Goal: Answer question/provide support: Share knowledge or assist other users

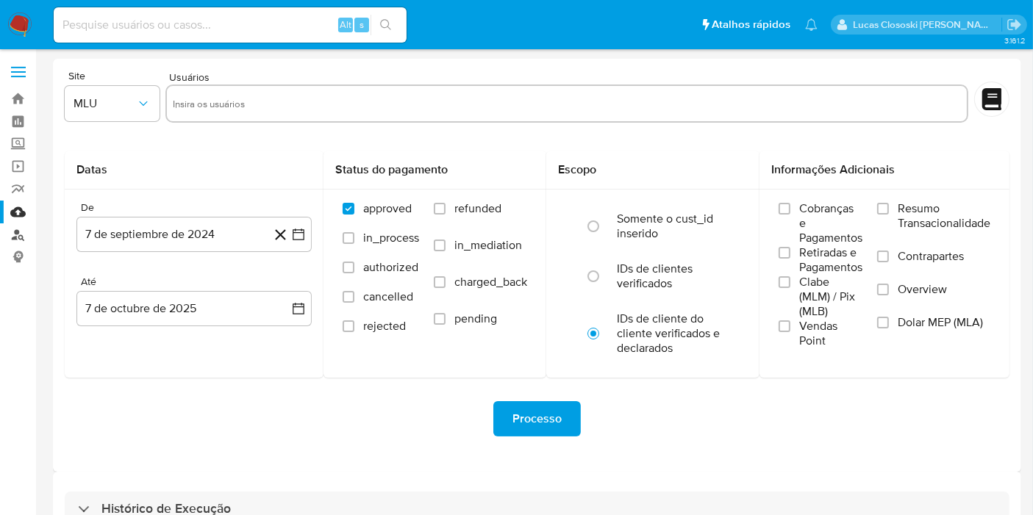
click at [9, 228] on link "Localizador de pessoas" at bounding box center [87, 235] width 175 height 23
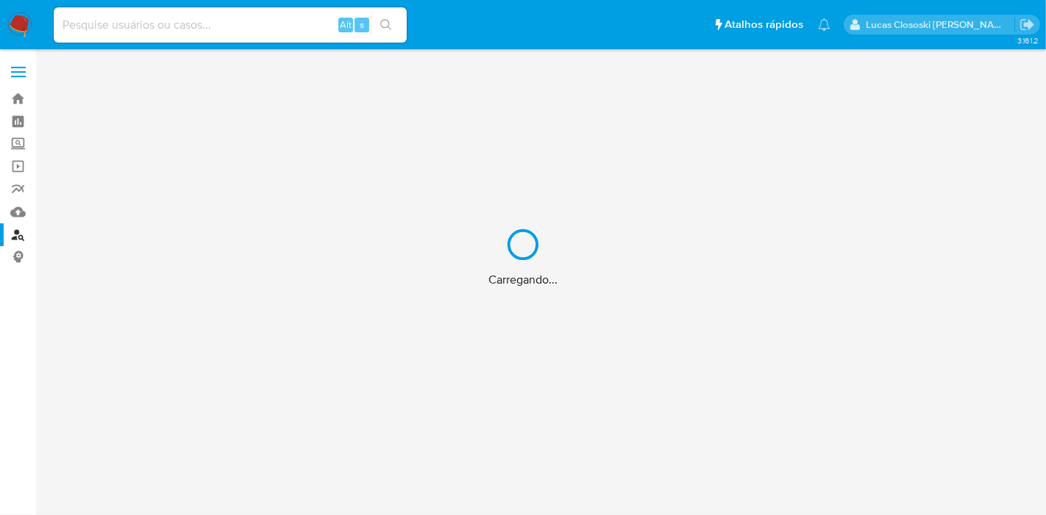
click at [344, 91] on div "Carregando..." at bounding box center [523, 257] width 1046 height 515
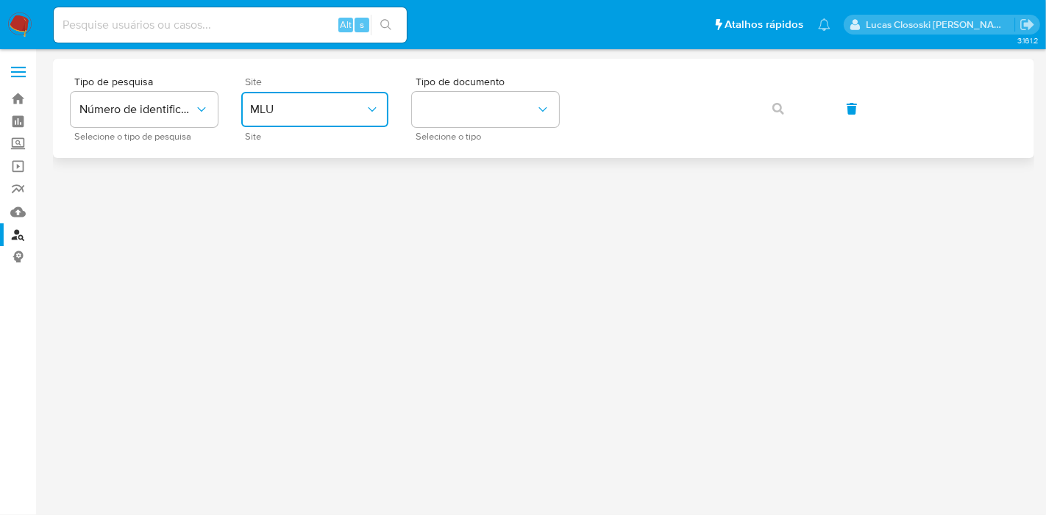
click at [266, 115] on span "MLU" at bounding box center [307, 109] width 115 height 15
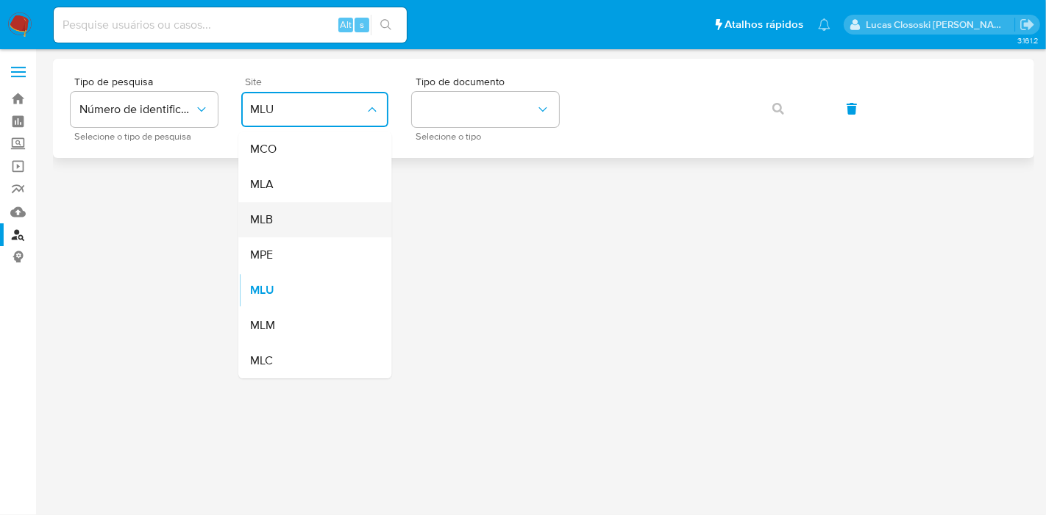
click at [289, 210] on div "MLB" at bounding box center [310, 219] width 121 height 35
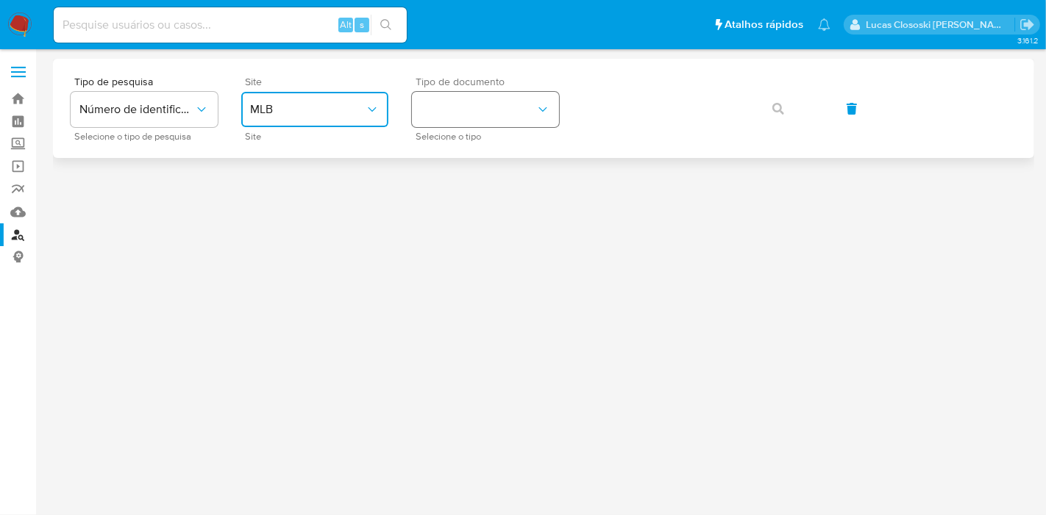
click at [463, 119] on button "identificationType" at bounding box center [485, 109] width 147 height 35
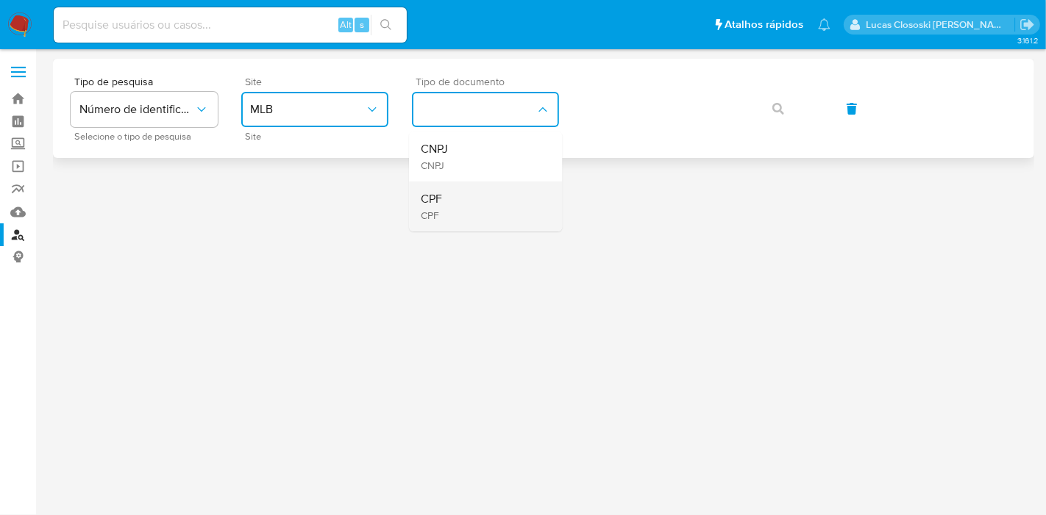
click at [454, 200] on div "CPF CPF" at bounding box center [481, 207] width 121 height 50
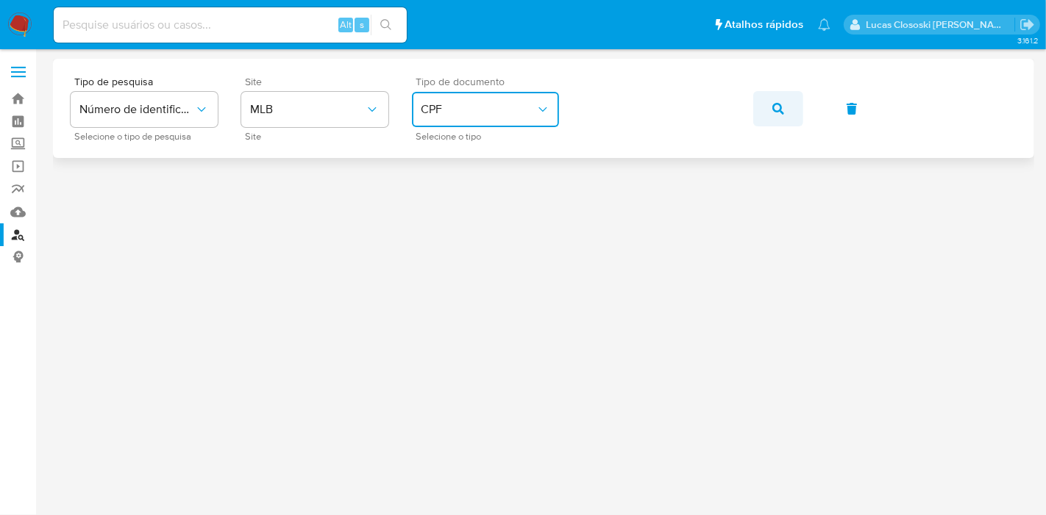
click at [772, 110] on icon "button" at bounding box center [778, 109] width 12 height 12
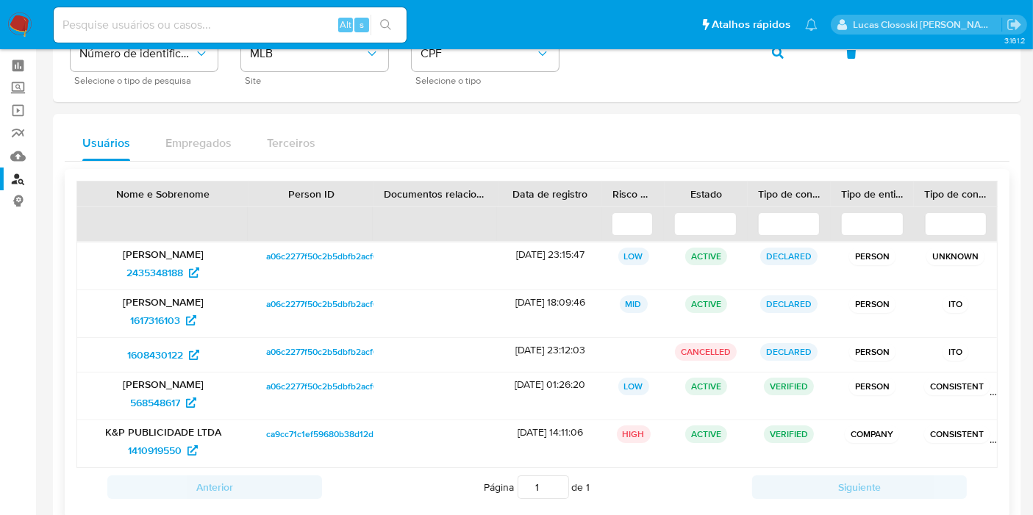
scroll to position [82, 0]
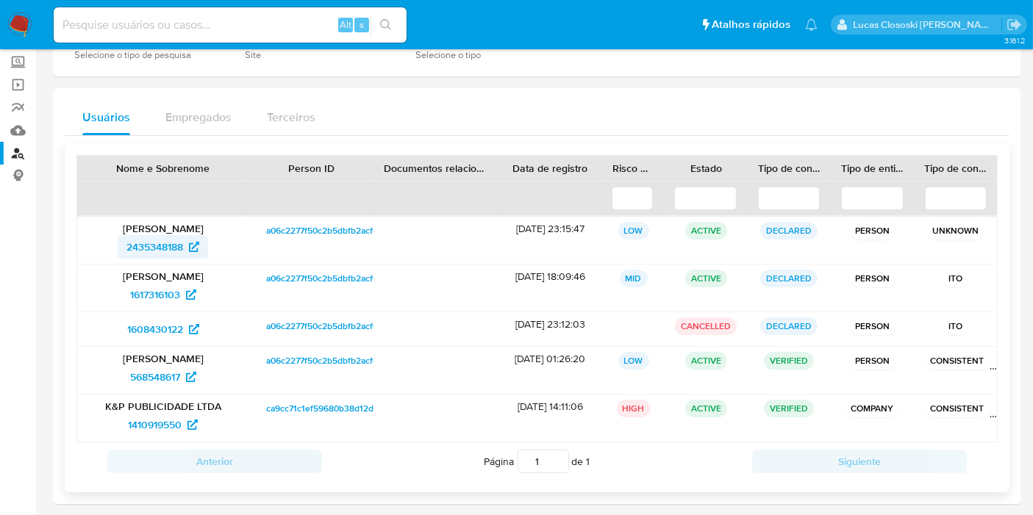
click at [160, 244] on span "2435348188" at bounding box center [154, 247] width 57 height 24
click at [147, 379] on span "568548617" at bounding box center [155, 377] width 50 height 24
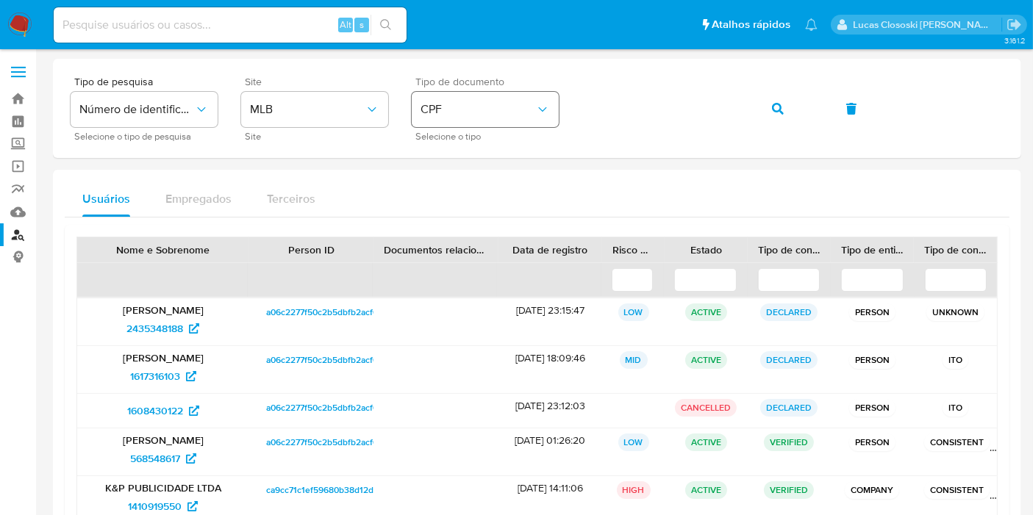
click at [499, 116] on span "CPF" at bounding box center [478, 109] width 115 height 15
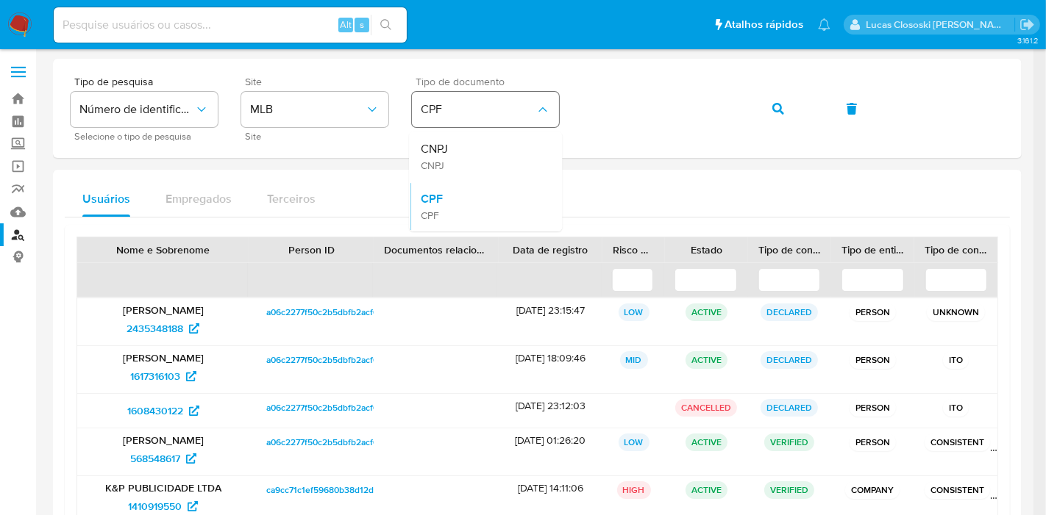
click at [499, 116] on span "CPF" at bounding box center [478, 109] width 115 height 15
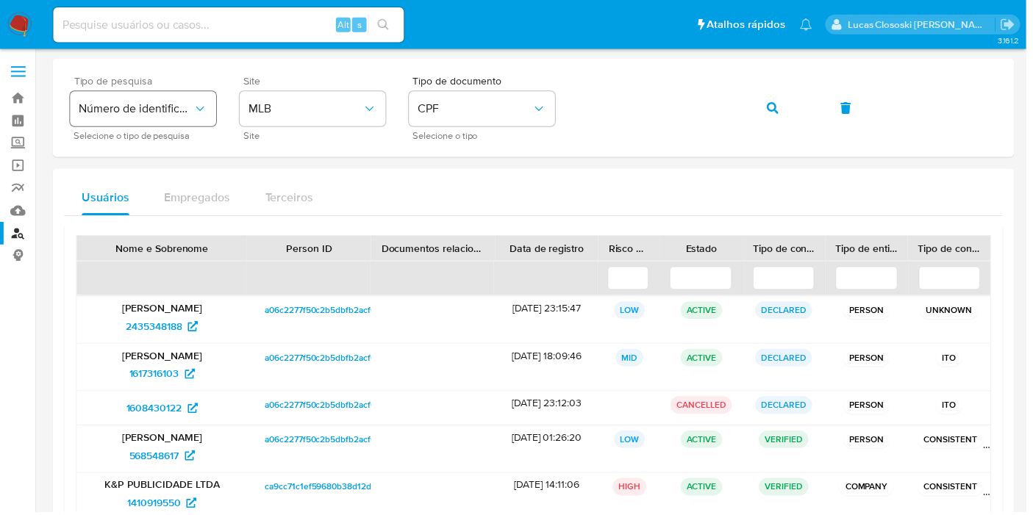
click at [190, 126] on button "Número de identificação" at bounding box center [144, 109] width 147 height 35
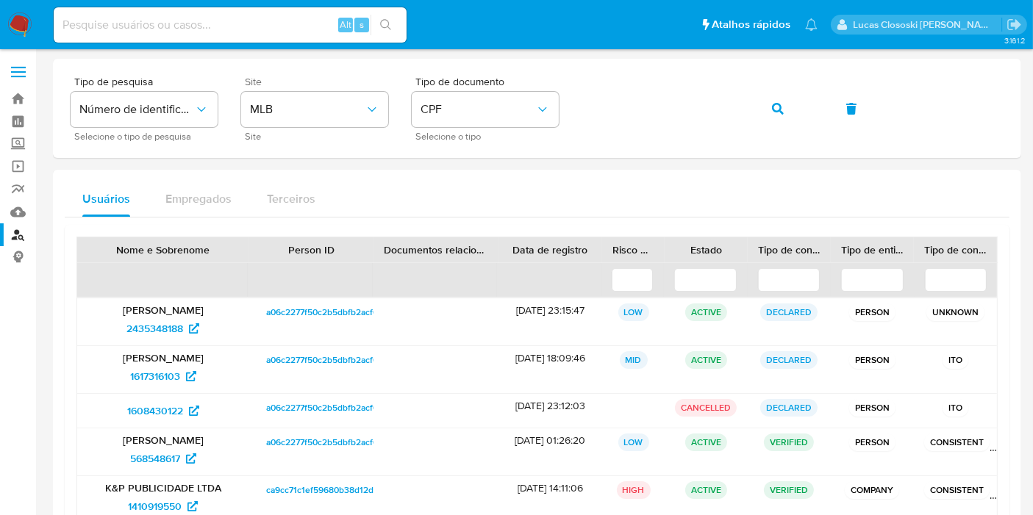
click at [435, 179] on div "Usuários Empregados Terceiros Nome e Sobrenome Person ID Documentos relacionado…" at bounding box center [537, 378] width 968 height 416
click at [490, 119] on button "CPF" at bounding box center [485, 109] width 147 height 35
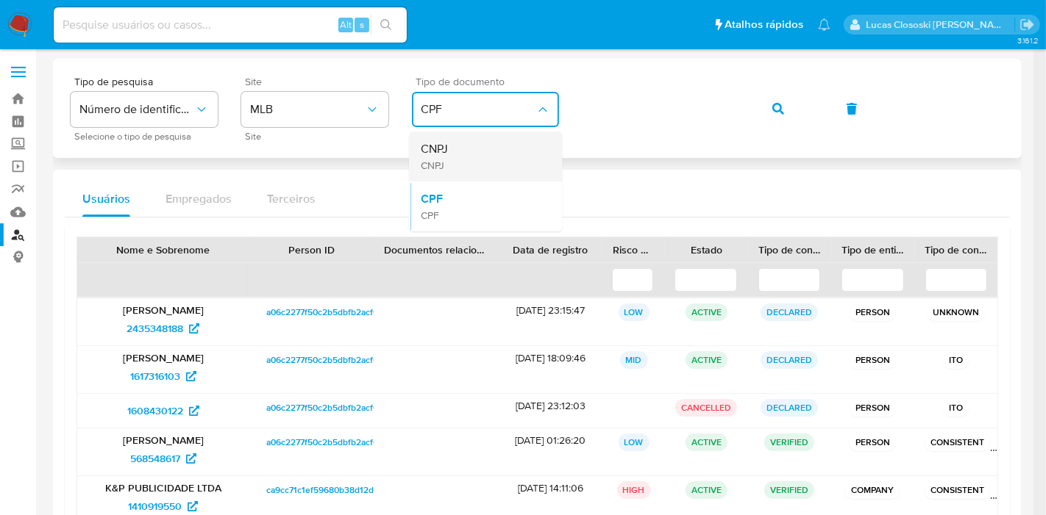
click at [460, 165] on div "CNPJ CNPJ" at bounding box center [481, 157] width 121 height 50
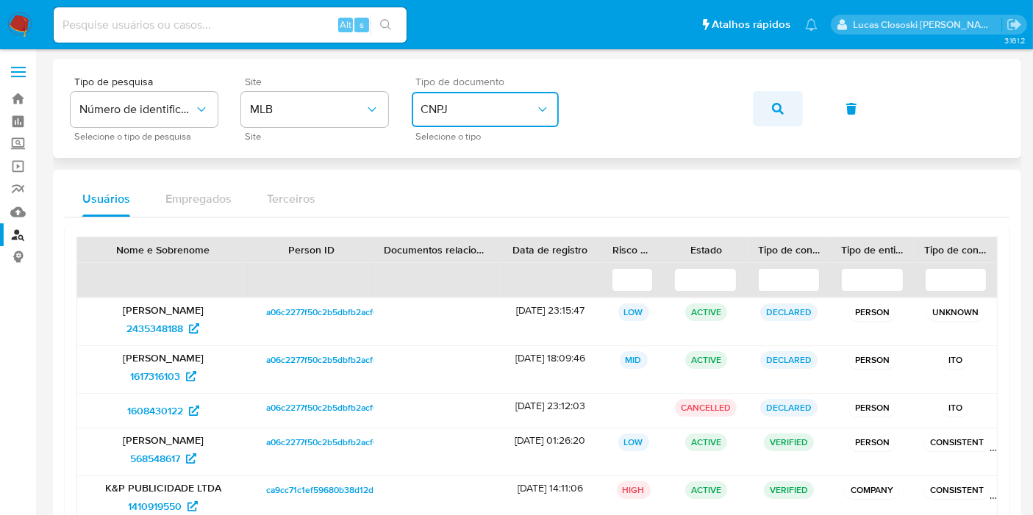
click at [757, 112] on button "button" at bounding box center [778, 108] width 50 height 35
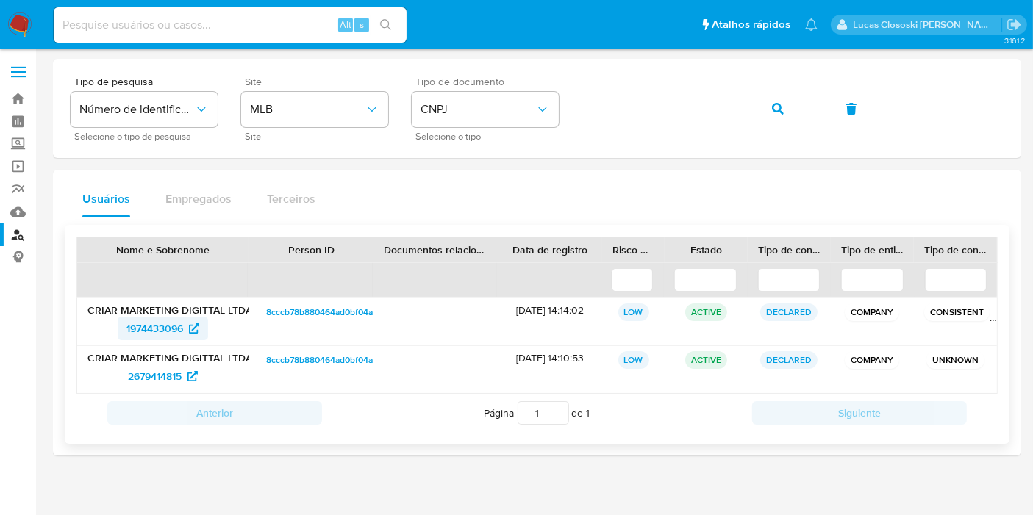
click at [149, 335] on span "1974433096" at bounding box center [154, 329] width 57 height 24
click at [777, 112] on icon "button" at bounding box center [778, 109] width 12 height 12
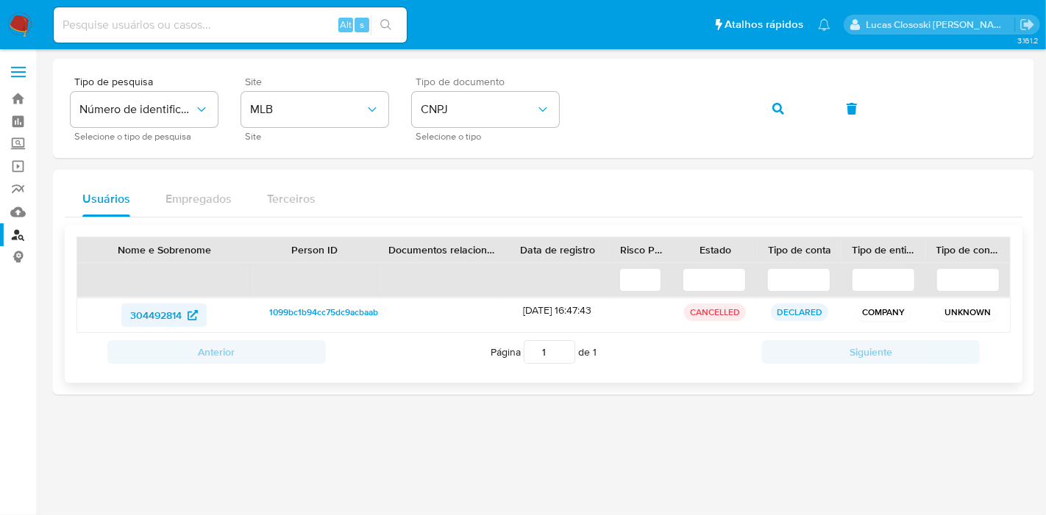
click at [145, 313] on span "304492814" at bounding box center [155, 316] width 51 height 24
click at [405, 126] on div "Tipo de pesquisa Número de identificação Selecione o tipo de pesquisa Site MLB …" at bounding box center [544, 108] width 946 height 64
click at [432, 99] on button "CNPJ" at bounding box center [485, 109] width 147 height 35
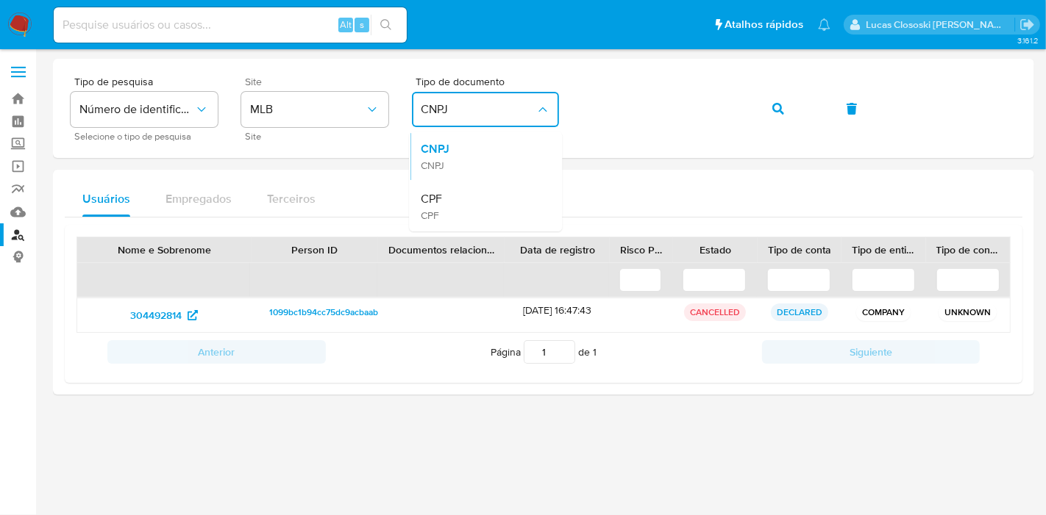
drag, startPoint x: 439, startPoint y: 204, endPoint x: 579, endPoint y: 134, distance: 157.2
click at [447, 207] on div "CPF CPF" at bounding box center [481, 207] width 121 height 50
click at [758, 104] on button "button" at bounding box center [778, 108] width 50 height 35
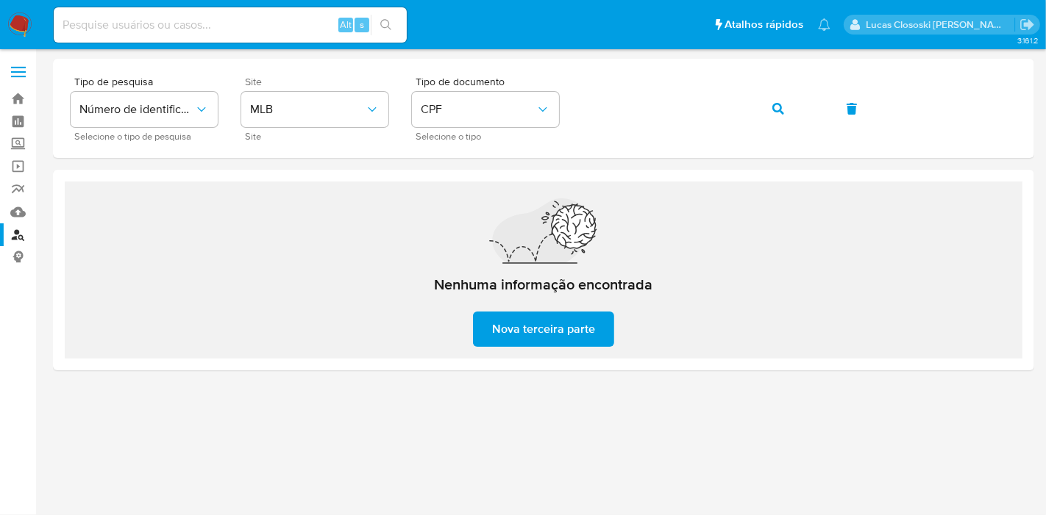
click at [765, 96] on button "button" at bounding box center [778, 108] width 50 height 35
click at [790, 104] on button "button" at bounding box center [778, 108] width 50 height 35
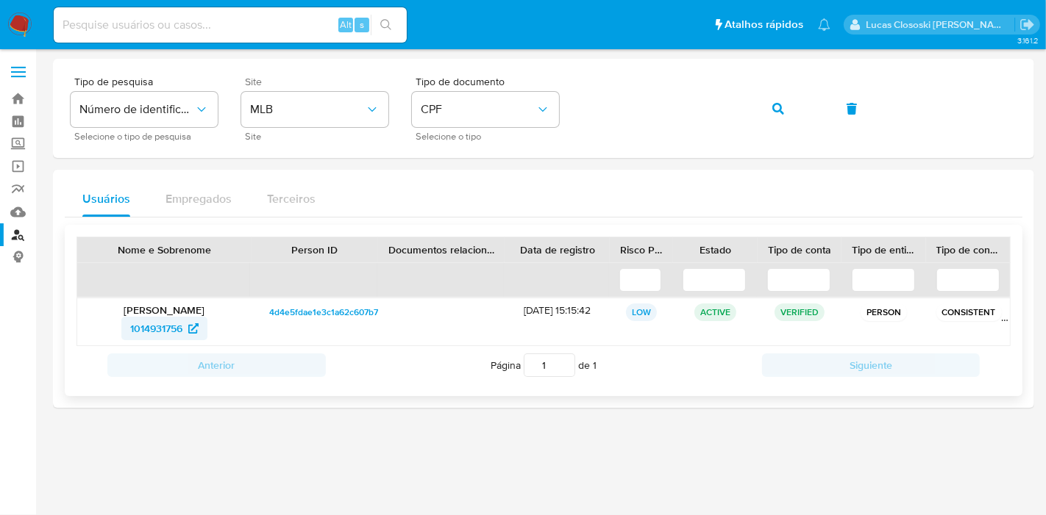
click at [136, 326] on span "1014931756" at bounding box center [156, 329] width 52 height 24
click at [768, 116] on button "button" at bounding box center [778, 108] width 50 height 35
click at [768, 116] on div "Tipo de pesquisa Número de identificação Selecione o tipo de pesquisa Site MLB …" at bounding box center [544, 108] width 946 height 64
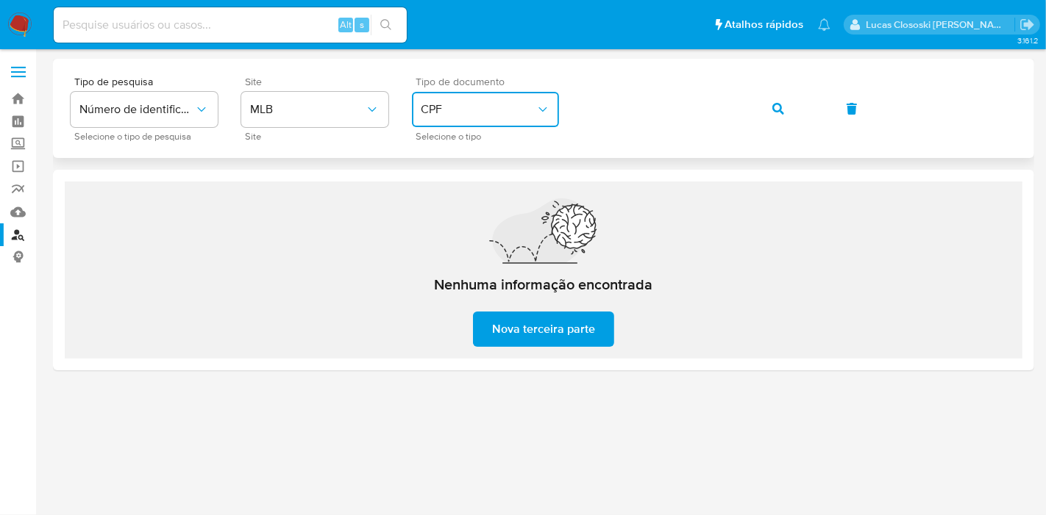
click at [483, 117] on button "CPF" at bounding box center [485, 109] width 147 height 35
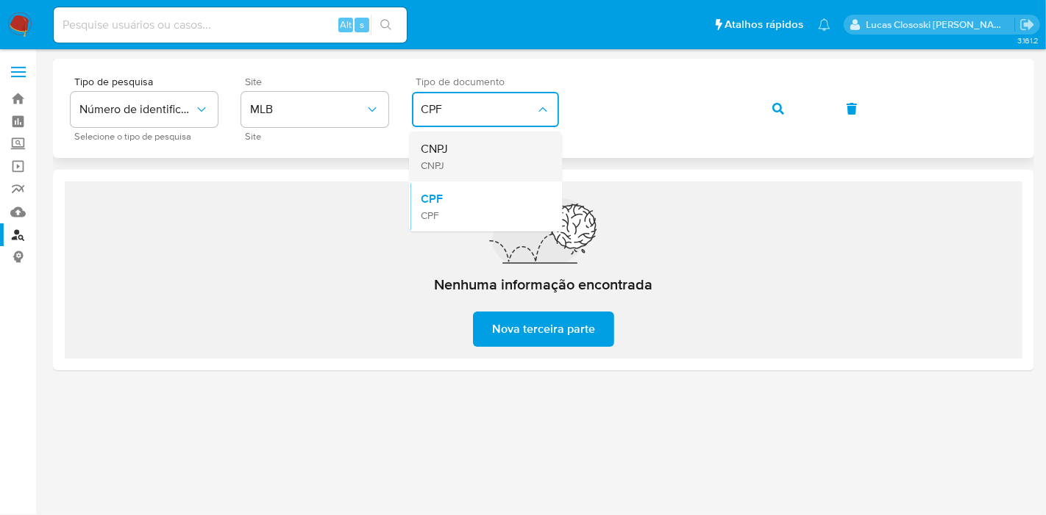
click at [460, 160] on div "CNPJ CNPJ" at bounding box center [481, 157] width 121 height 50
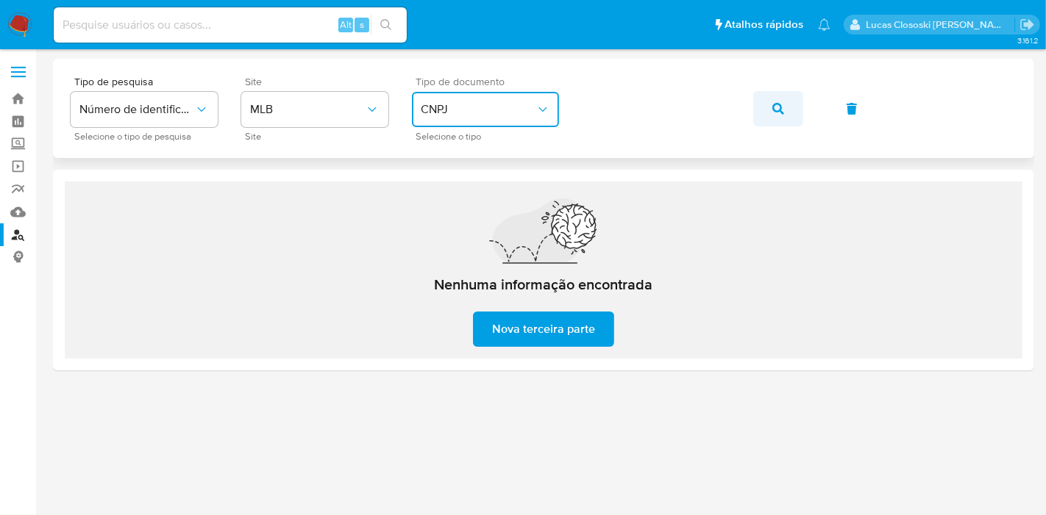
click at [758, 105] on button "button" at bounding box center [778, 108] width 50 height 35
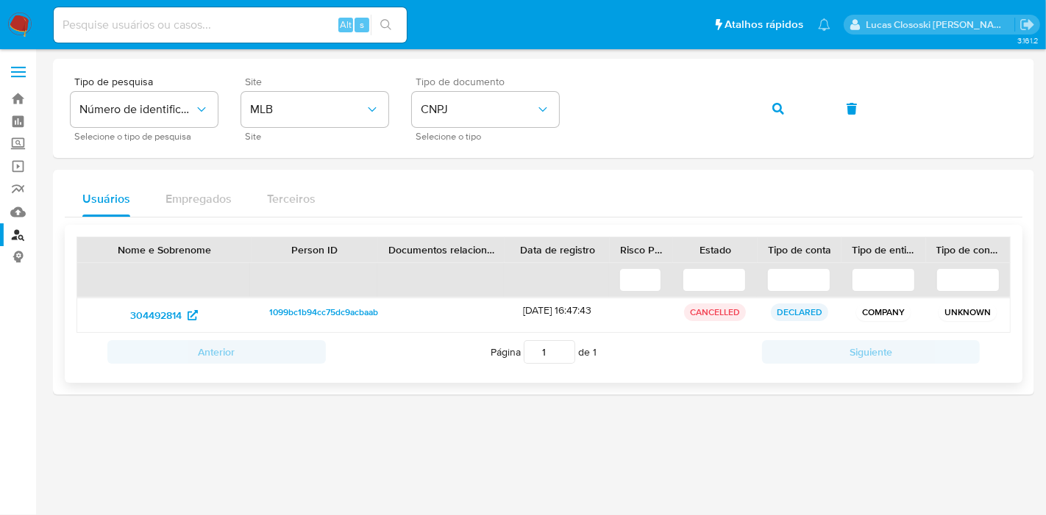
click at [309, 307] on span "1099bc1b94cc75dc9acbaabad260f8cb" at bounding box center [344, 313] width 151 height 18
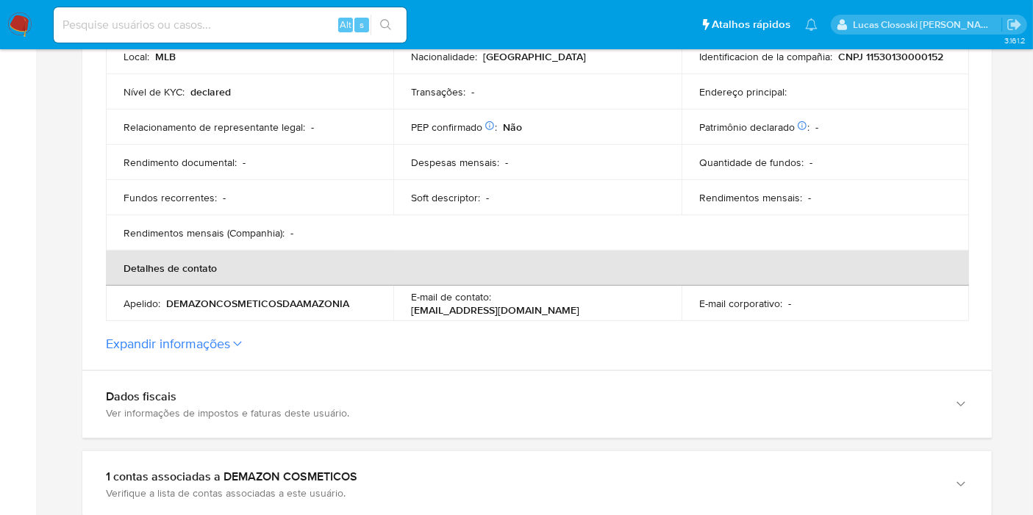
scroll to position [490, 0]
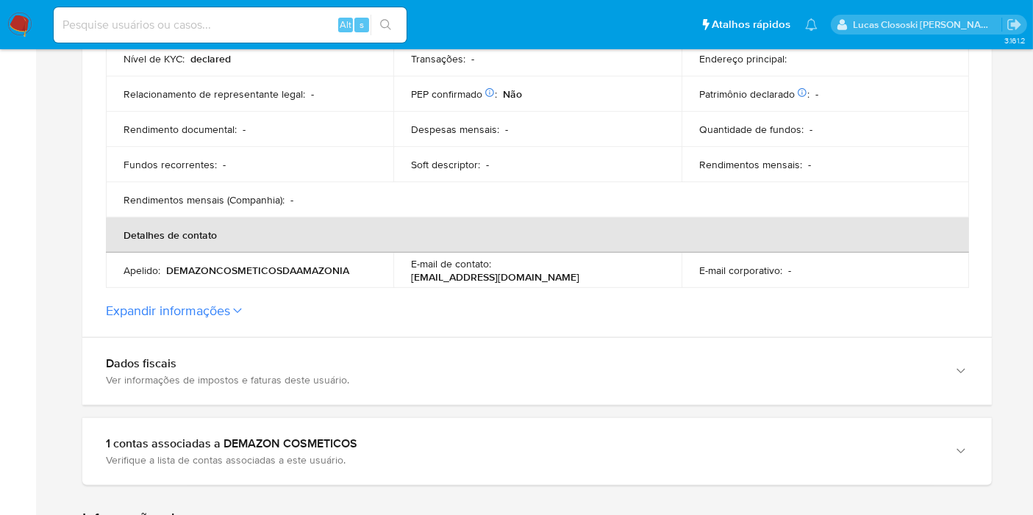
drag, startPoint x: 606, startPoint y: 276, endPoint x: 412, endPoint y: 277, distance: 193.4
click at [412, 277] on div "E-mail de contato : callcenter@demazoncosmeticos.com.br" at bounding box center [537, 270] width 252 height 26
click at [218, 315] on button "Expandir informações" at bounding box center [168, 311] width 124 height 16
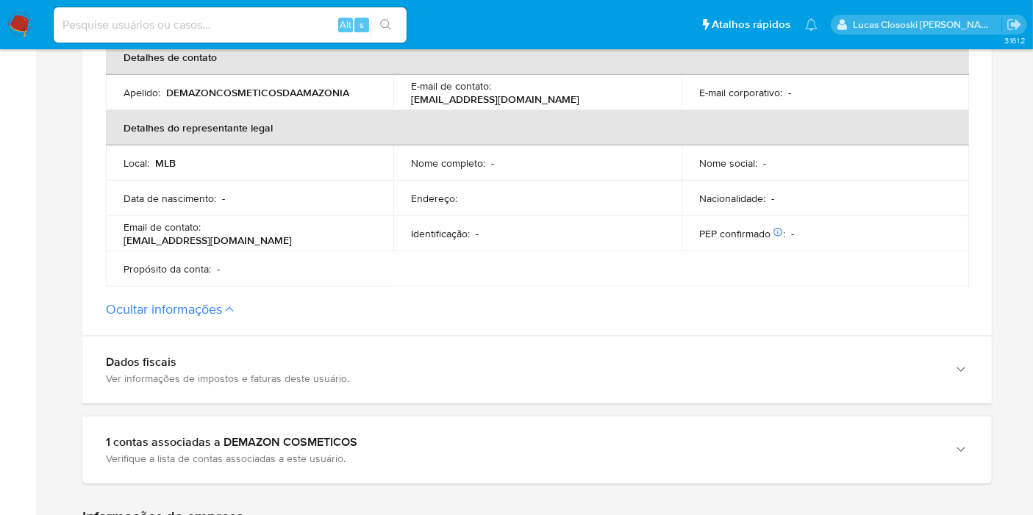
scroll to position [817, 0]
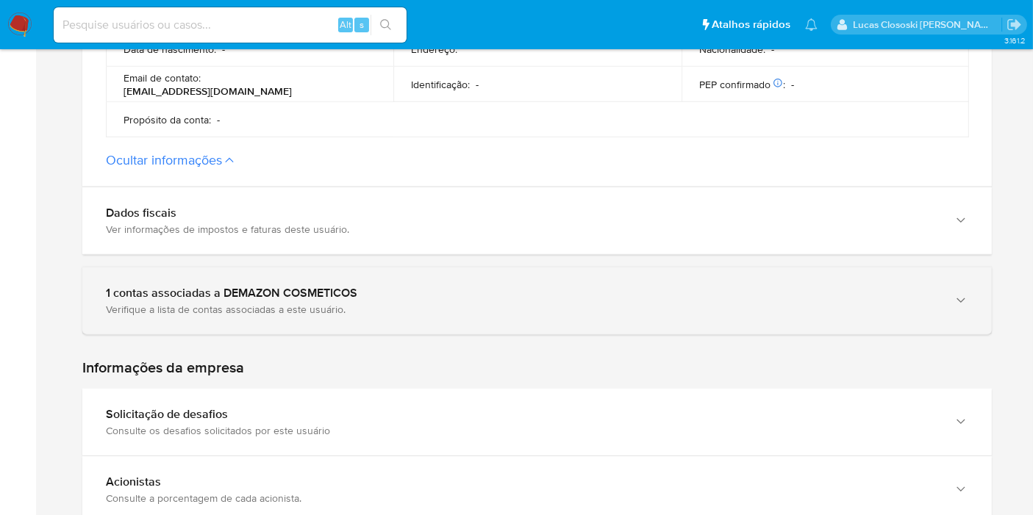
click at [318, 298] on div "1 contas associadas a DEMAZON COSMETICOS" at bounding box center [522, 293] width 833 height 15
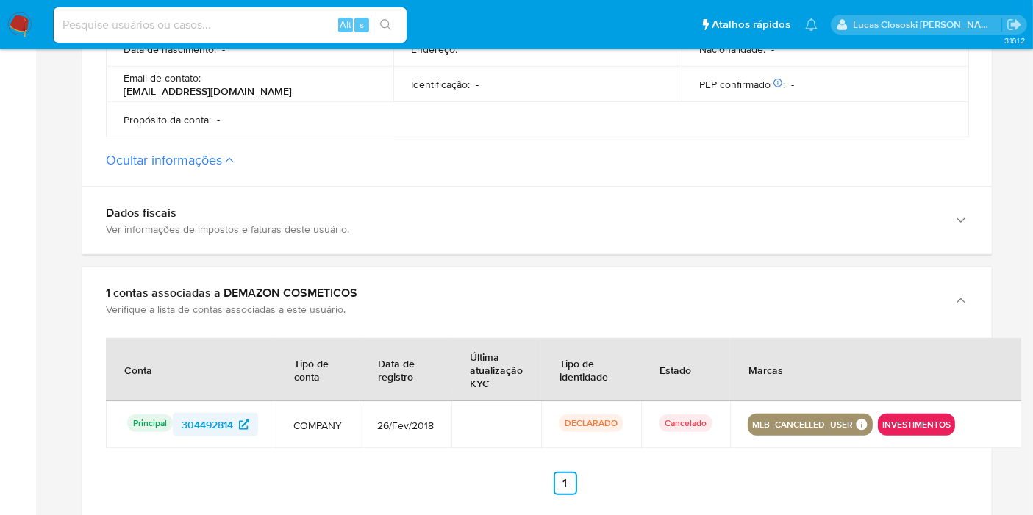
click at [206, 429] on span "304492814" at bounding box center [207, 425] width 51 height 24
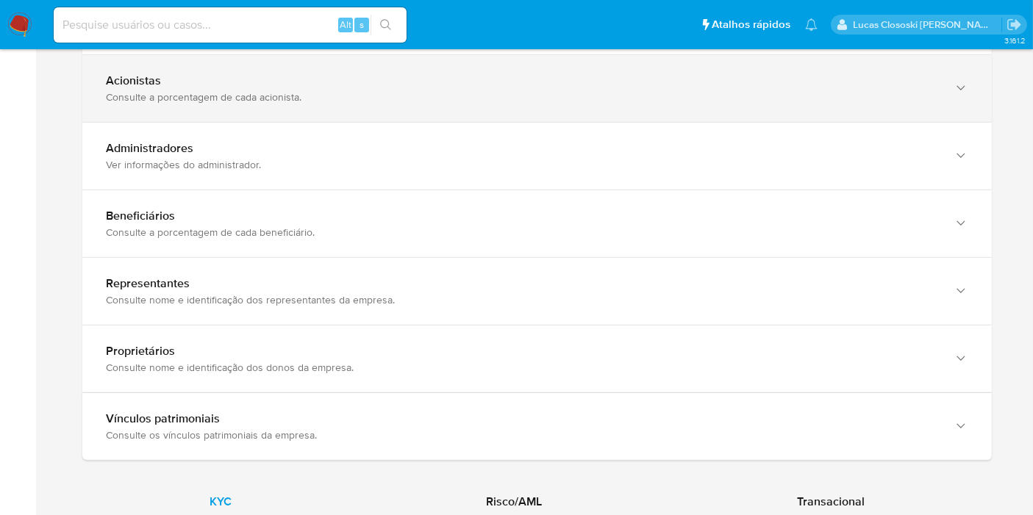
scroll to position [1471, 0]
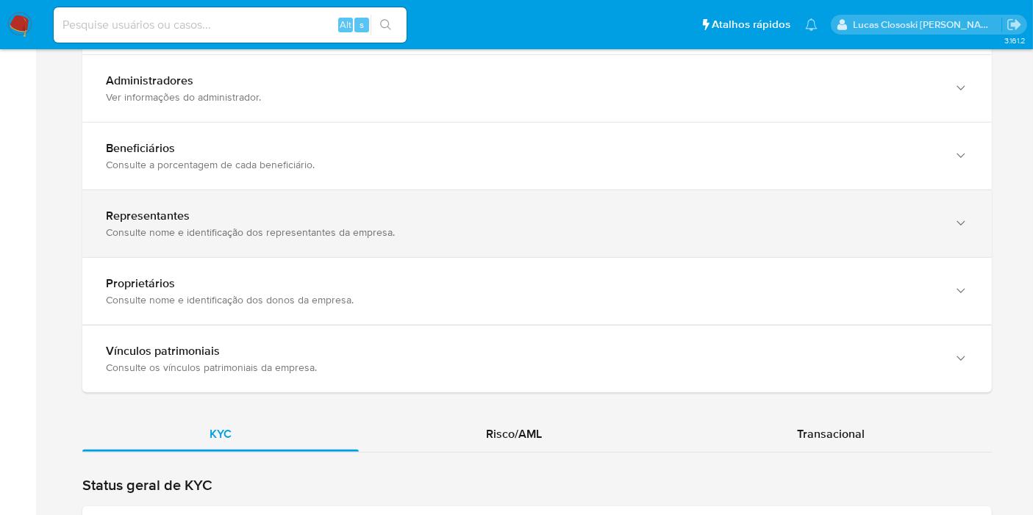
drag, startPoint x: 230, startPoint y: 239, endPoint x: 231, endPoint y: 254, distance: 14.7
click at [231, 240] on div "Representantes Consulte nome e identificação dos representantes da empresa." at bounding box center [537, 223] width 910 height 67
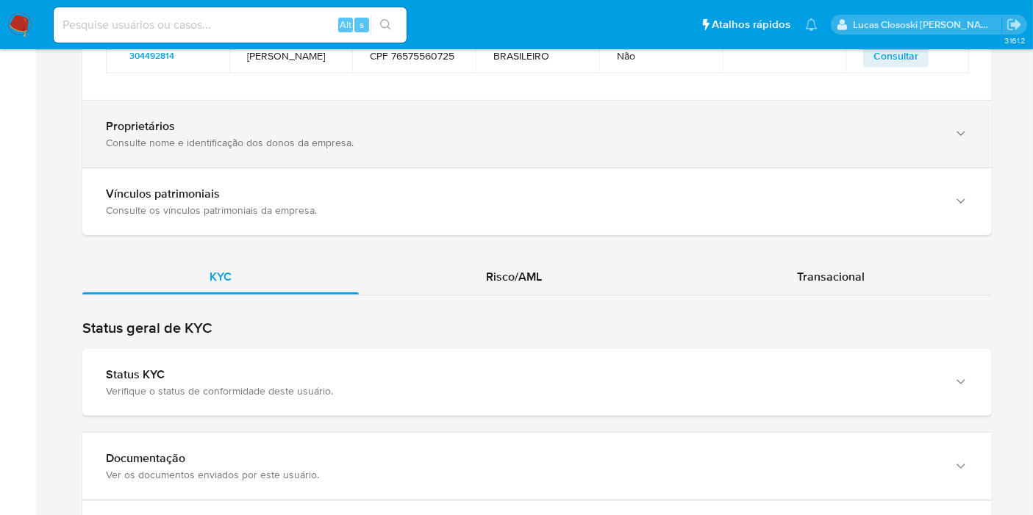
scroll to position [1715, 0]
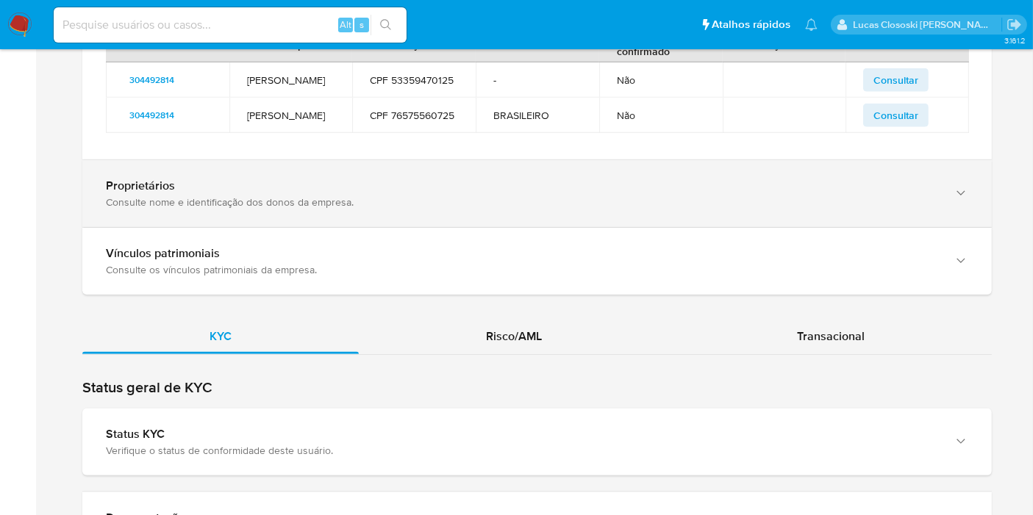
click at [248, 199] on div "Consulte nome e identificação dos donos da empresa." at bounding box center [522, 202] width 833 height 13
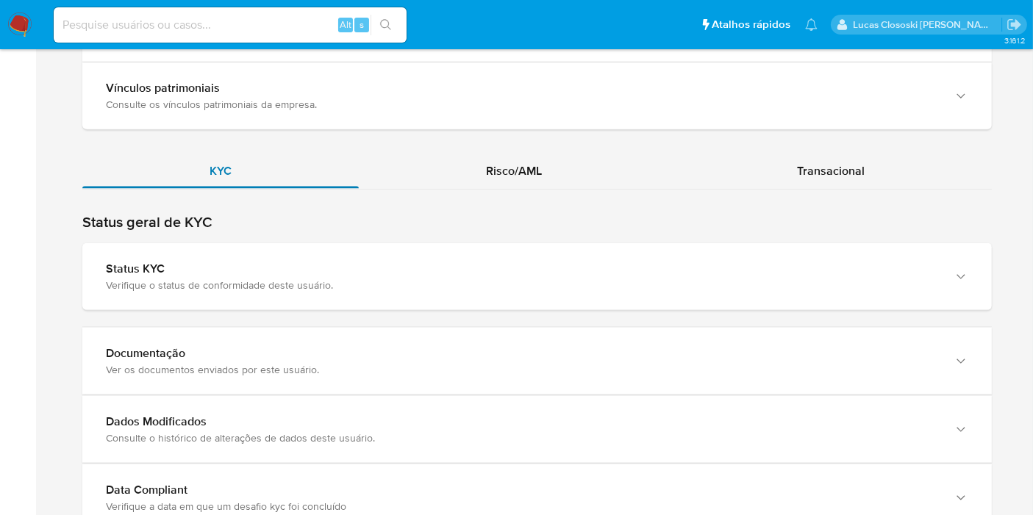
scroll to position [1879, 0]
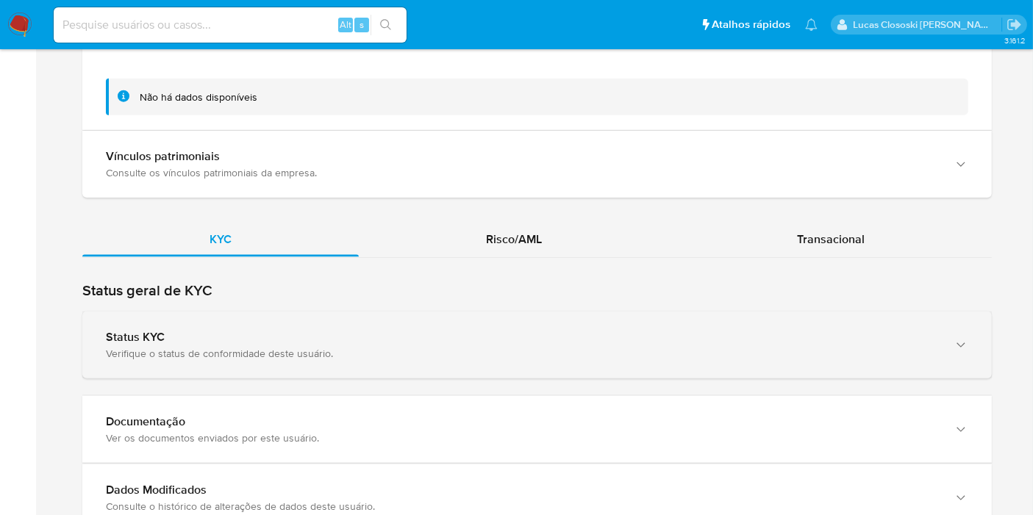
click at [247, 317] on div "Status KYC Verifique o status de conformidade deste usuário." at bounding box center [537, 345] width 910 height 67
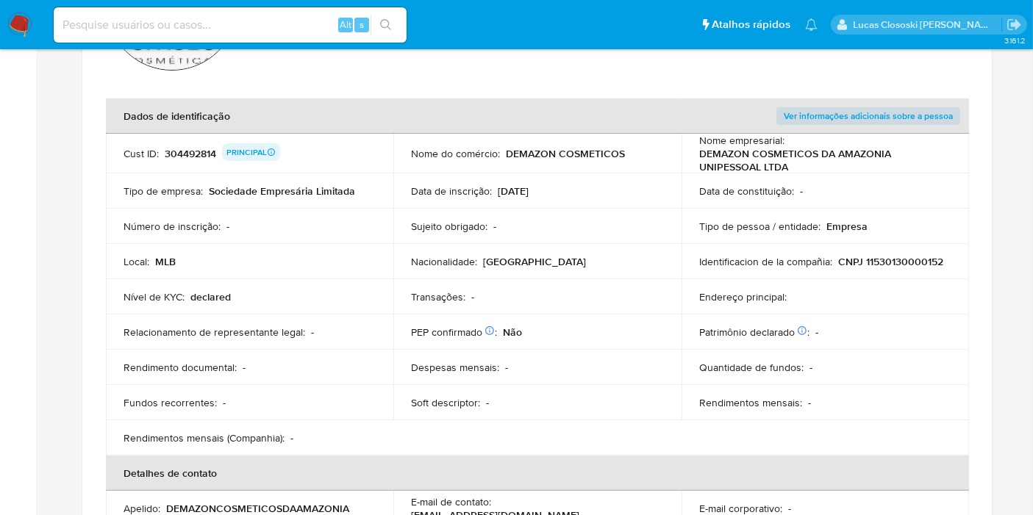
scroll to position [7, 0]
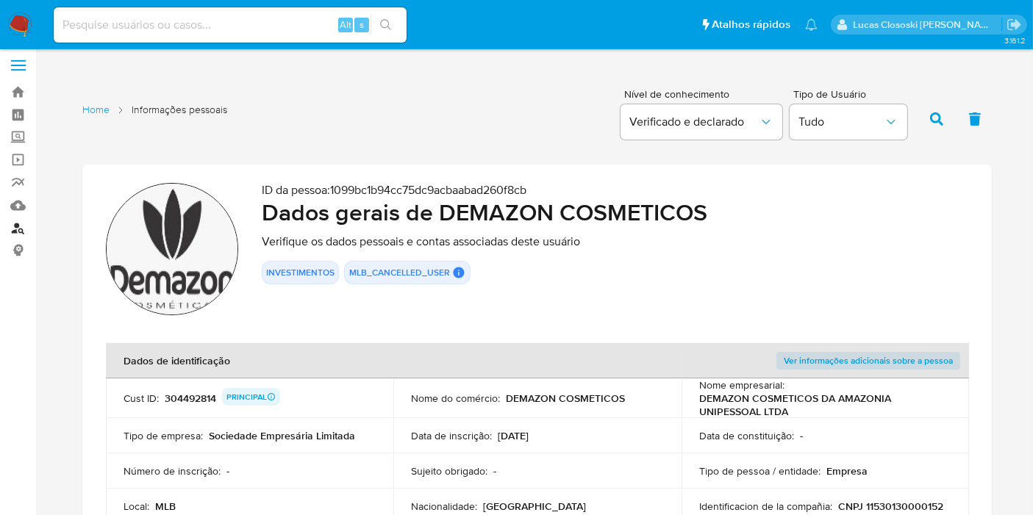
click at [22, 221] on link "Localizador de pessoas" at bounding box center [87, 228] width 175 height 23
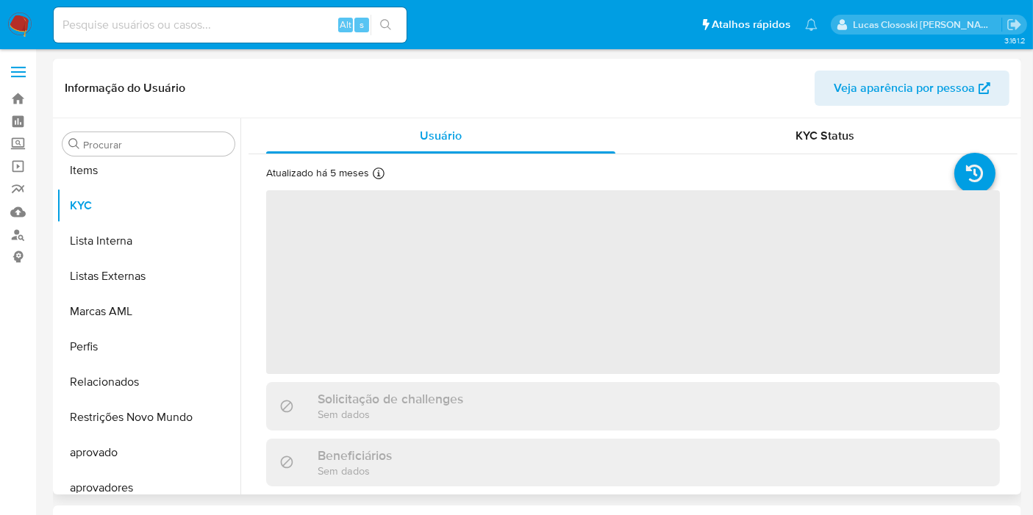
scroll to position [762, 0]
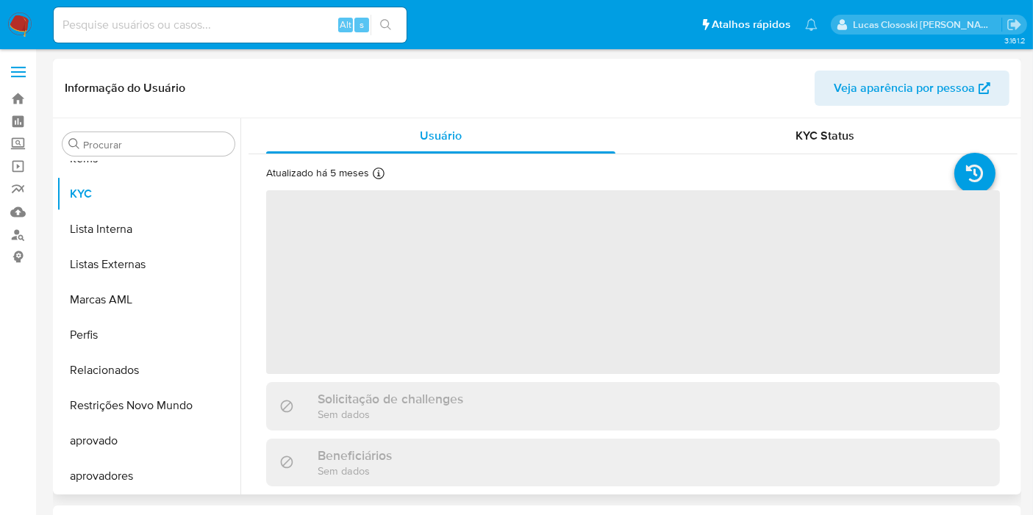
select select "10"
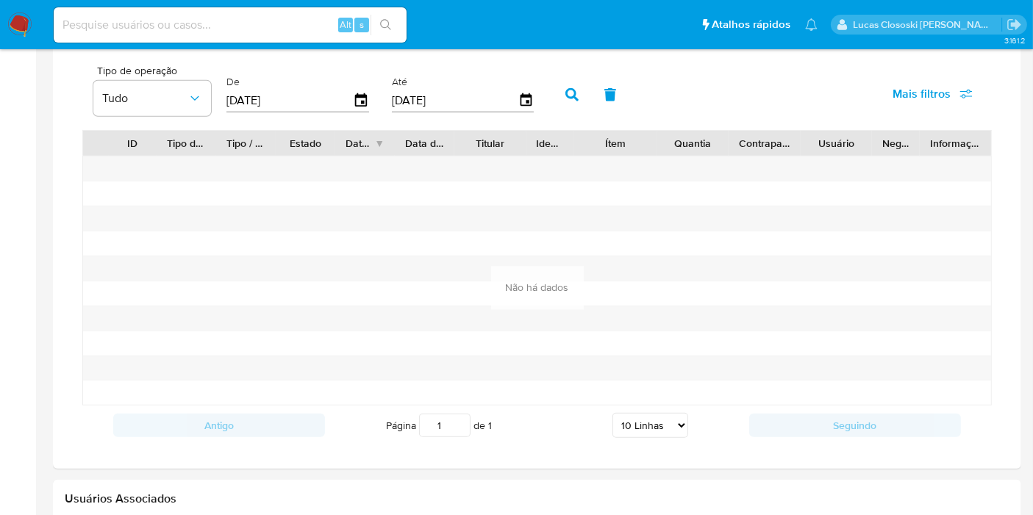
scroll to position [817, 0]
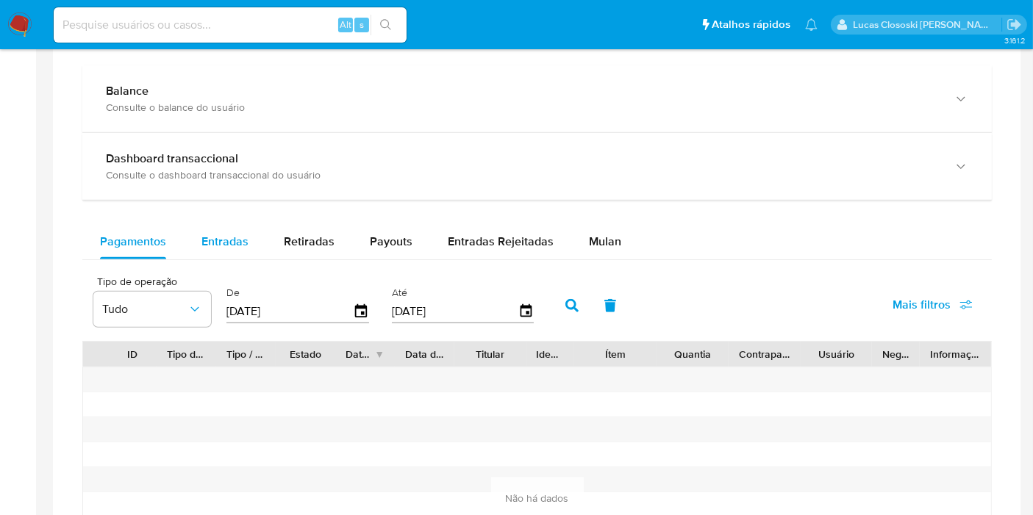
click at [224, 224] on div "Entradas" at bounding box center [224, 241] width 47 height 35
select select "10"
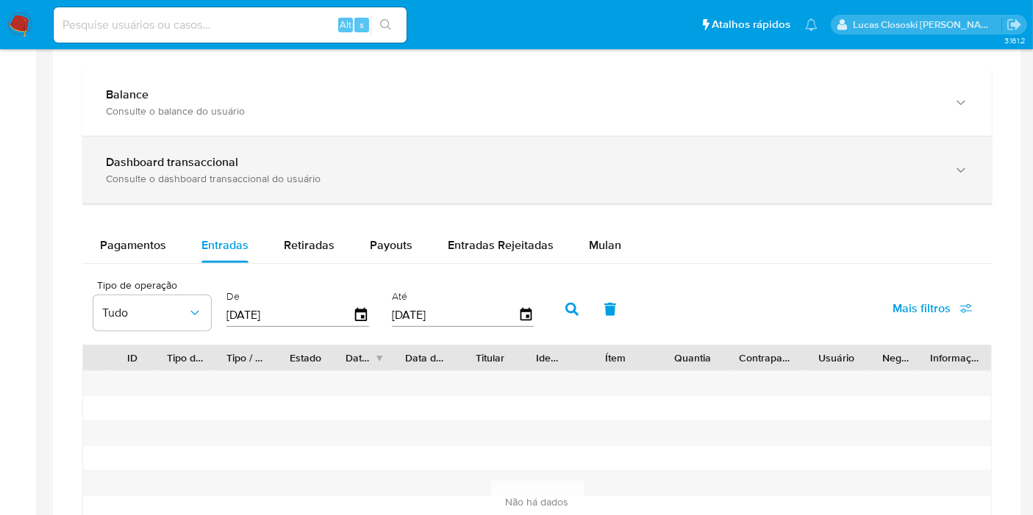
scroll to position [735, 0]
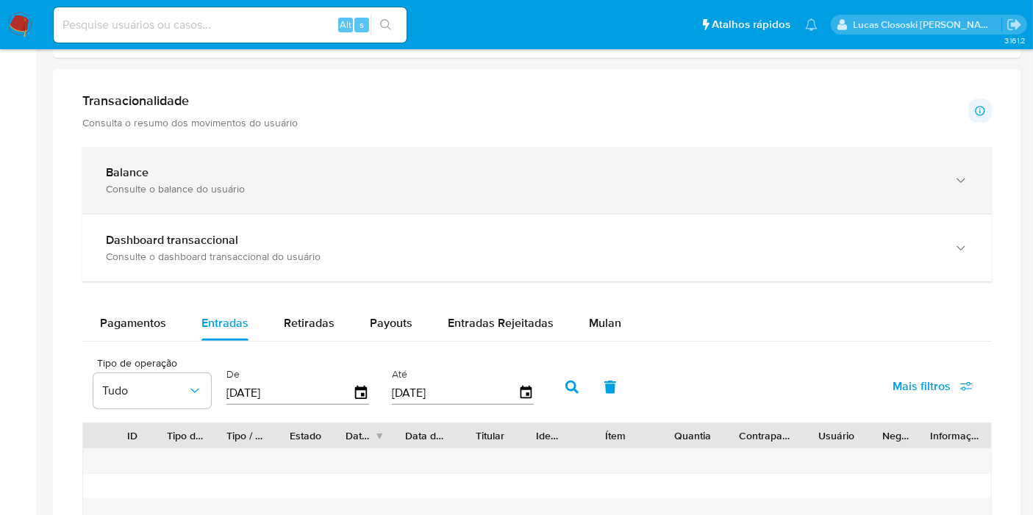
click at [201, 166] on div "Balance" at bounding box center [522, 172] width 833 height 15
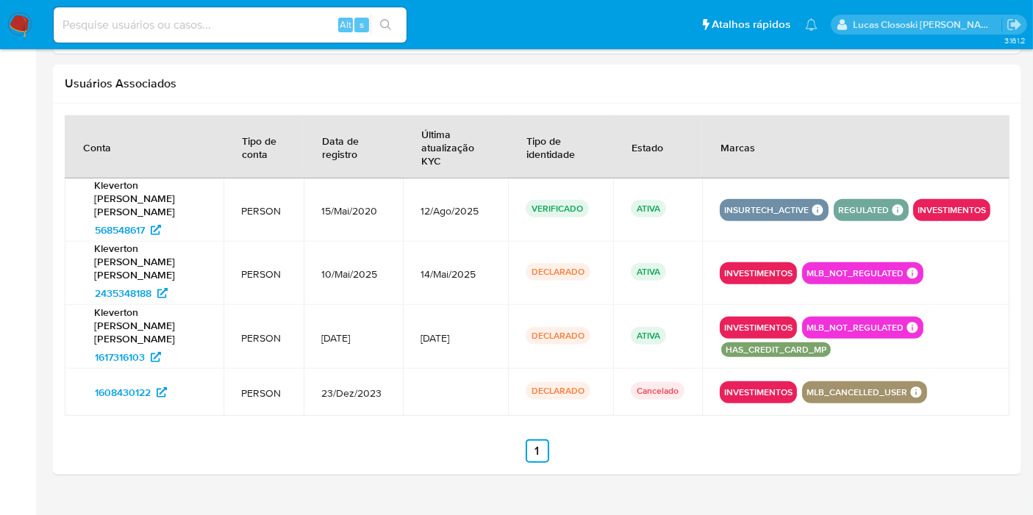
scroll to position [1465, 0]
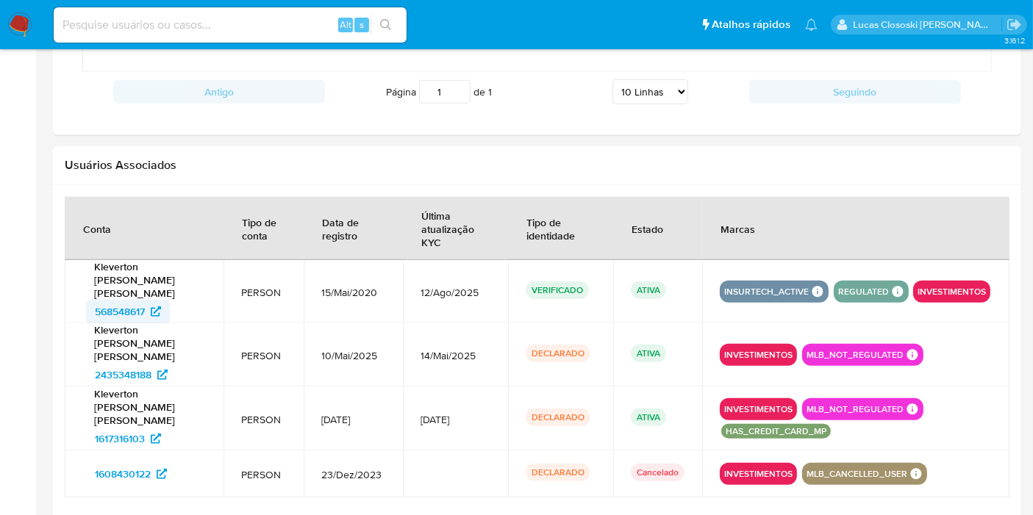
click at [132, 300] on span "568548617" at bounding box center [120, 312] width 50 height 24
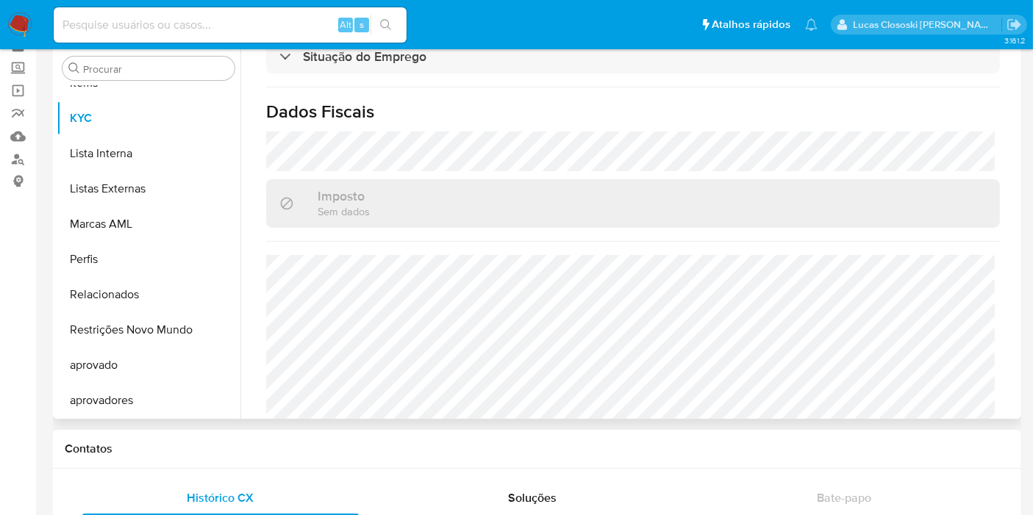
scroll to position [682, 0]
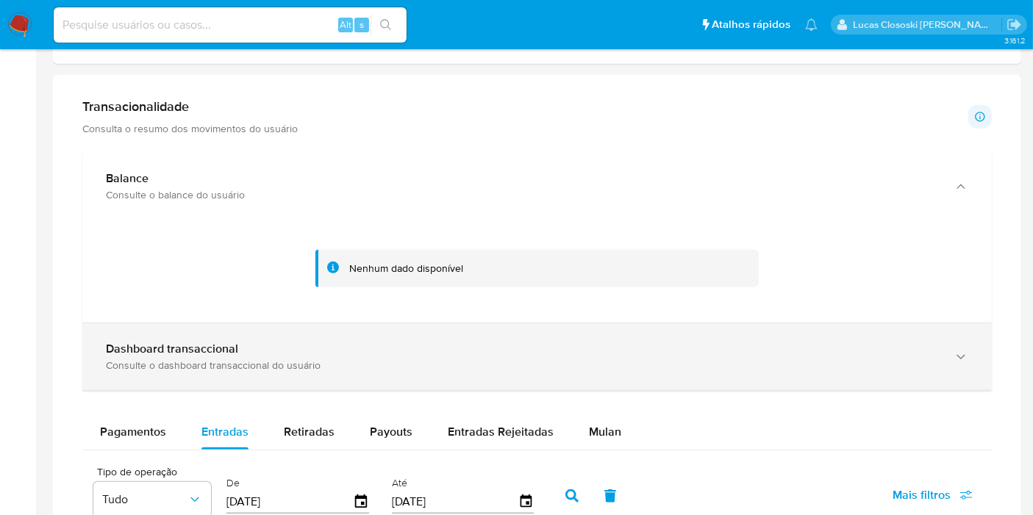
click at [185, 326] on div "Dashboard transaccional Consulte o dashboard transaccional do usuário" at bounding box center [537, 357] width 910 height 67
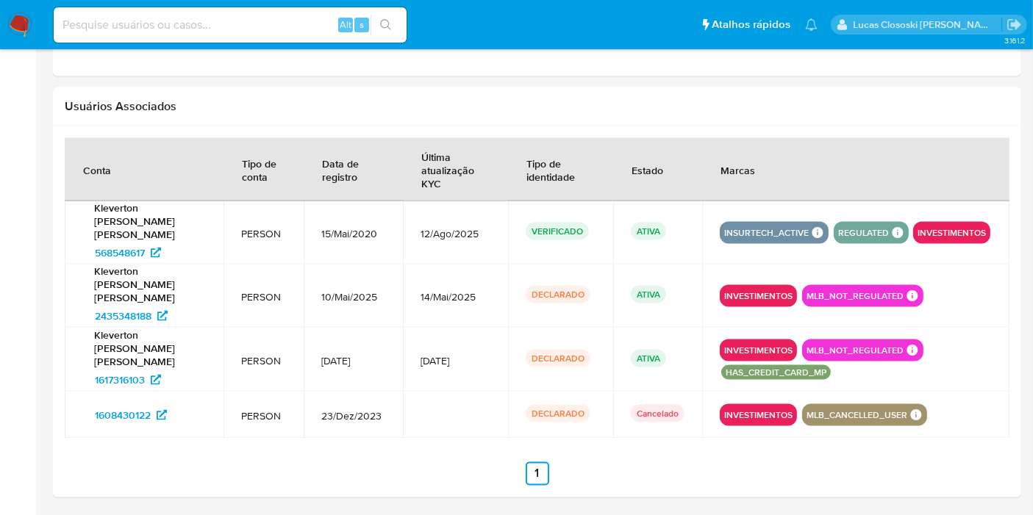
scroll to position [2237, 0]
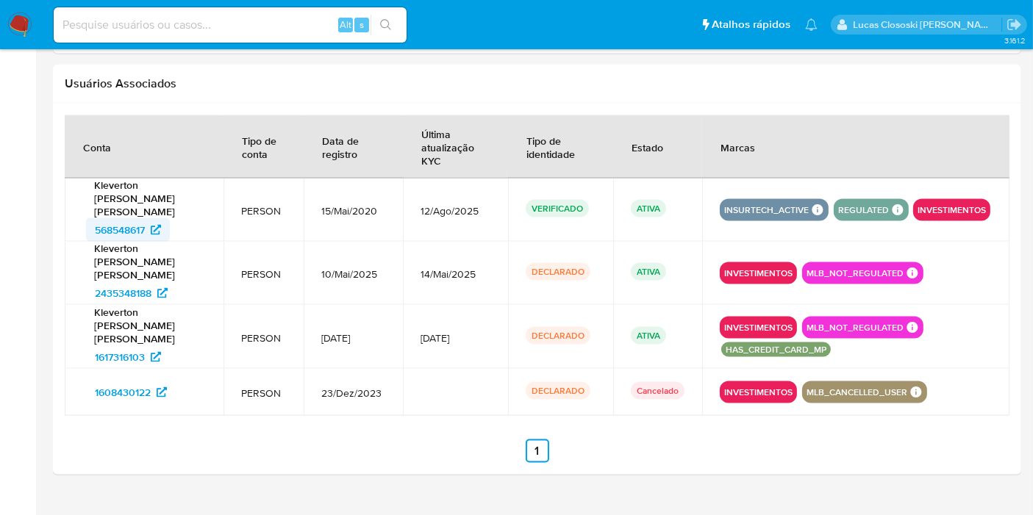
click at [118, 218] on span "568548617" at bounding box center [120, 230] width 50 height 24
click at [111, 346] on span "1617316103" at bounding box center [120, 358] width 50 height 24
click at [124, 381] on span "1608430122" at bounding box center [123, 393] width 56 height 24
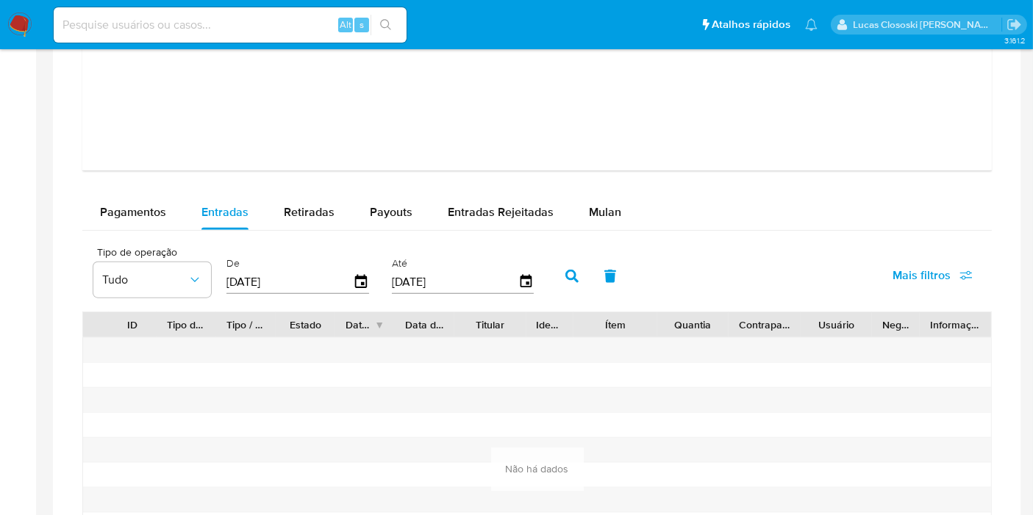
scroll to position [1665, 0]
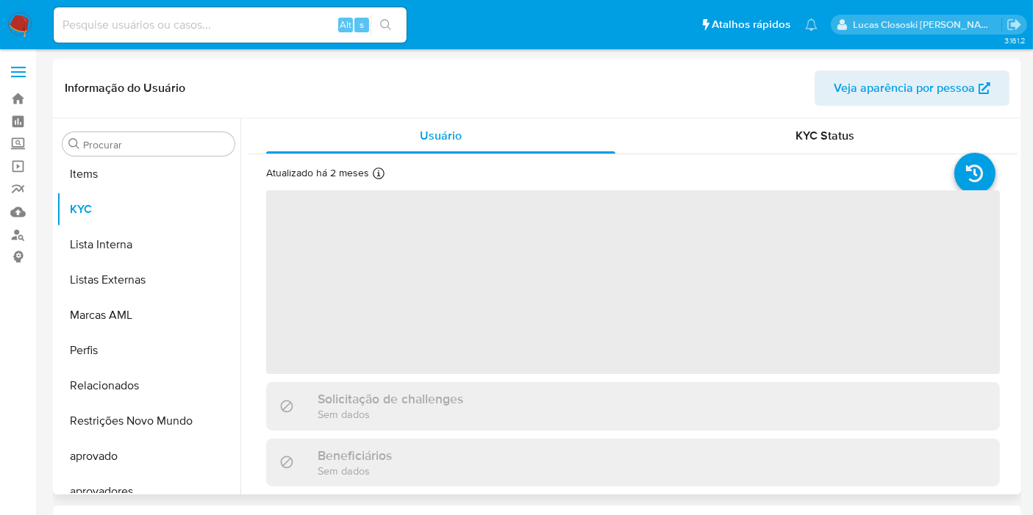
scroll to position [762, 0]
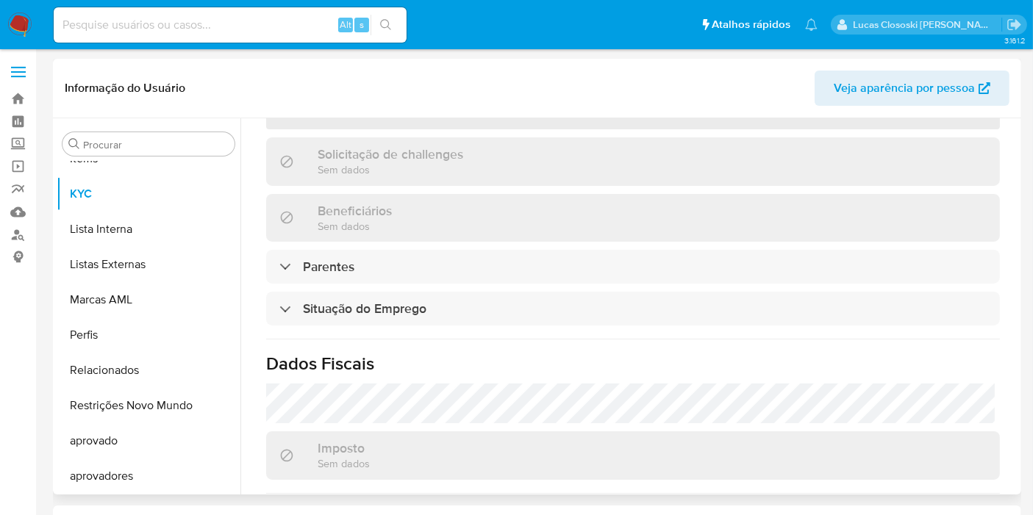
select select "10"
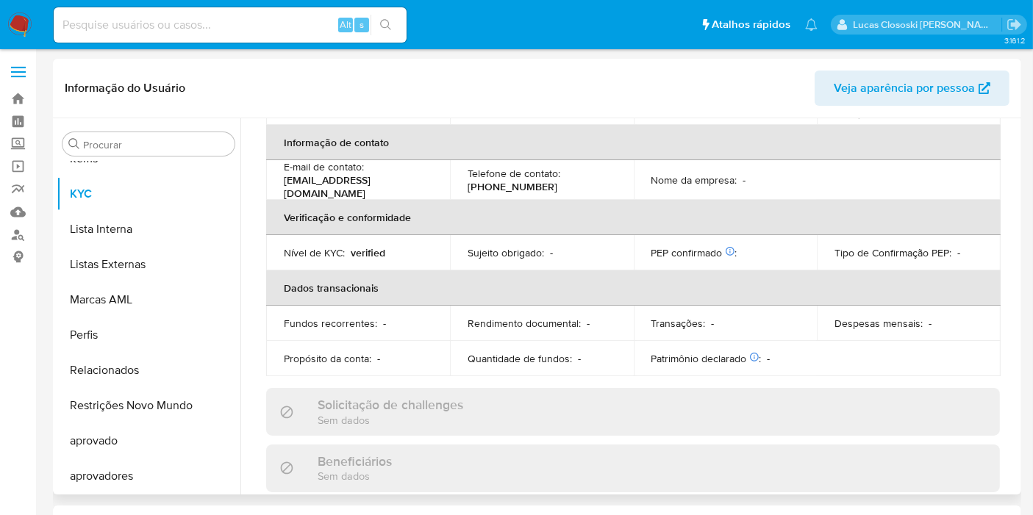
scroll to position [682, 0]
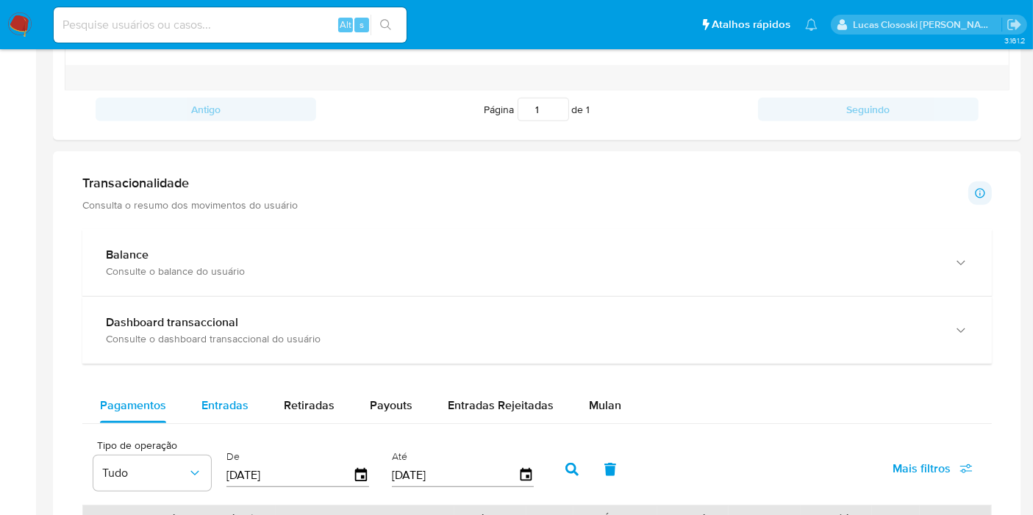
click at [215, 418] on div "Entradas" at bounding box center [224, 405] width 47 height 35
select select "10"
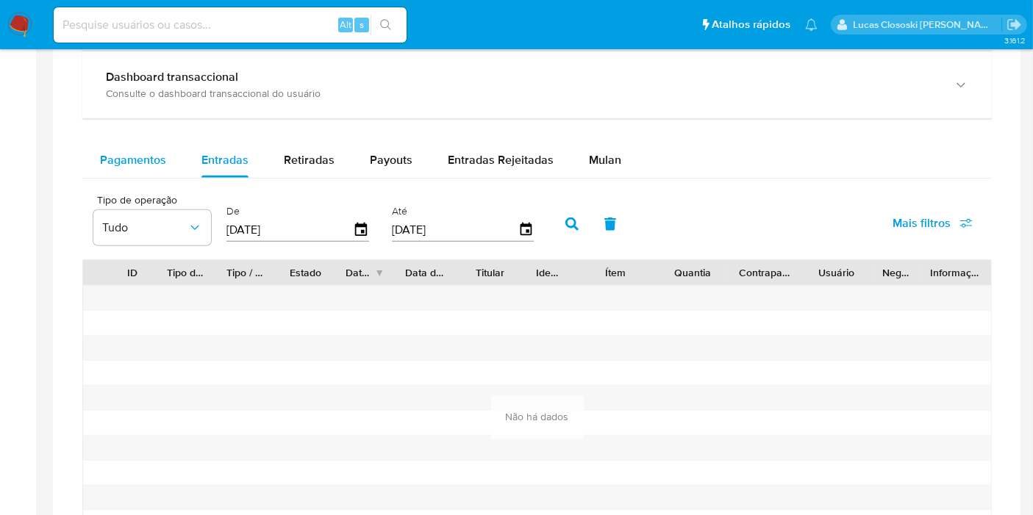
click at [139, 174] on div "Pagamentos" at bounding box center [133, 160] width 66 height 35
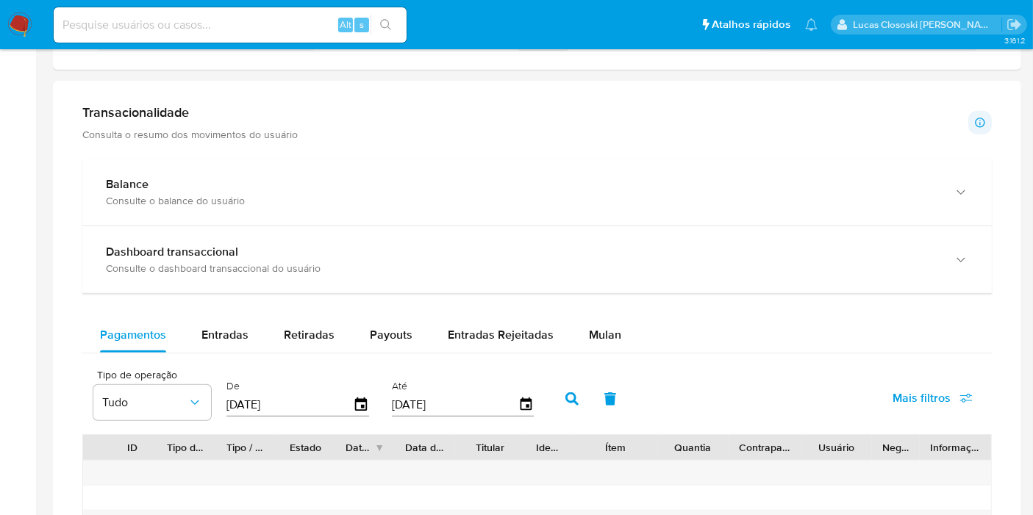
scroll to position [626, 0]
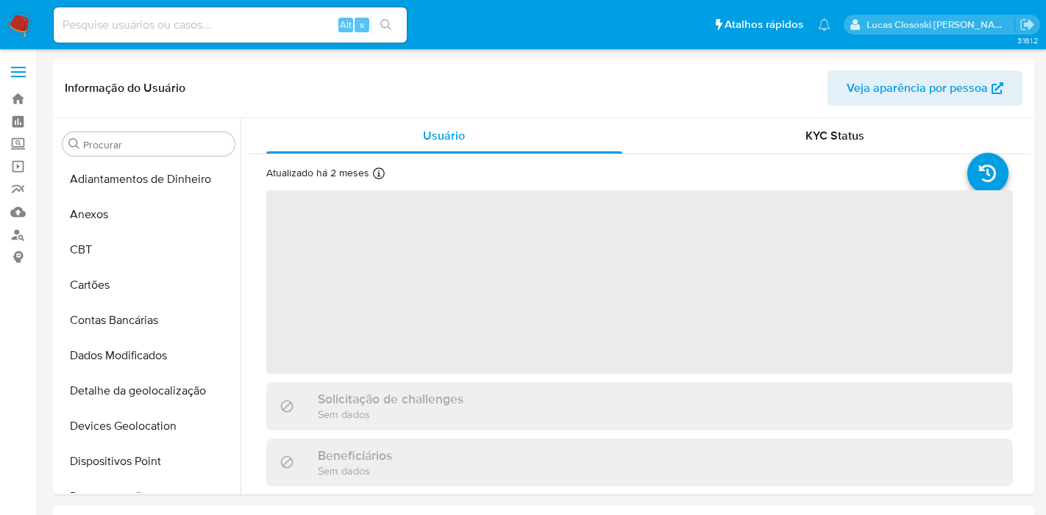
select select "10"
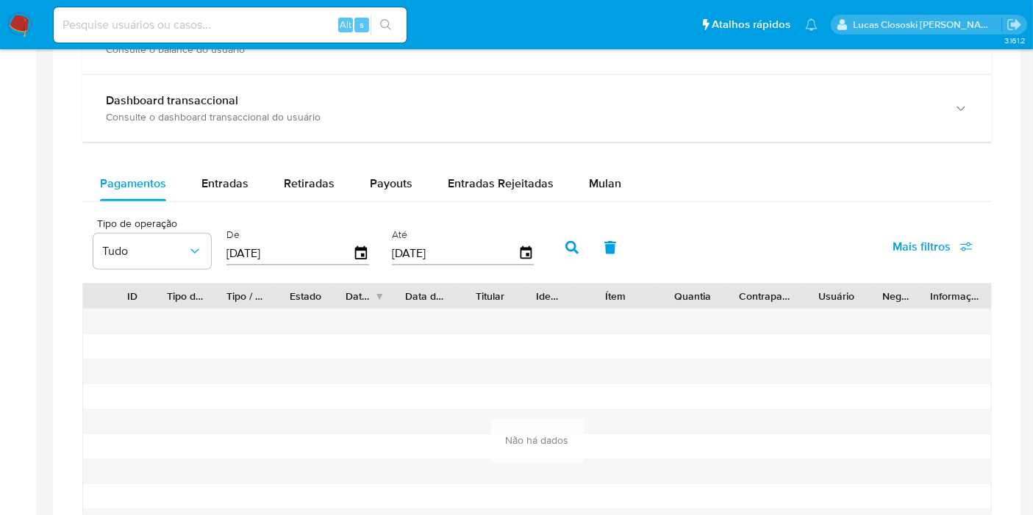
scroll to position [980, 0]
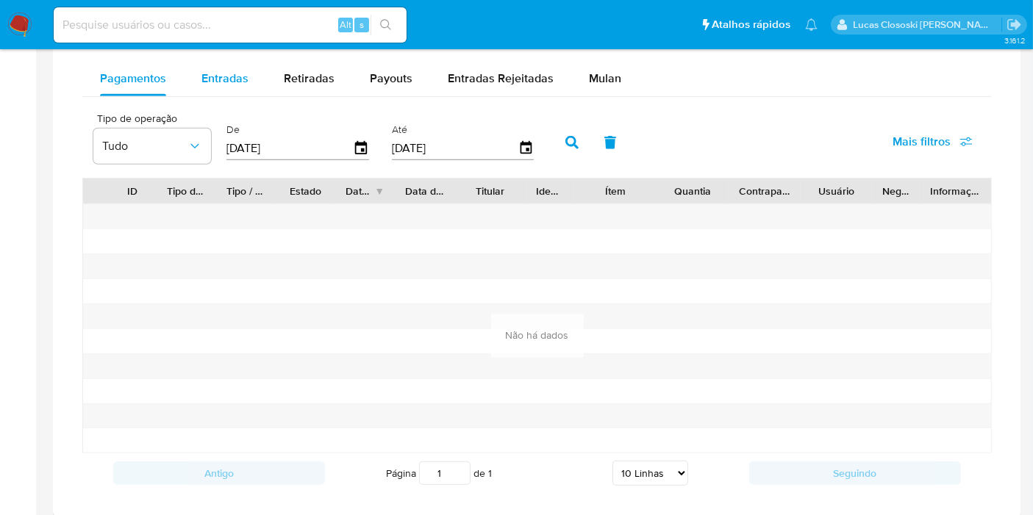
click at [191, 74] on button "Entradas" at bounding box center [225, 78] width 82 height 35
select select "10"
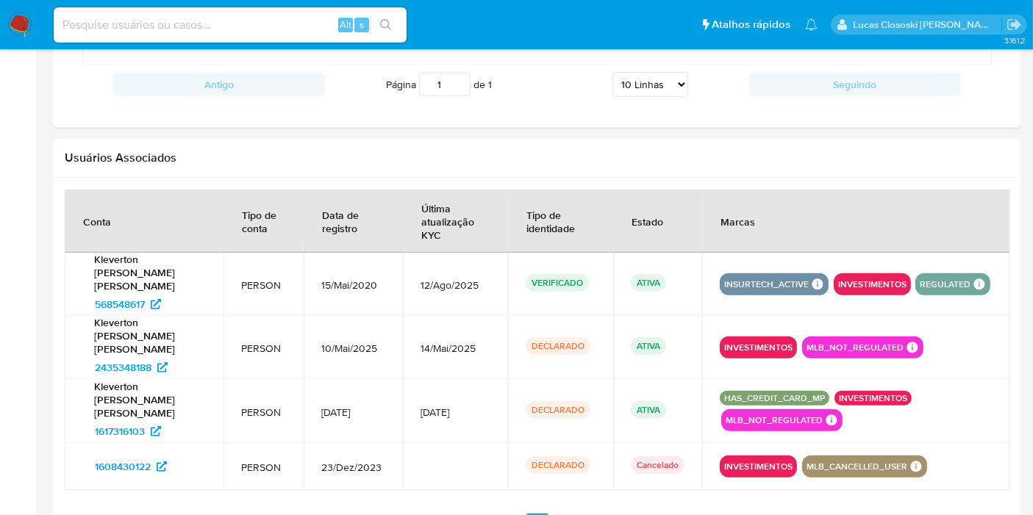
scroll to position [1443, 0]
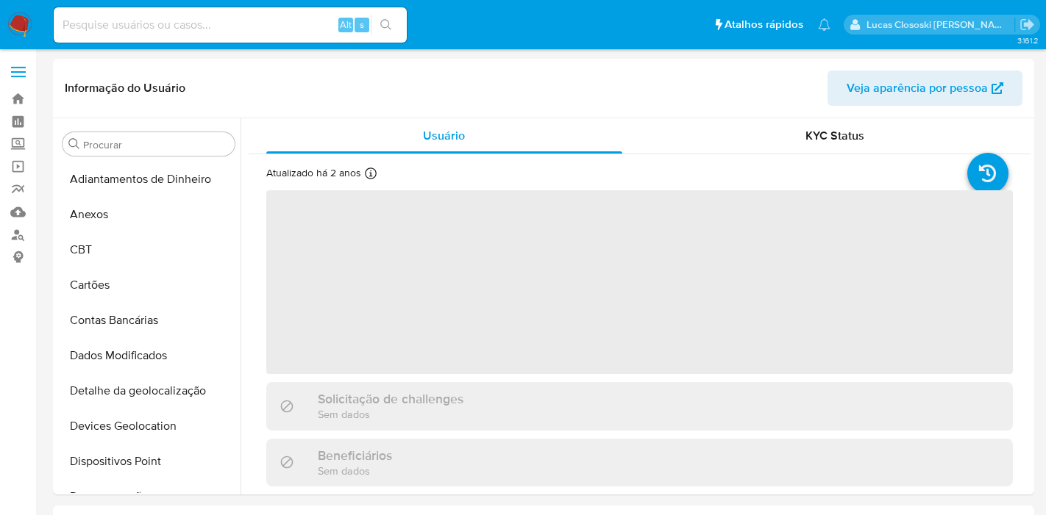
select select "10"
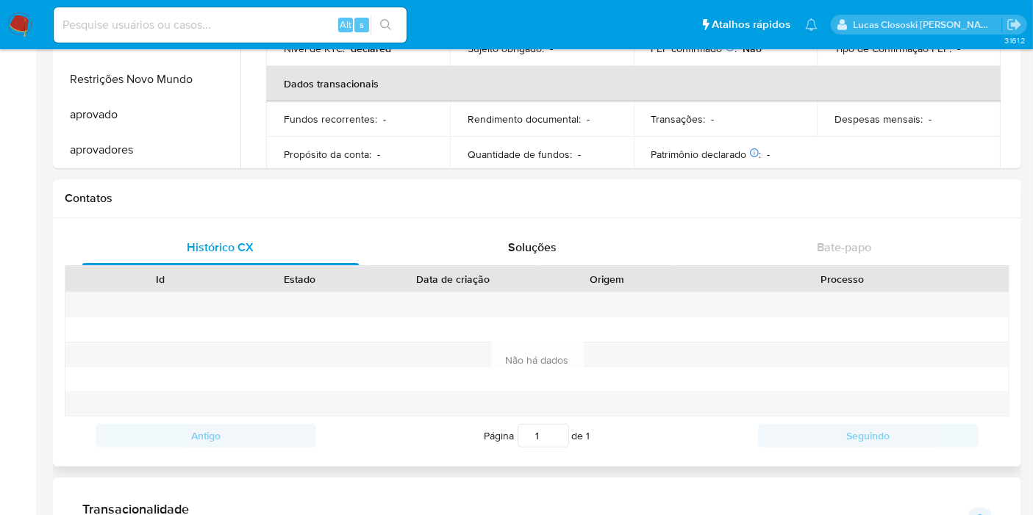
scroll to position [490, 0]
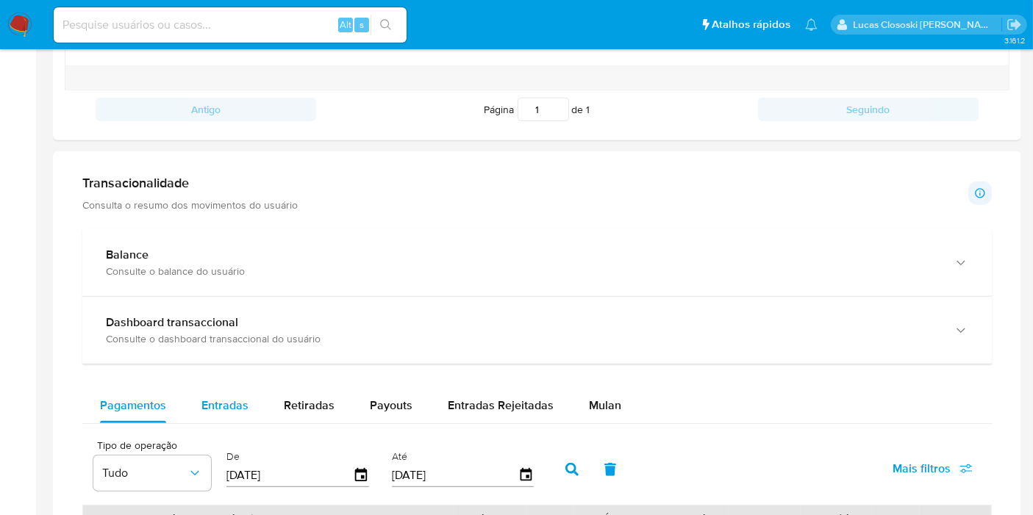
click at [198, 410] on button "Entradas" at bounding box center [225, 405] width 82 height 35
select select "10"
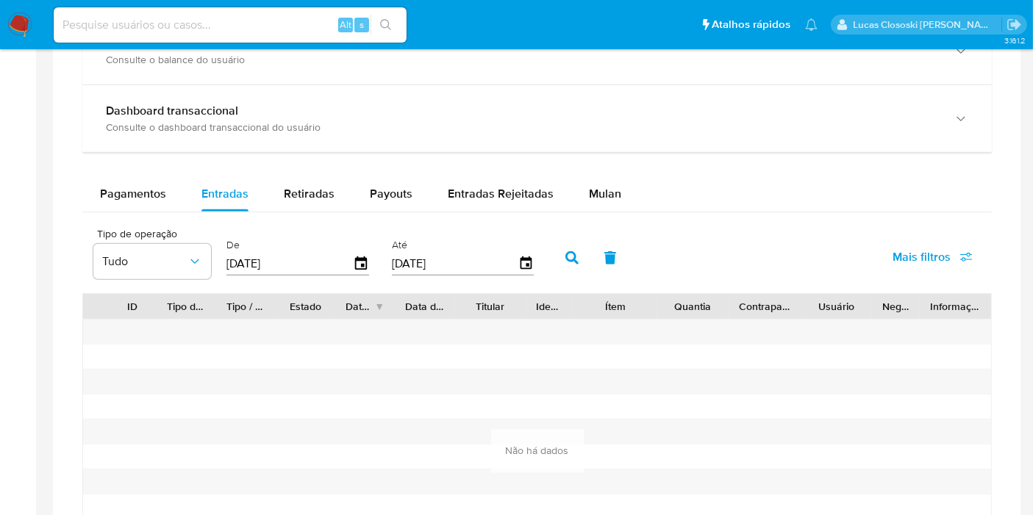
scroll to position [817, 0]
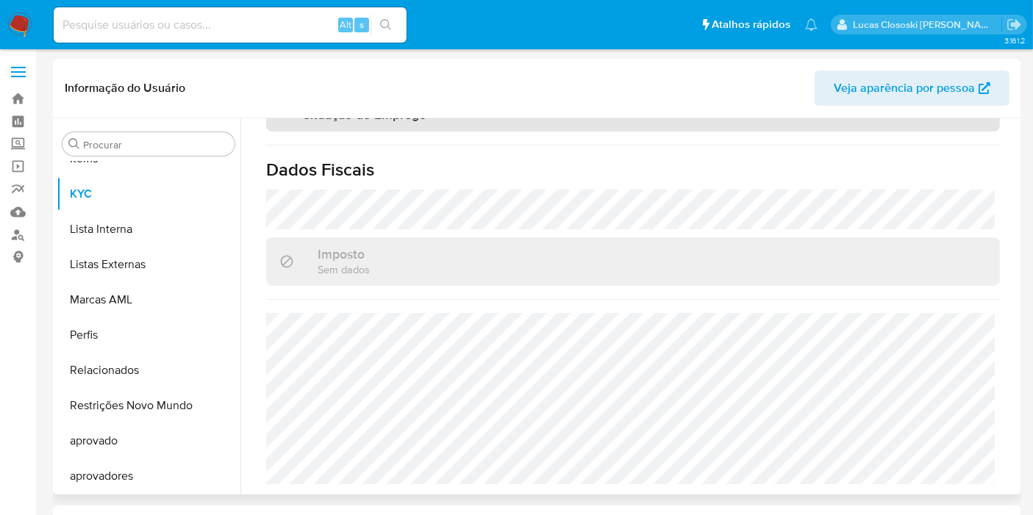
scroll to position [441, 0]
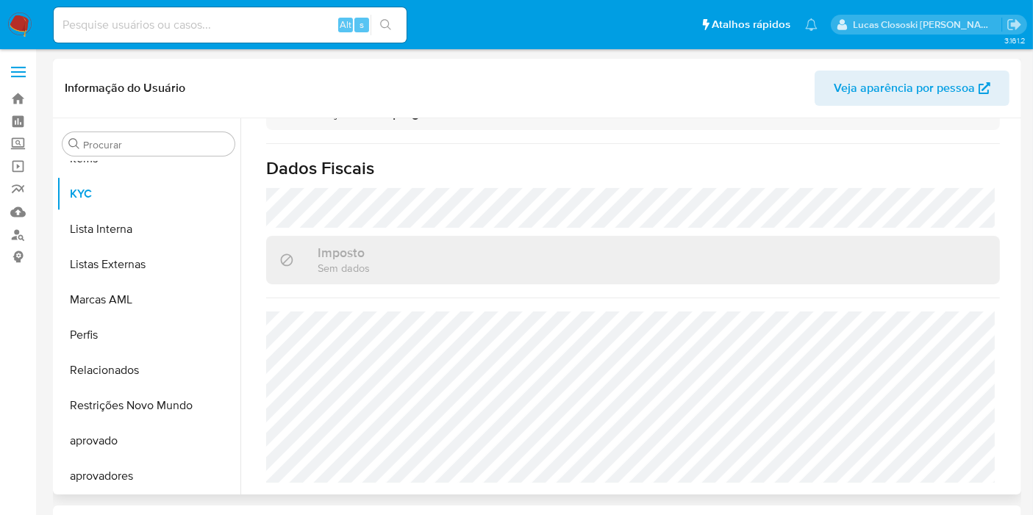
select select "10"
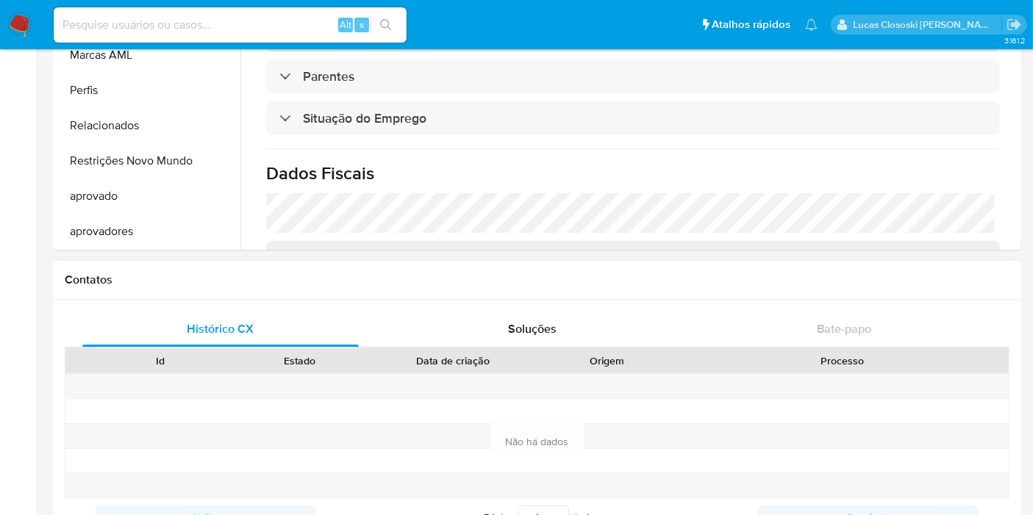
scroll to position [682, 0]
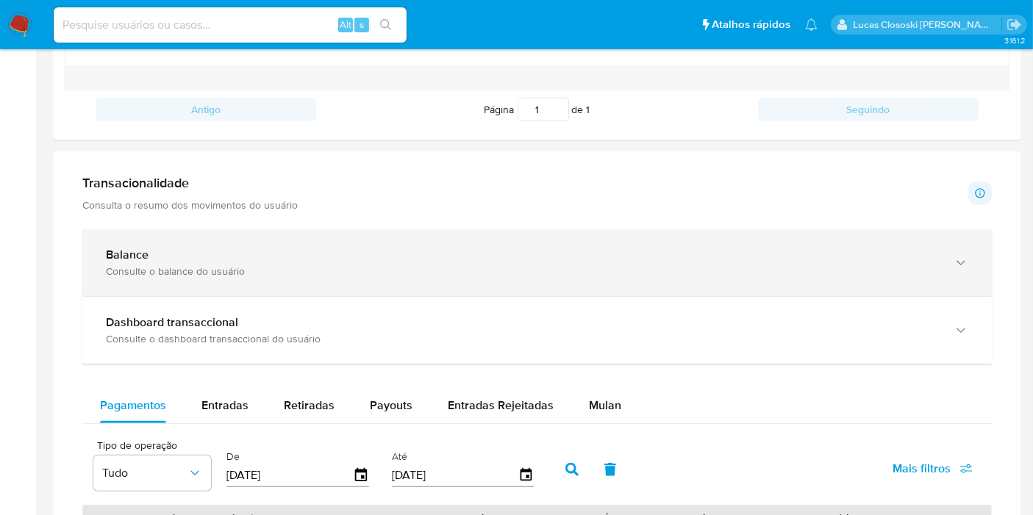
click at [213, 265] on div "Consulte o balance do usuário" at bounding box center [522, 271] width 833 height 13
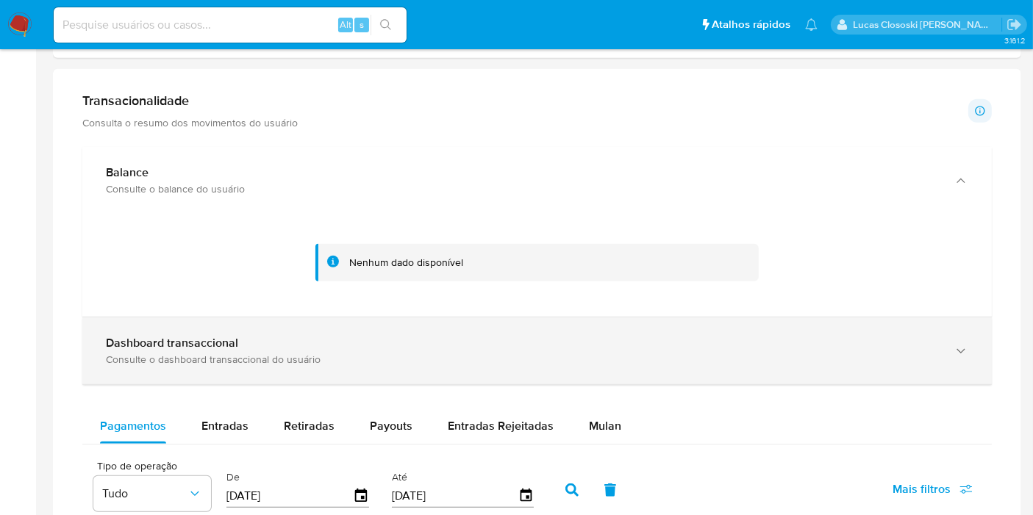
click at [237, 348] on div "Dashboard transaccional" at bounding box center [522, 343] width 833 height 15
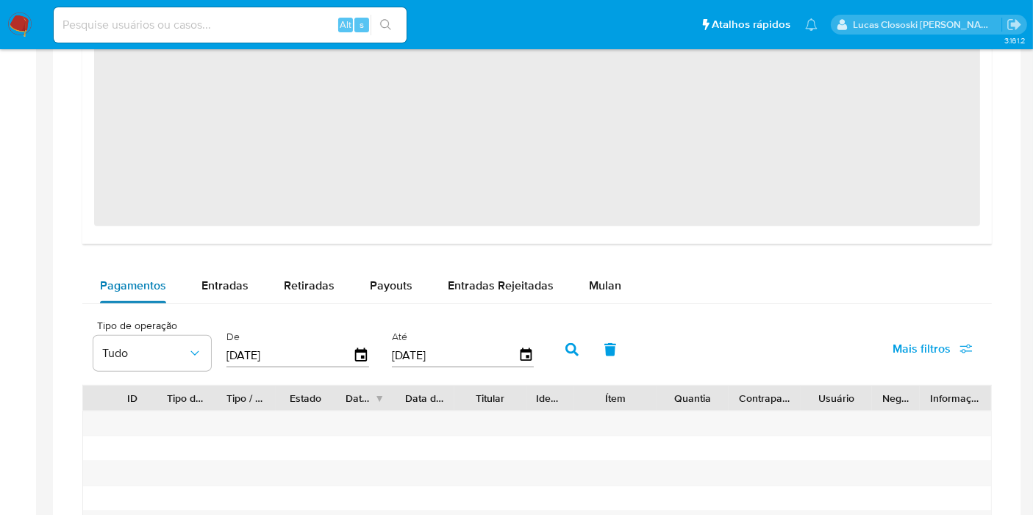
click at [163, 287] on span "Pagamentos" at bounding box center [133, 285] width 66 height 17
click at [201, 271] on div "Entradas" at bounding box center [224, 285] width 47 height 35
select select "10"
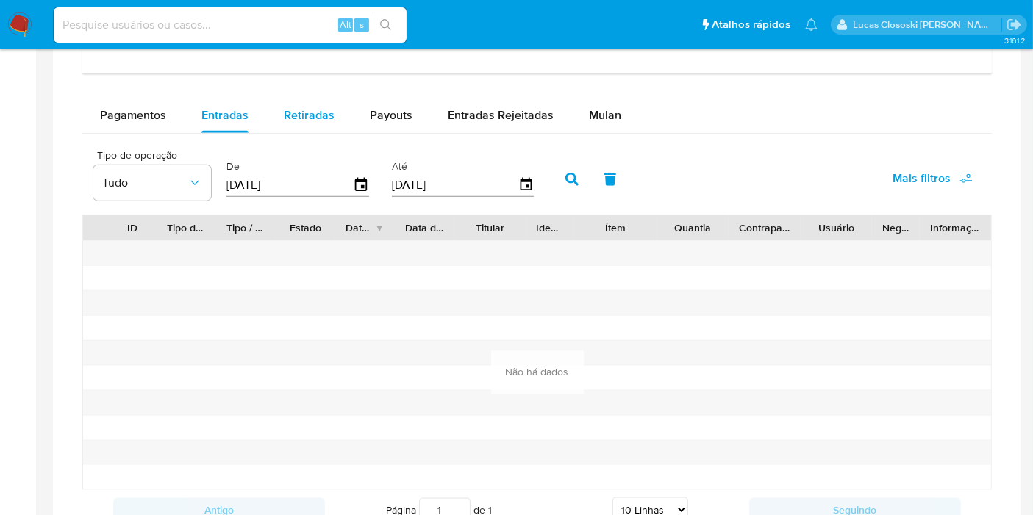
scroll to position [1715, 0]
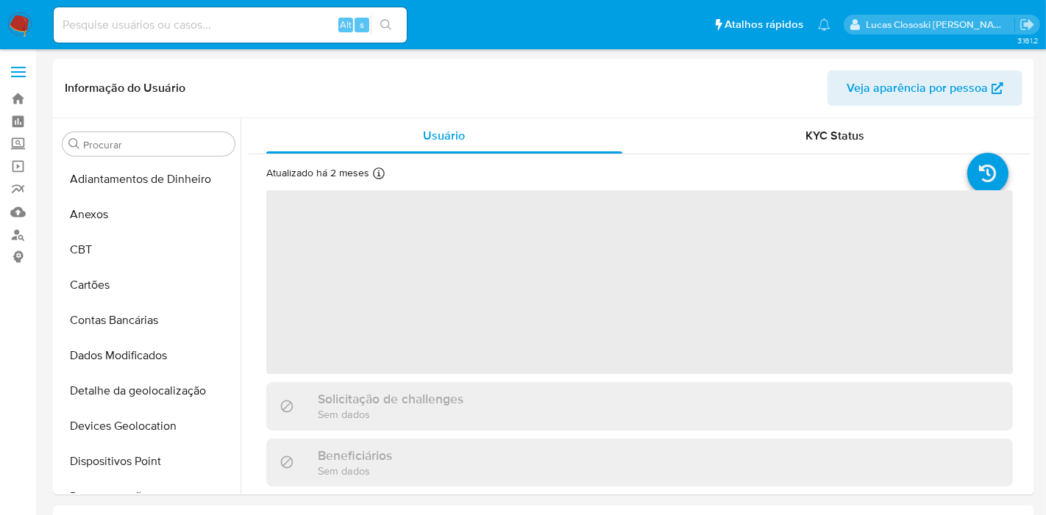
select select "10"
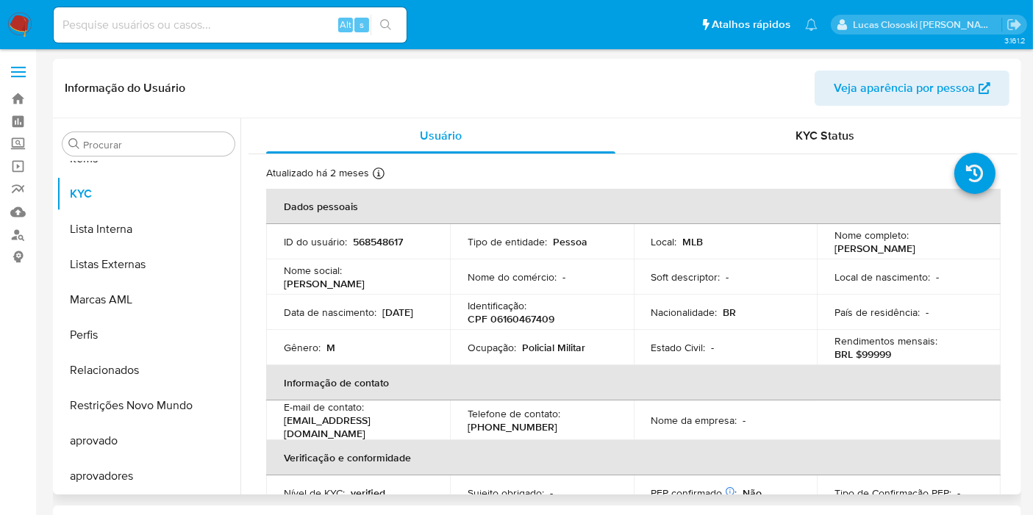
click at [538, 322] on p "CPF 06160467409" at bounding box center [511, 318] width 87 height 13
copy p "06160467409"
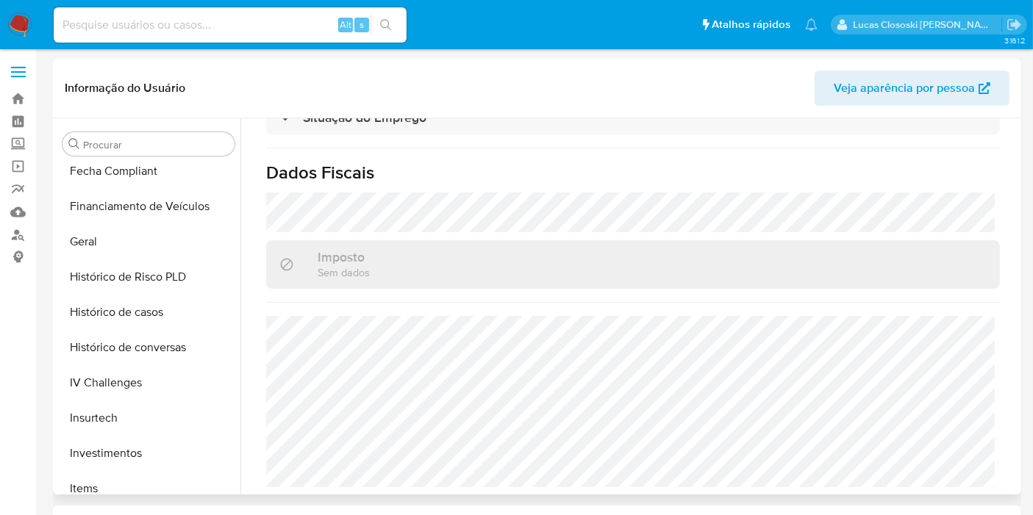
scroll to position [762, 0]
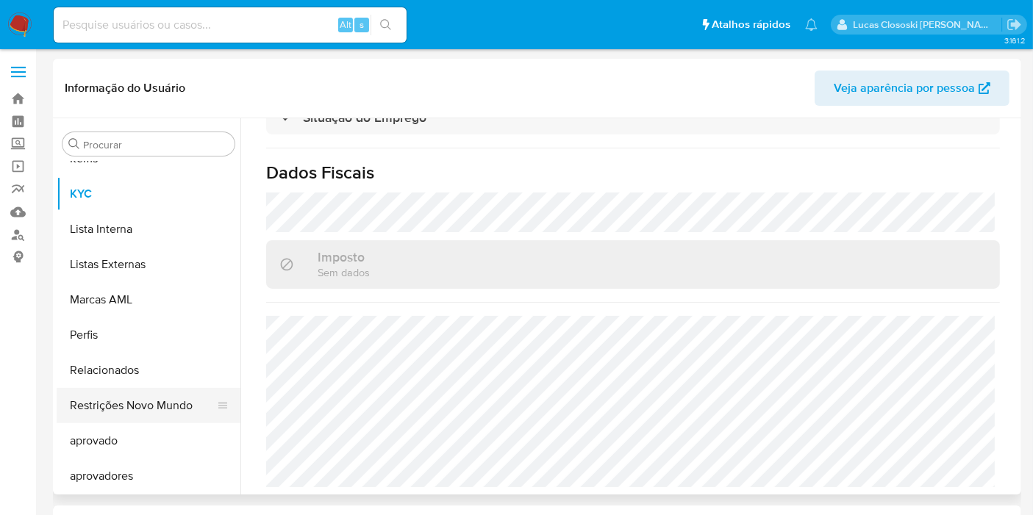
click at [138, 404] on button "Restrições Novo Mundo" at bounding box center [143, 405] width 172 height 35
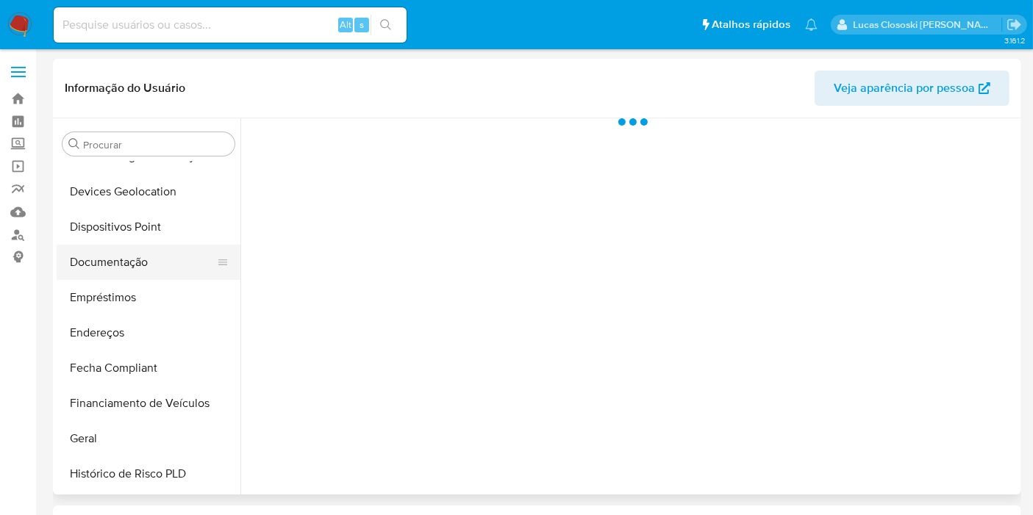
scroll to position [190, 0]
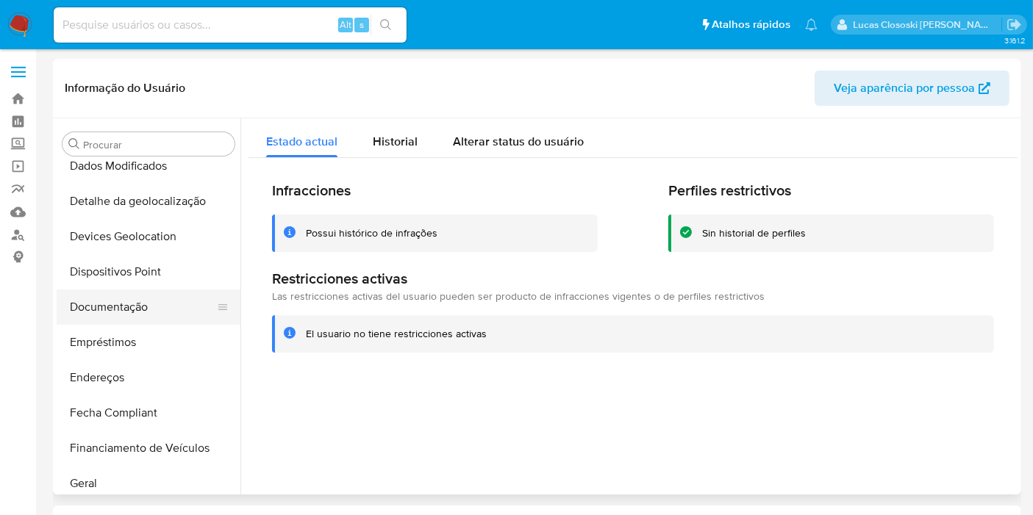
click at [126, 305] on button "Documentação" at bounding box center [143, 307] width 172 height 35
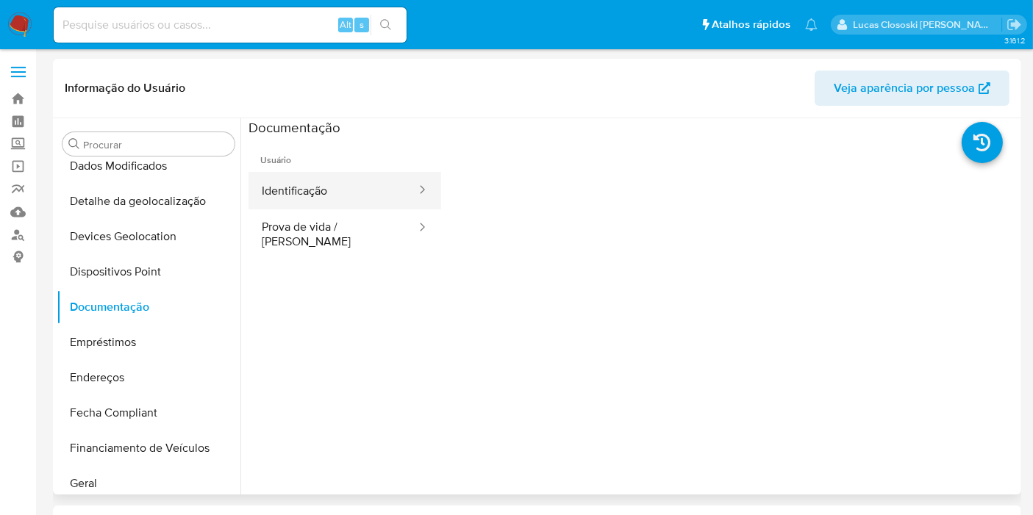
click at [341, 198] on button "Identificação" at bounding box center [333, 190] width 169 height 37
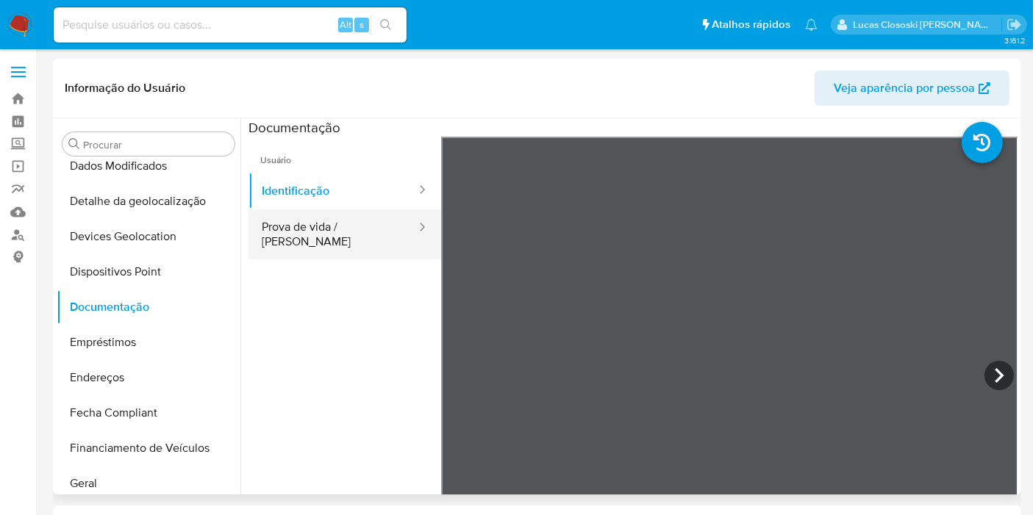
click at [263, 226] on button "Prova de vida / [PERSON_NAME]" at bounding box center [333, 235] width 169 height 50
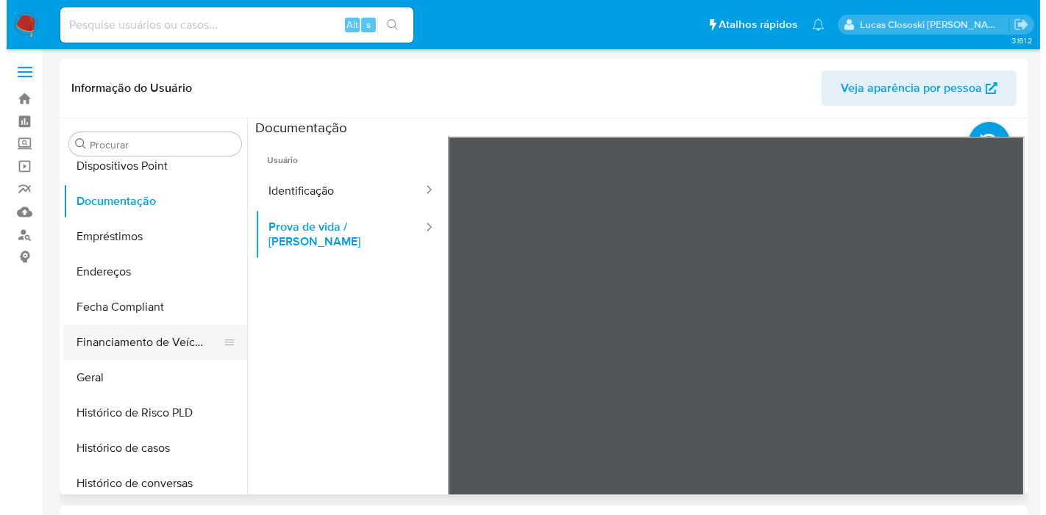
scroll to position [353, 0]
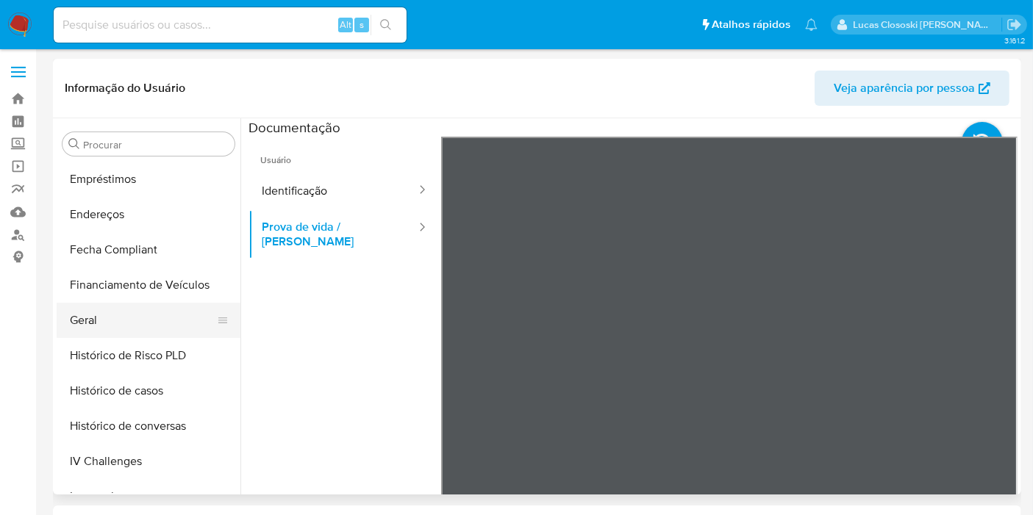
click at [126, 318] on button "Geral" at bounding box center [143, 320] width 172 height 35
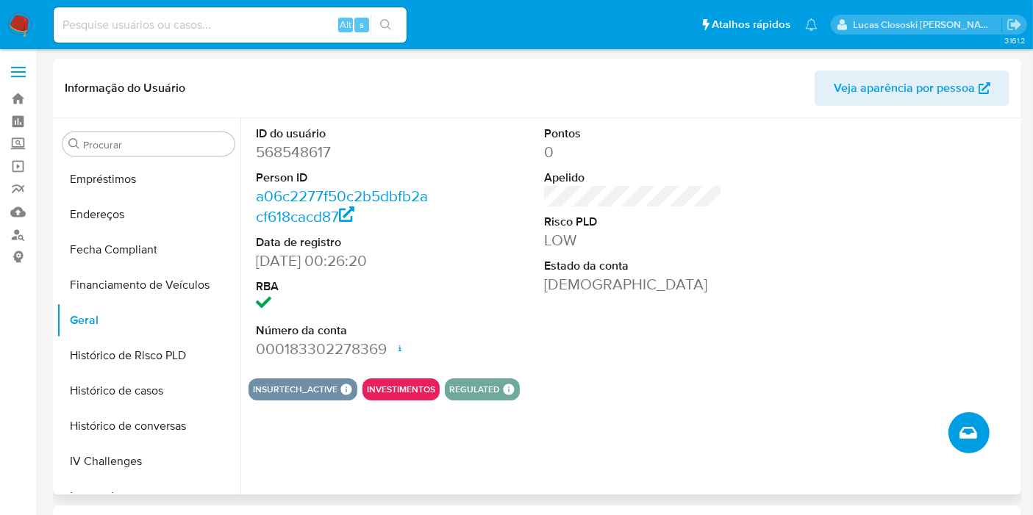
click at [971, 432] on icon "Criar caso manual" at bounding box center [969, 433] width 18 height 18
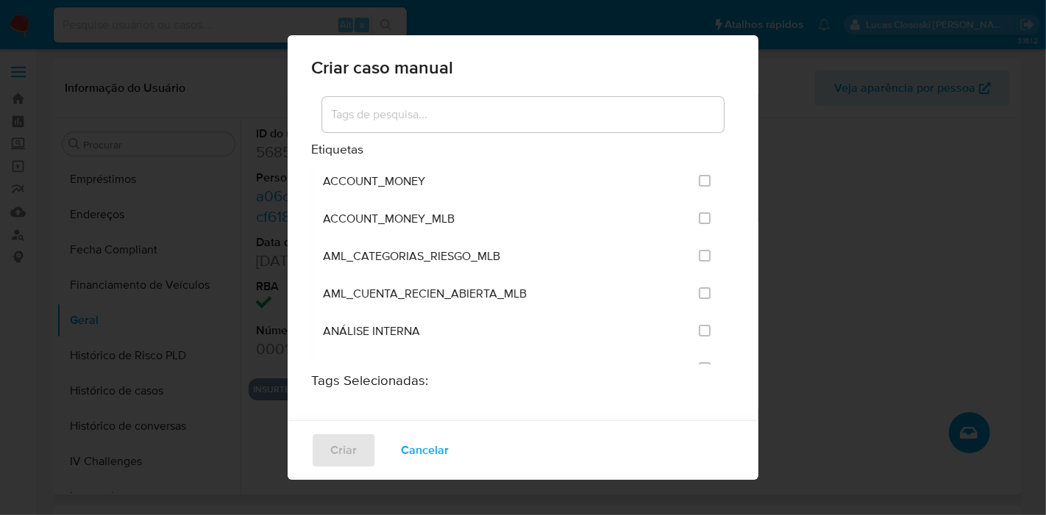
click at [487, 112] on input at bounding box center [522, 114] width 401 height 19
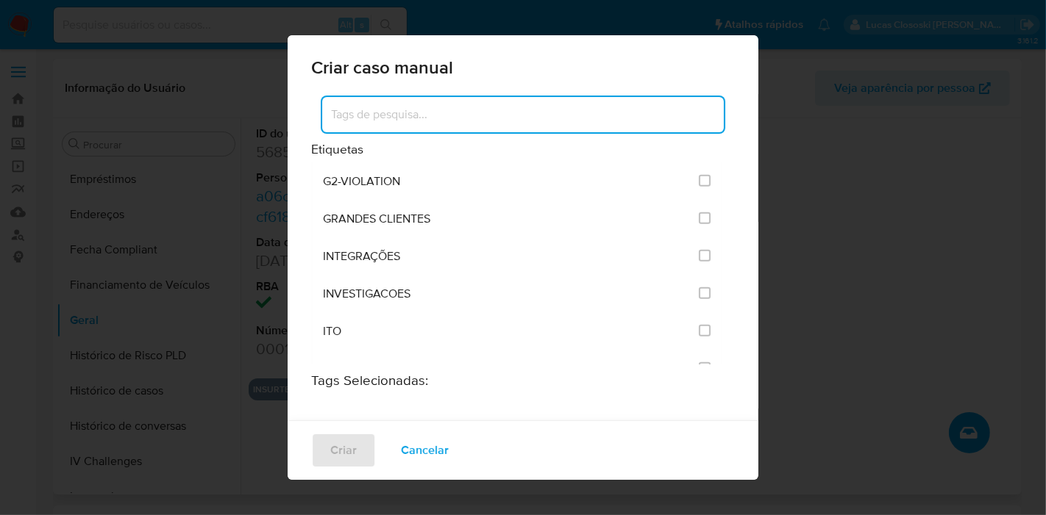
scroll to position [1062, 0]
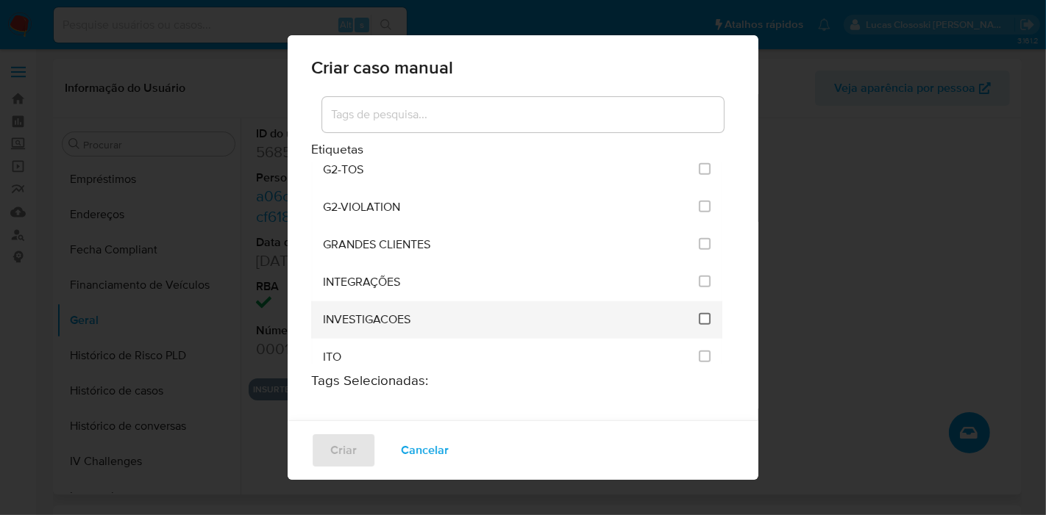
click at [699, 313] on input "2067" at bounding box center [705, 319] width 12 height 12
checkbox input "true"
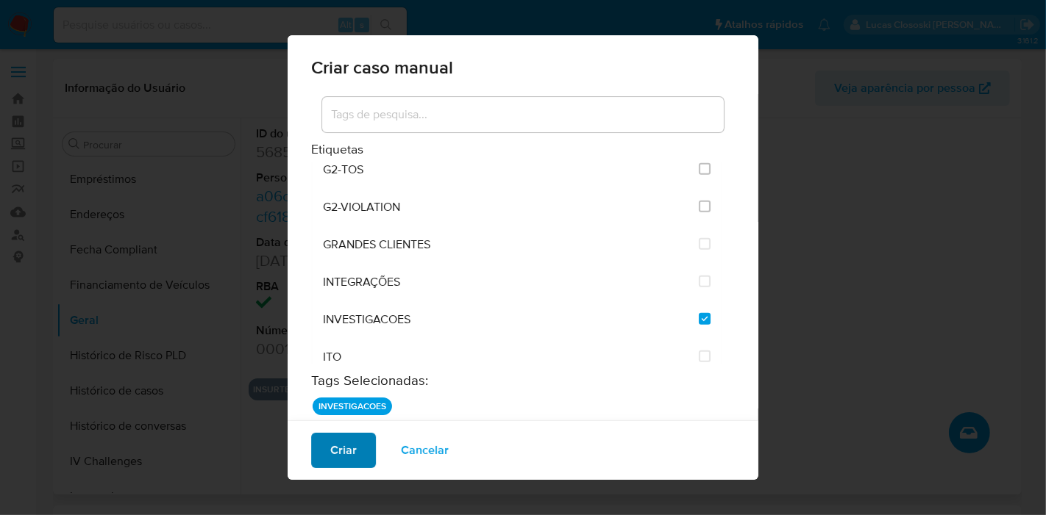
click at [365, 445] on button "Criar" at bounding box center [343, 450] width 65 height 35
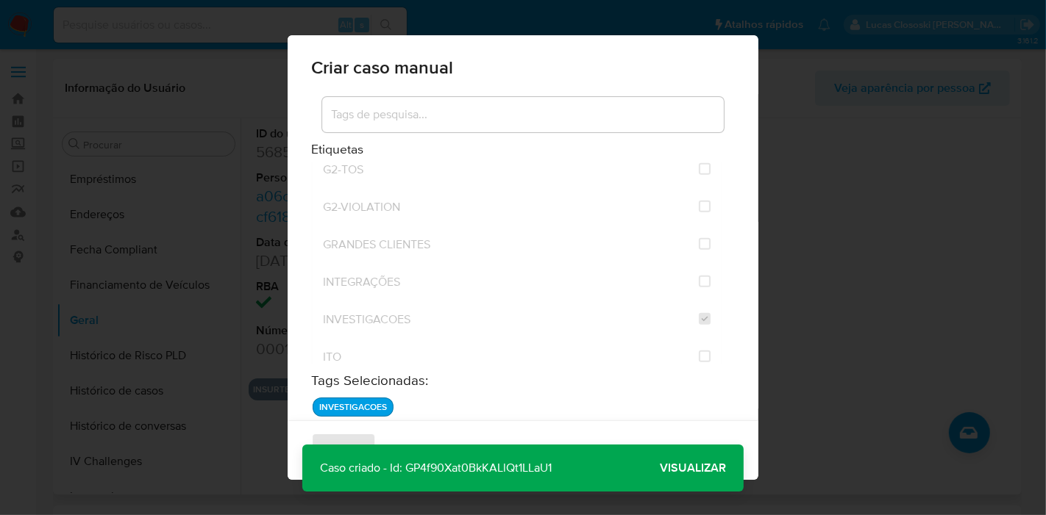
click at [695, 468] on span "Visualizar" at bounding box center [693, 468] width 66 height 0
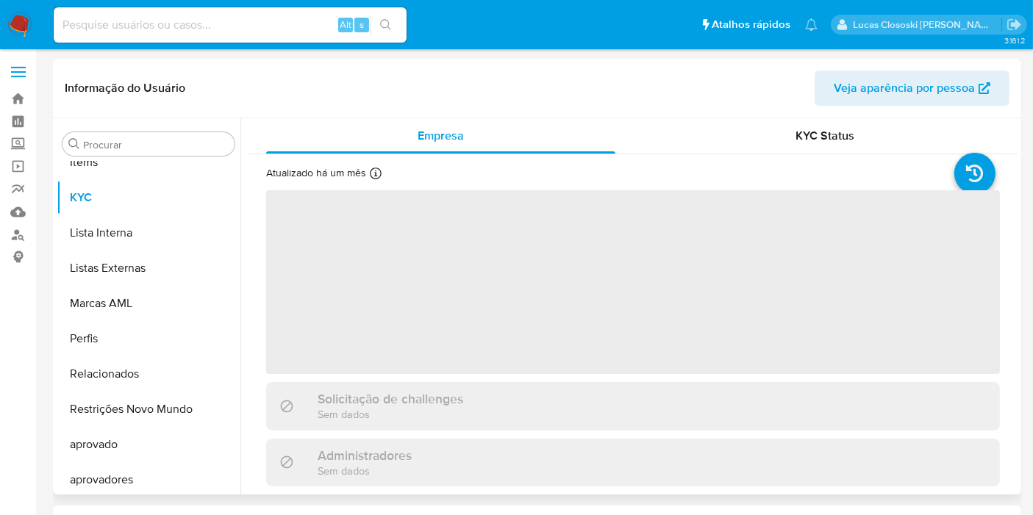
scroll to position [762, 0]
select select "10"
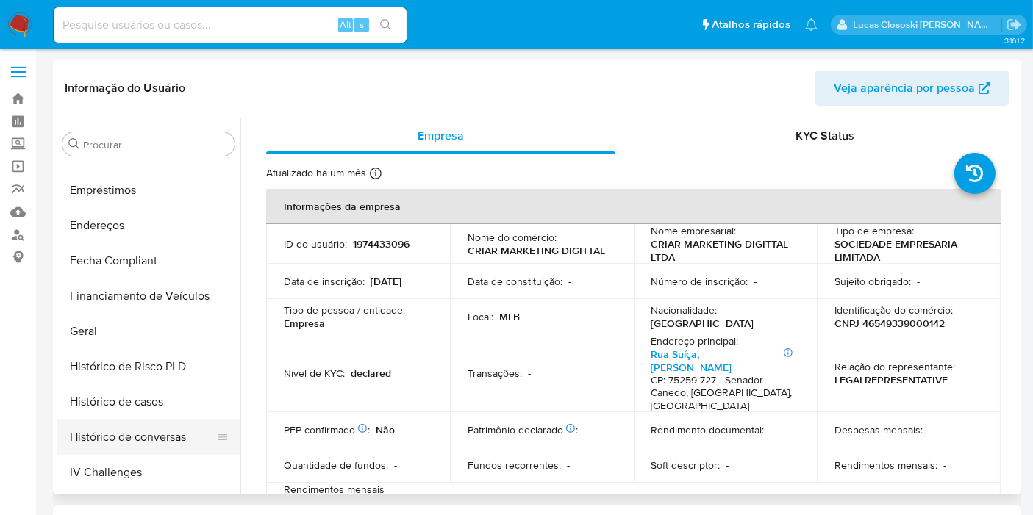
scroll to position [271, 0]
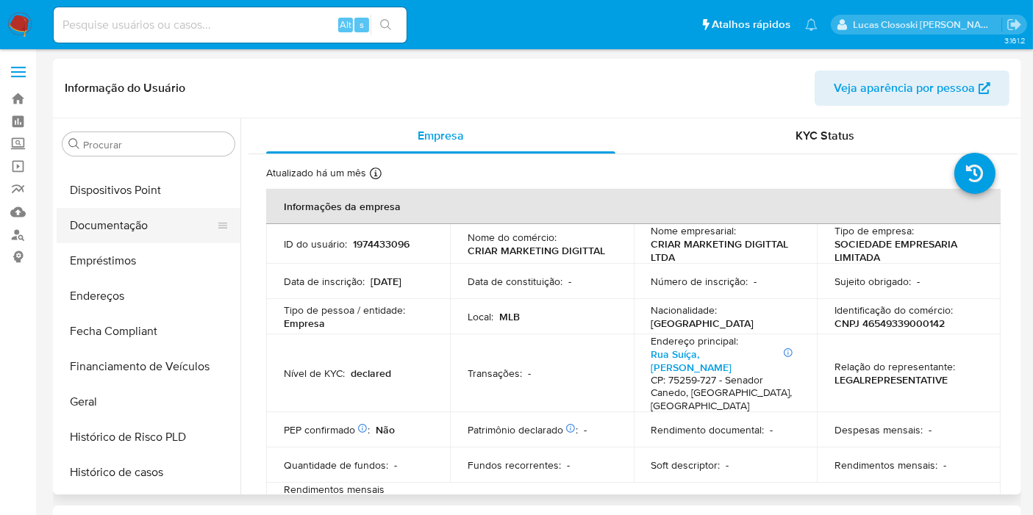
click at [137, 226] on button "Documentação" at bounding box center [143, 225] width 172 height 35
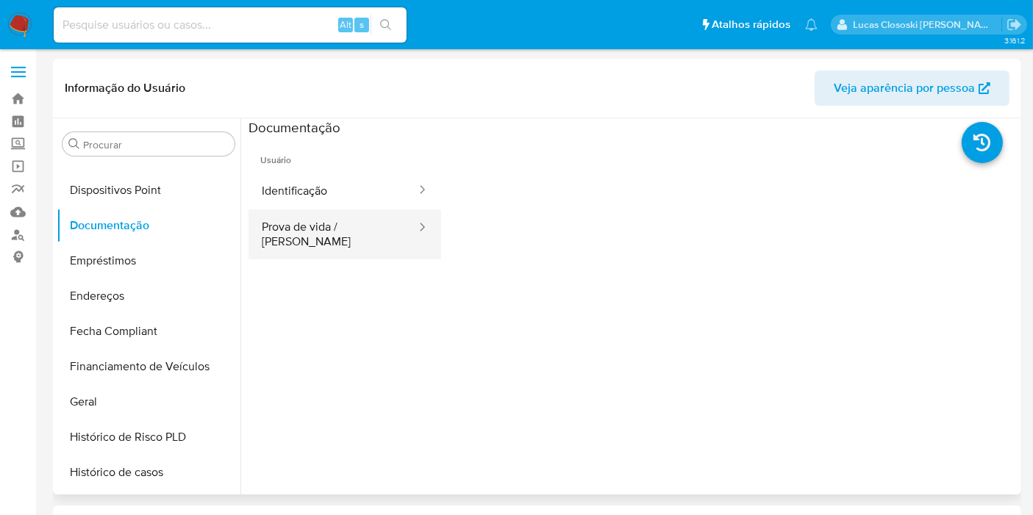
click at [360, 236] on button "Prova de vida / Selfie" at bounding box center [333, 235] width 169 height 50
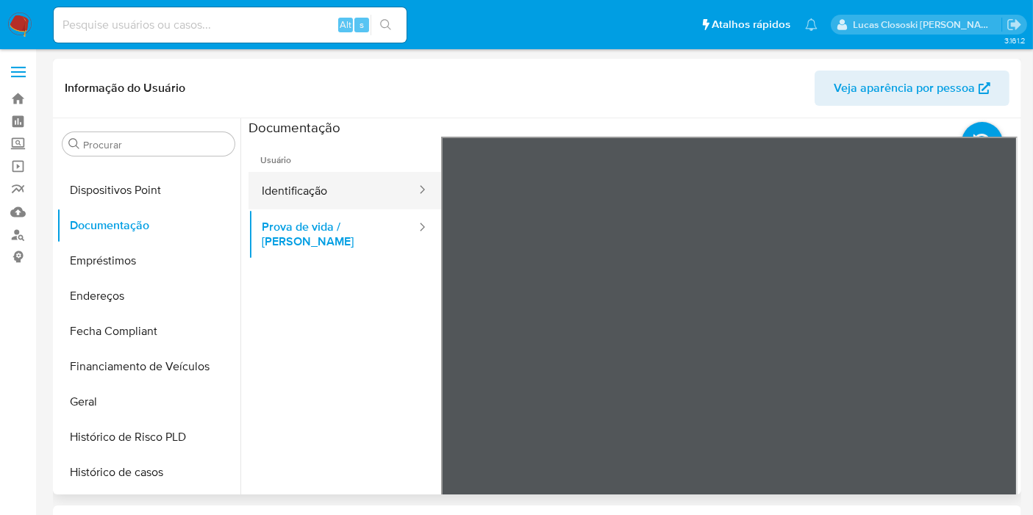
click at [354, 193] on button "Identificação" at bounding box center [333, 190] width 169 height 37
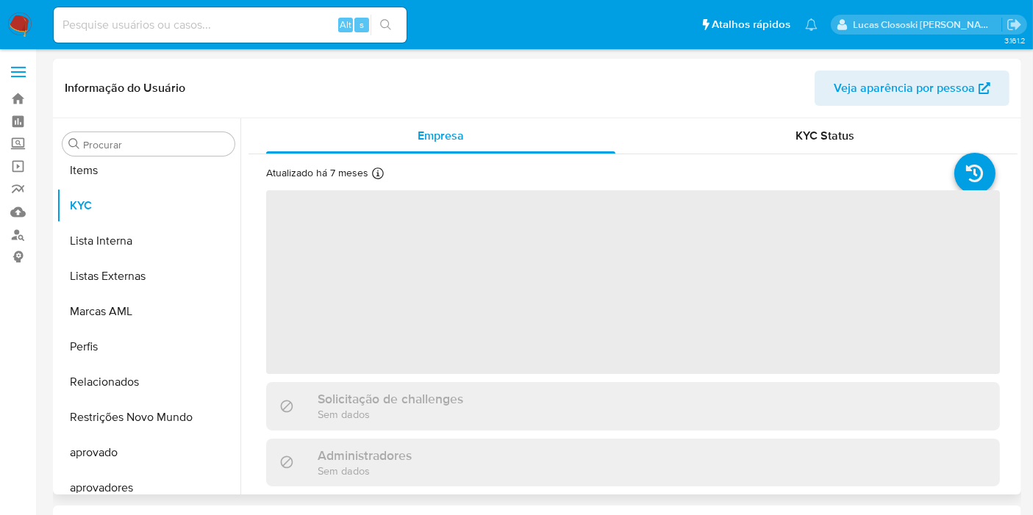
scroll to position [762, 0]
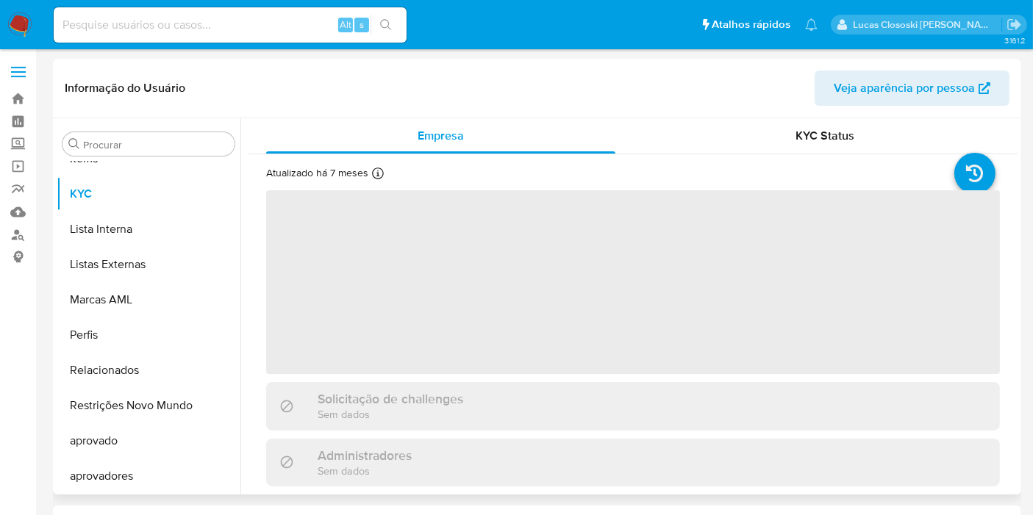
select select "10"
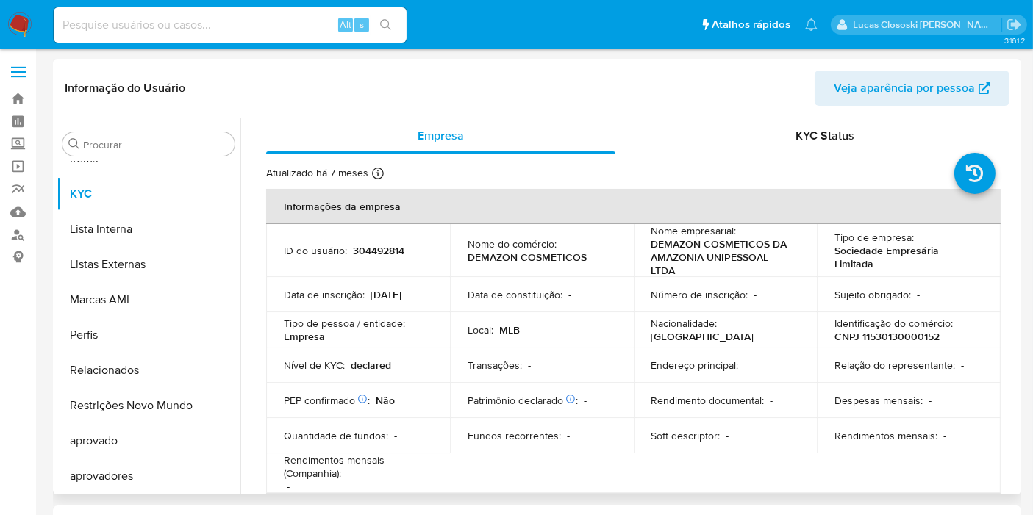
click at [445, 231] on td "ID do usuário : 304492814" at bounding box center [358, 250] width 184 height 53
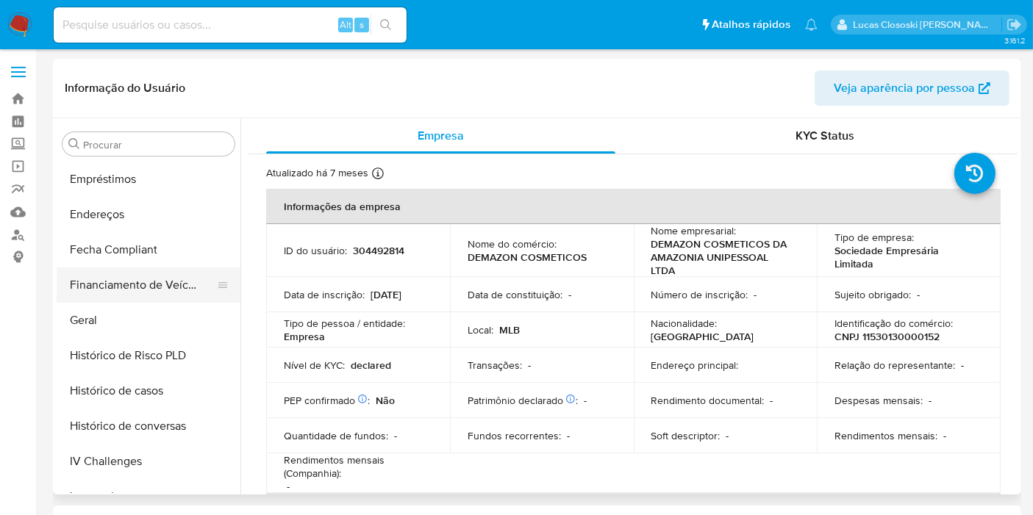
scroll to position [190, 0]
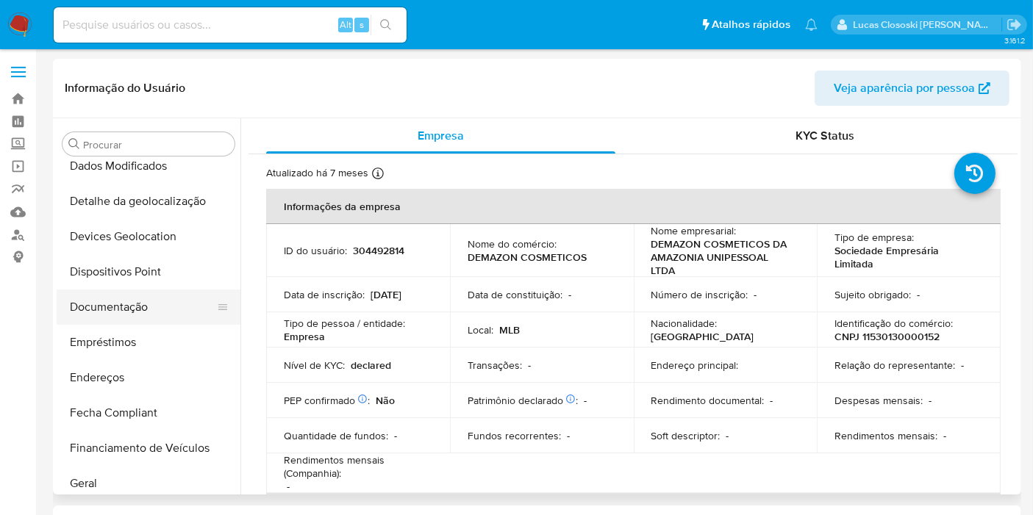
click at [104, 303] on button "Documentação" at bounding box center [143, 307] width 172 height 35
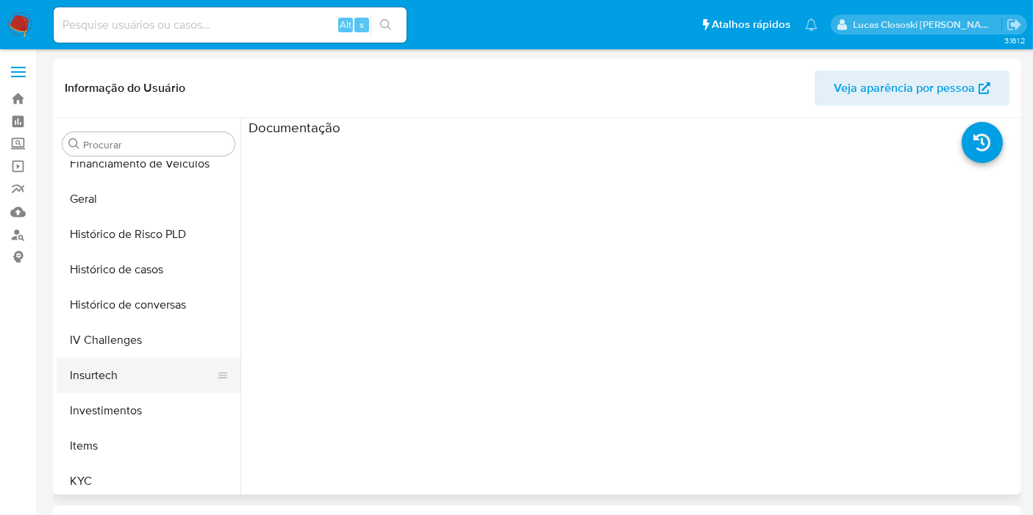
scroll to position [599, 0]
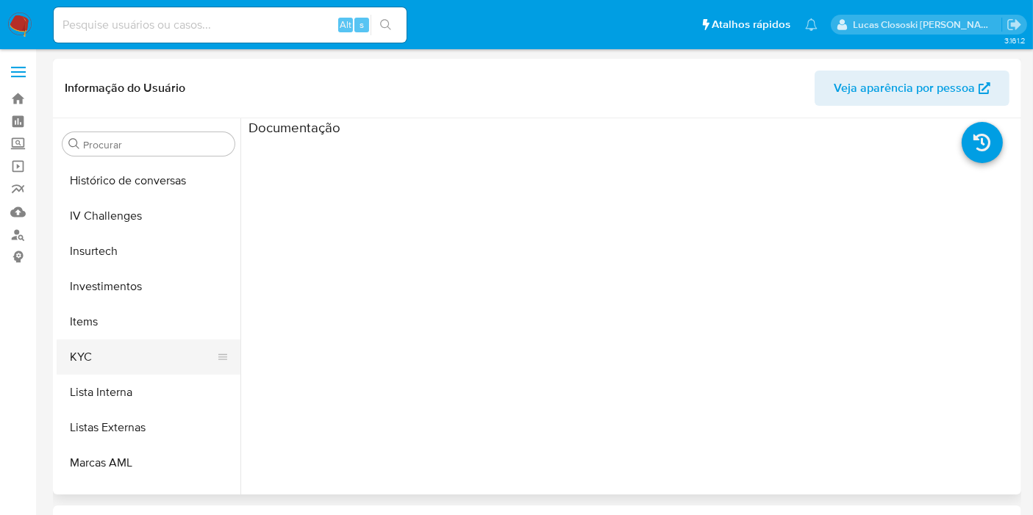
click at [167, 352] on button "KYC" at bounding box center [143, 357] width 172 height 35
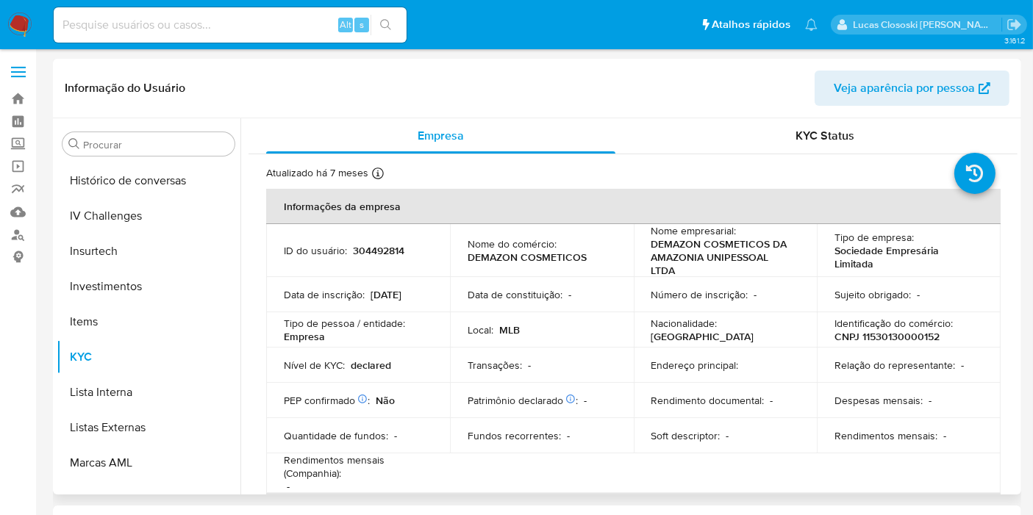
click at [804, 148] on div "KYC Status" at bounding box center [825, 135] width 349 height 35
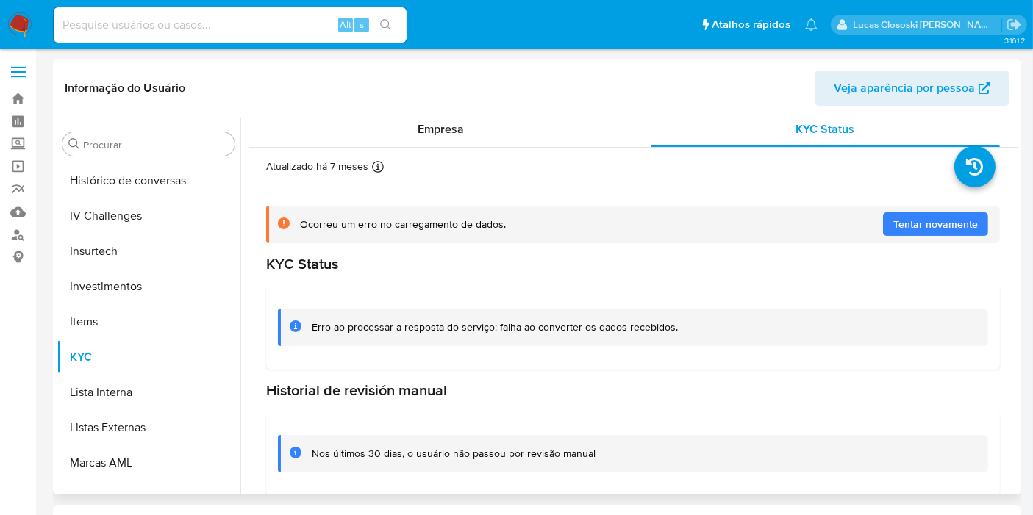
scroll to position [0, 0]
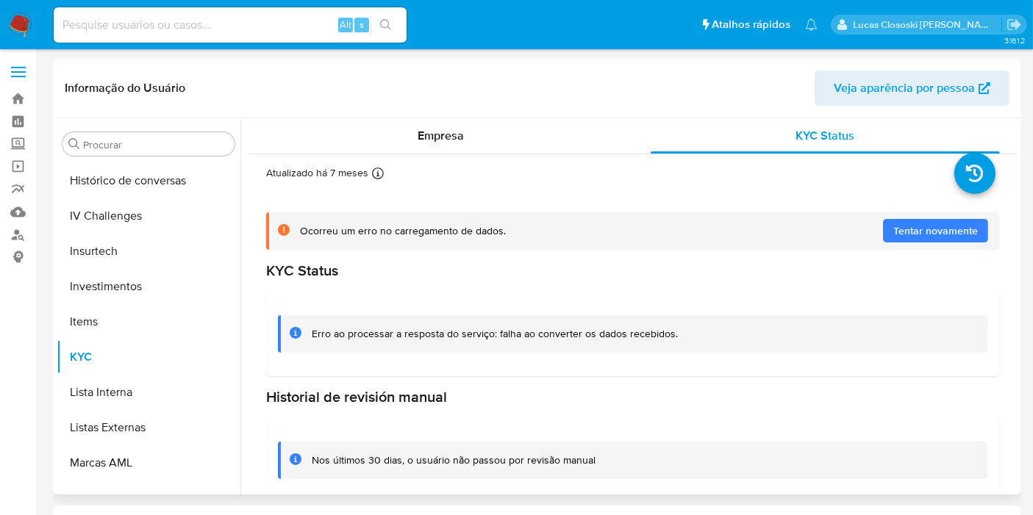
click at [453, 160] on div "Atualizado há 7 meses Criado: 13/01/2025 08:28:49 Atualizado: 11/03/2025 01:31:…" at bounding box center [633, 334] width 769 height 360
click at [449, 143] on span "Empresa" at bounding box center [441, 135] width 46 height 17
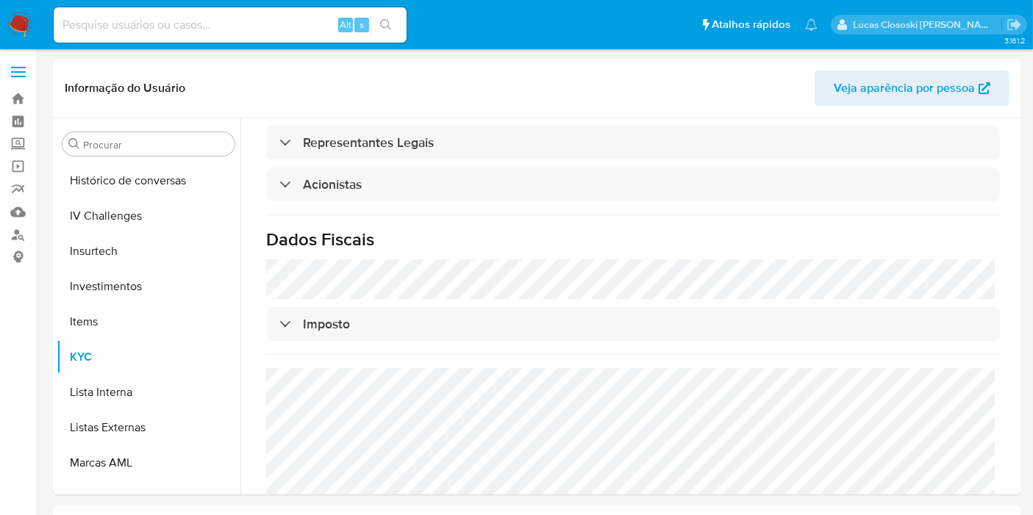
scroll to position [790, 0]
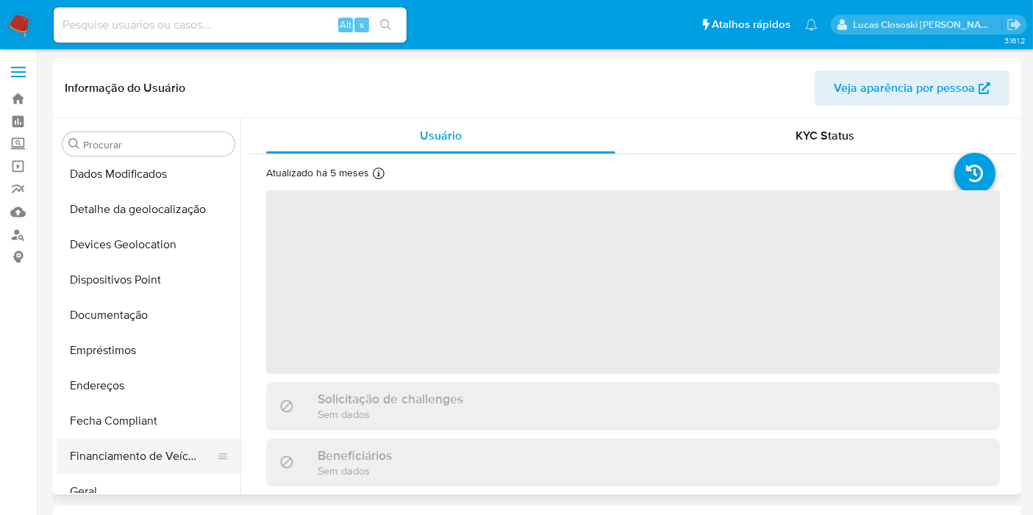
scroll to position [108, 0]
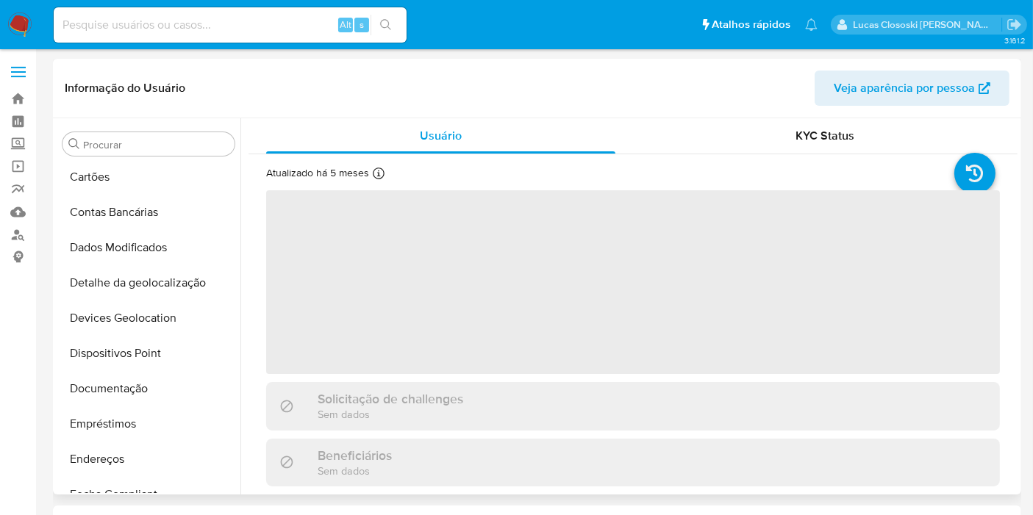
select select "10"
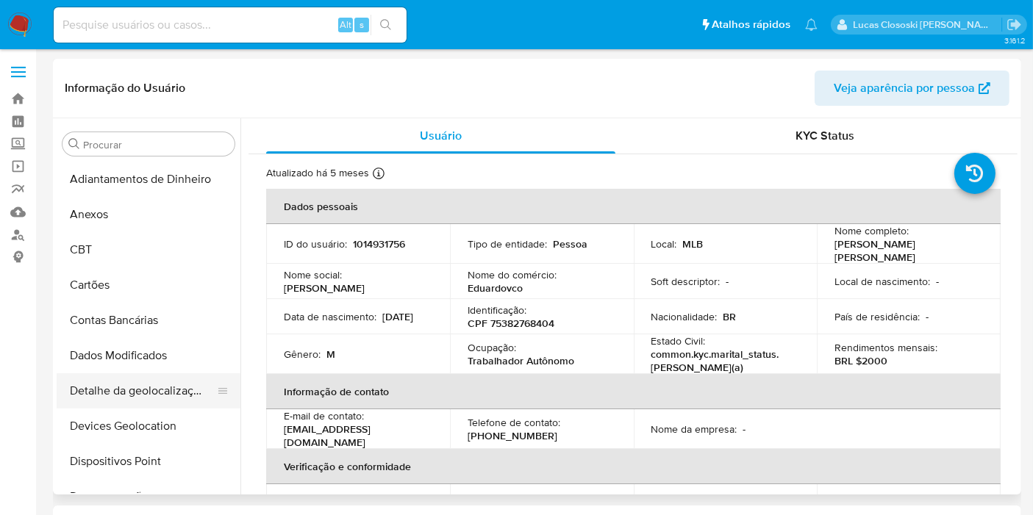
scroll to position [82, 0]
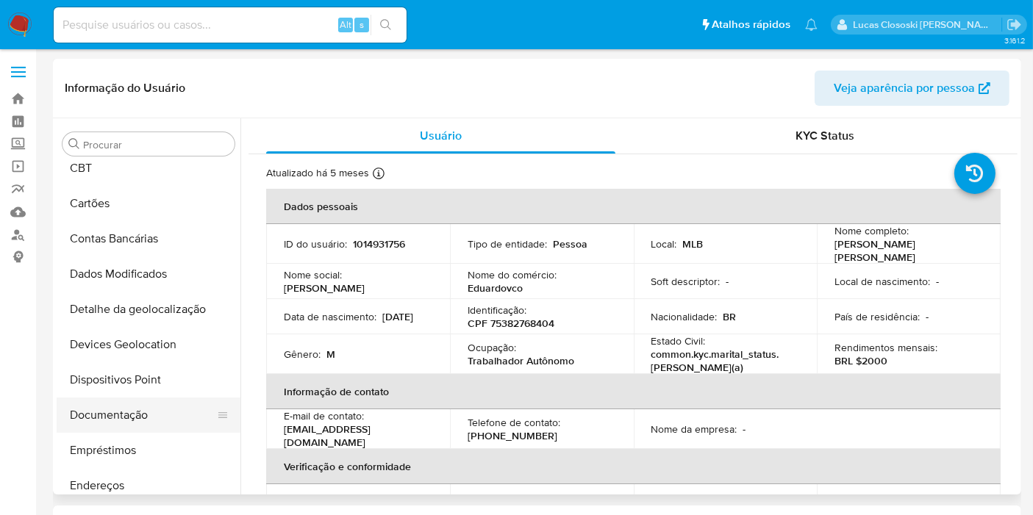
click at [151, 410] on button "Documentação" at bounding box center [143, 415] width 172 height 35
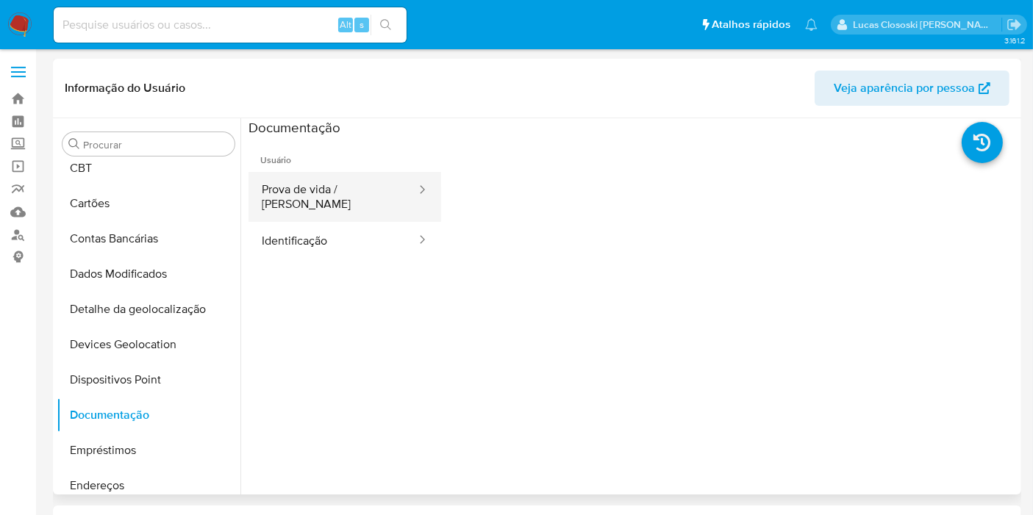
click at [300, 201] on button "Prova de vida / Selfie" at bounding box center [333, 197] width 169 height 50
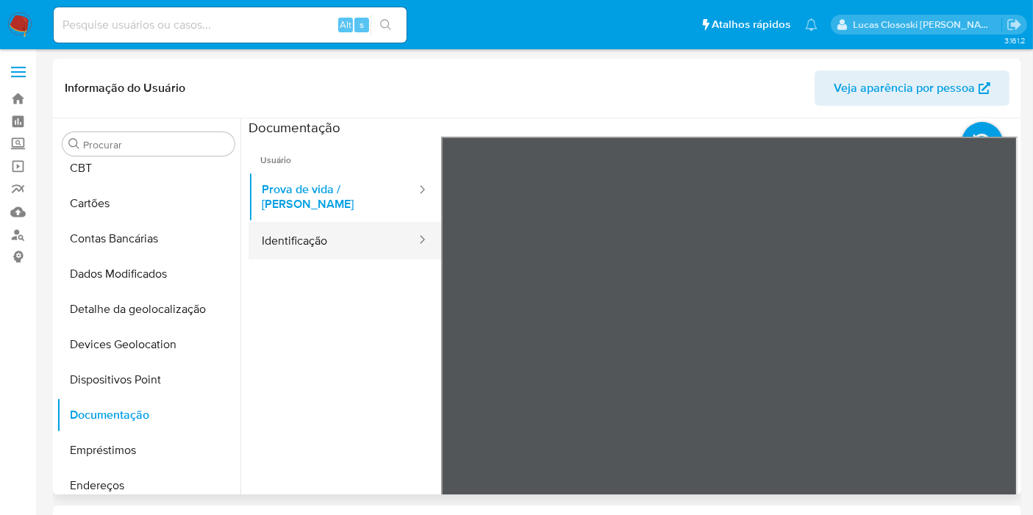
click at [304, 235] on button "Identificação" at bounding box center [333, 240] width 169 height 37
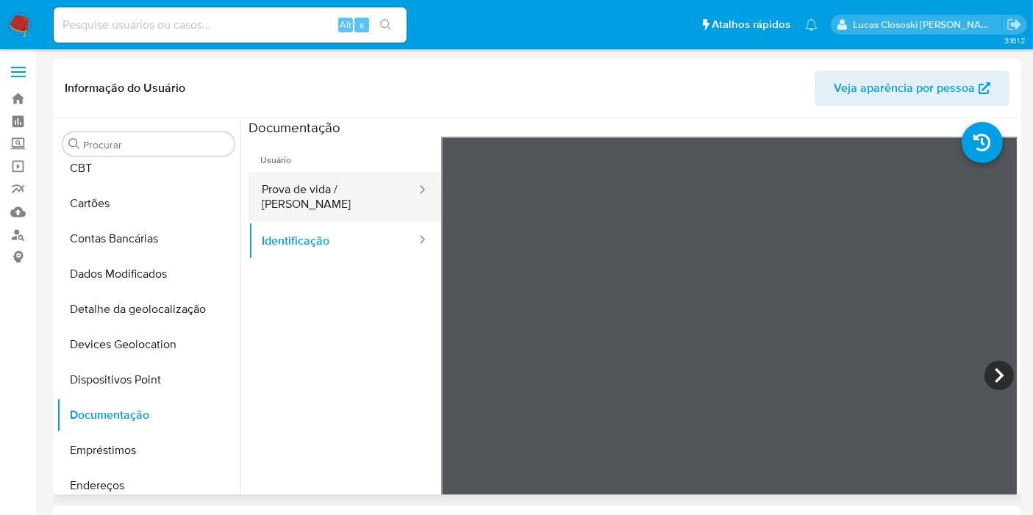
click at [310, 176] on button "Prova de vida / Selfie" at bounding box center [333, 197] width 169 height 50
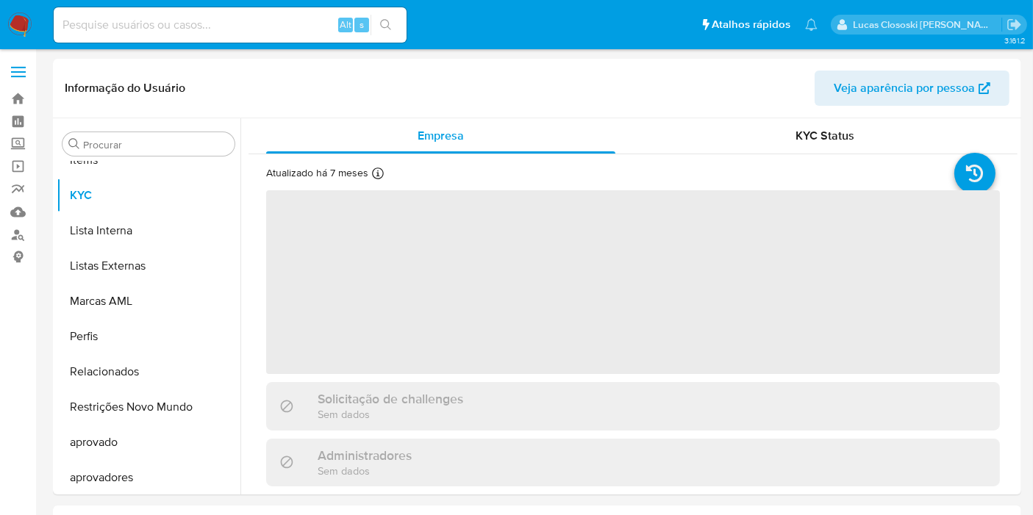
scroll to position [762, 0]
select select "10"
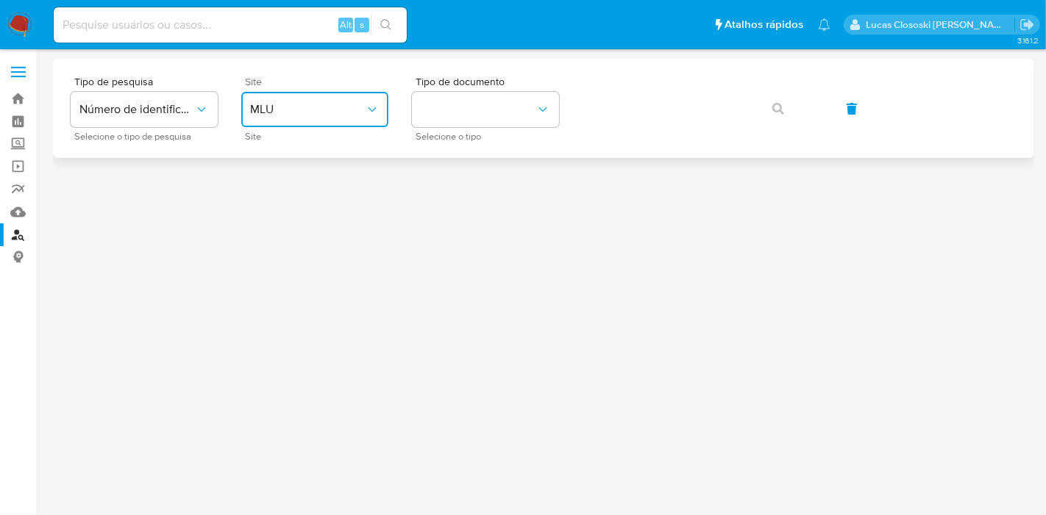
click at [281, 93] on button "MLU" at bounding box center [314, 109] width 147 height 35
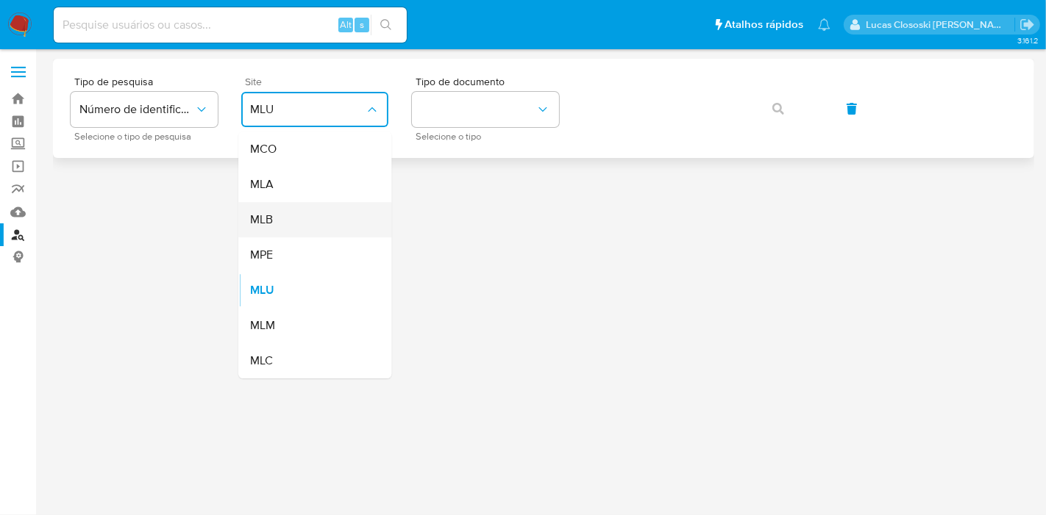
click at [292, 215] on div "MLB" at bounding box center [310, 219] width 121 height 35
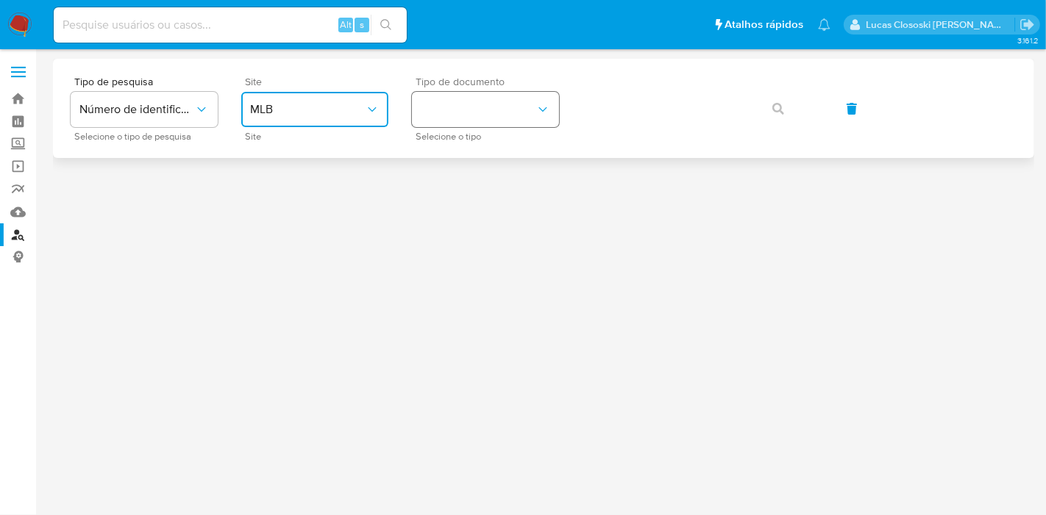
click at [505, 101] on button "identificationType" at bounding box center [485, 109] width 147 height 35
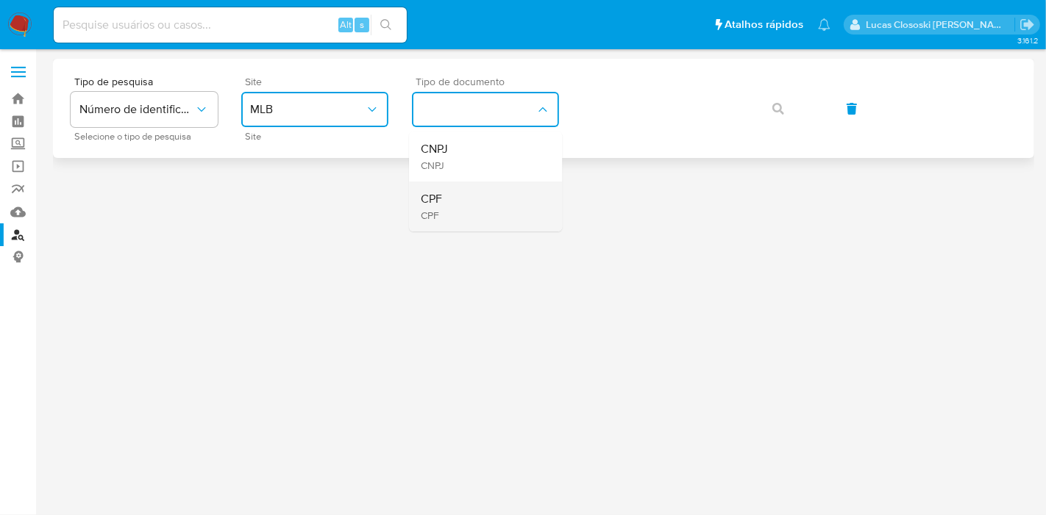
click at [488, 195] on div "CPF CPF" at bounding box center [481, 207] width 121 height 50
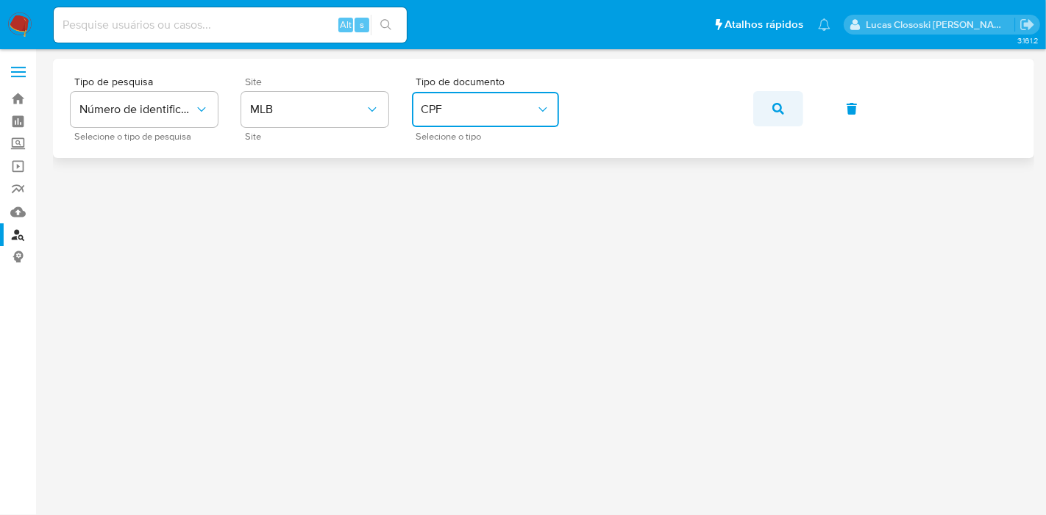
click at [766, 115] on button "button" at bounding box center [778, 108] width 50 height 35
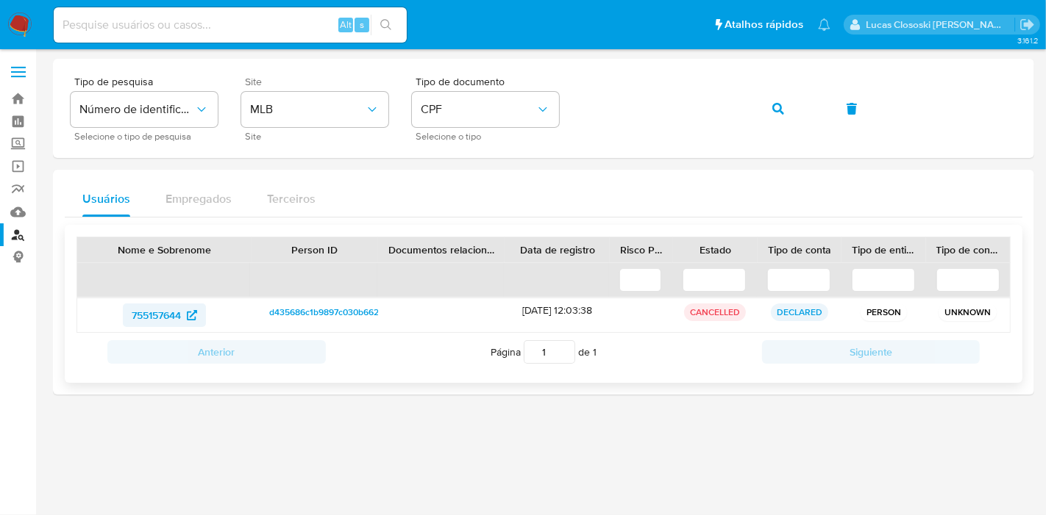
click at [155, 314] on span "755157644" at bounding box center [156, 316] width 49 height 24
click at [757, 108] on button "button" at bounding box center [778, 108] width 50 height 35
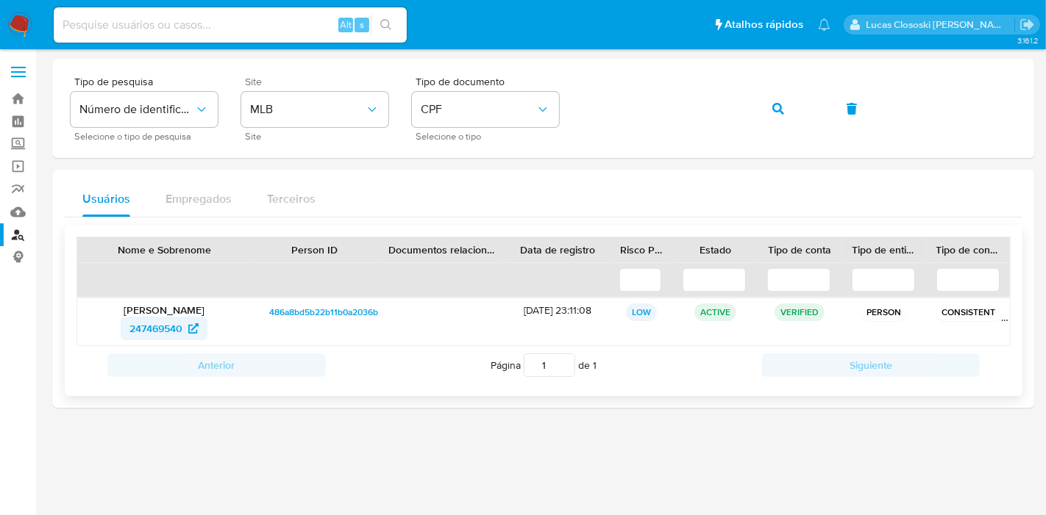
click at [144, 329] on span "247469540" at bounding box center [155, 329] width 53 height 24
click at [766, 106] on button "button" at bounding box center [778, 108] width 50 height 35
click at [155, 324] on span "199167331" at bounding box center [156, 329] width 46 height 24
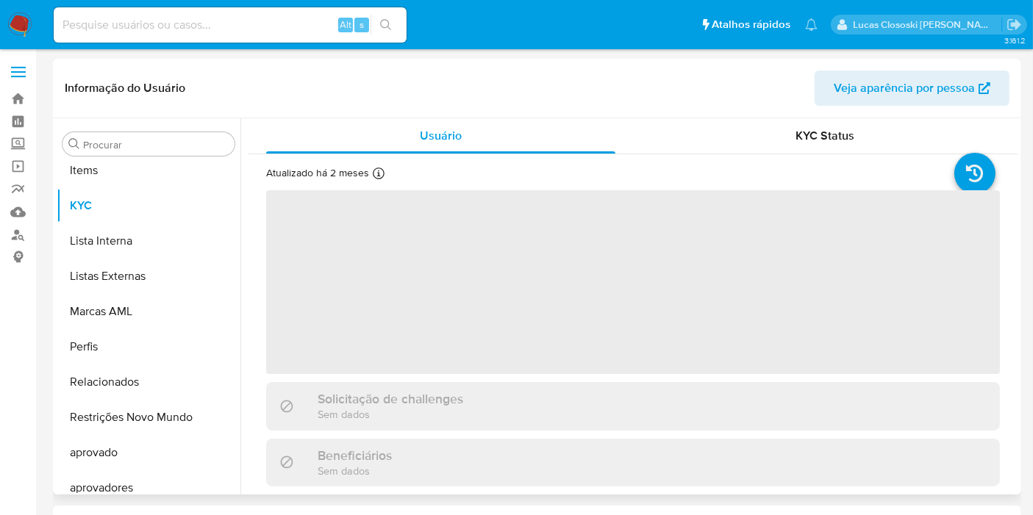
scroll to position [762, 0]
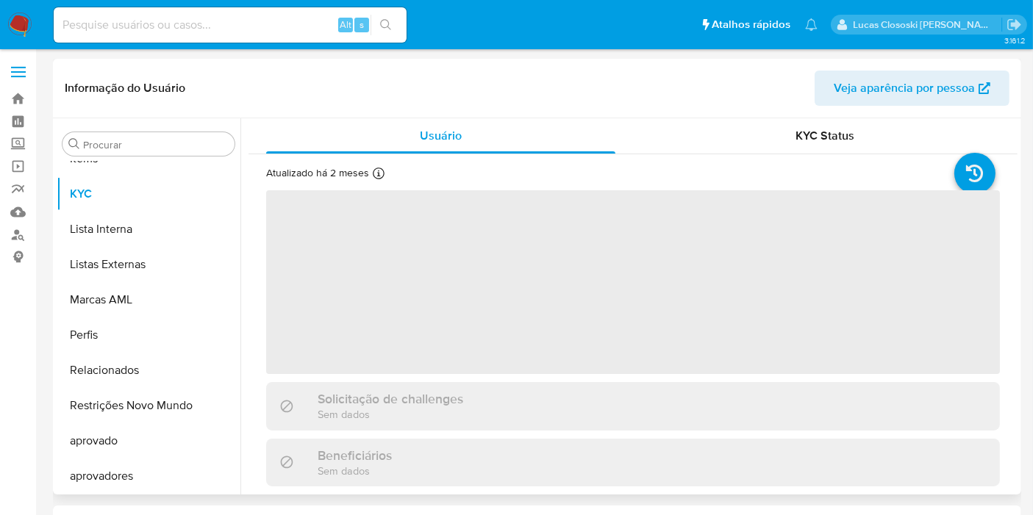
select select "10"
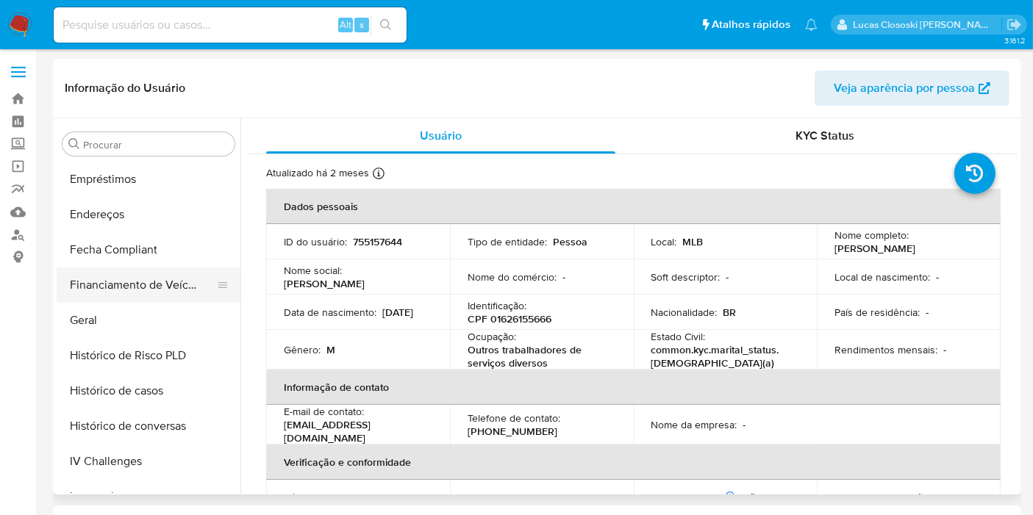
scroll to position [271, 0]
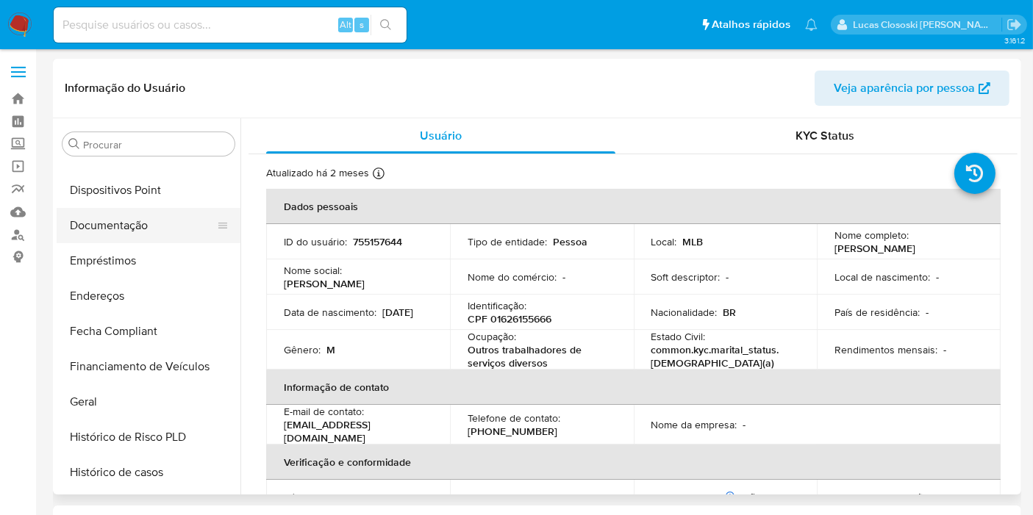
click at [115, 221] on button "Documentação" at bounding box center [143, 225] width 172 height 35
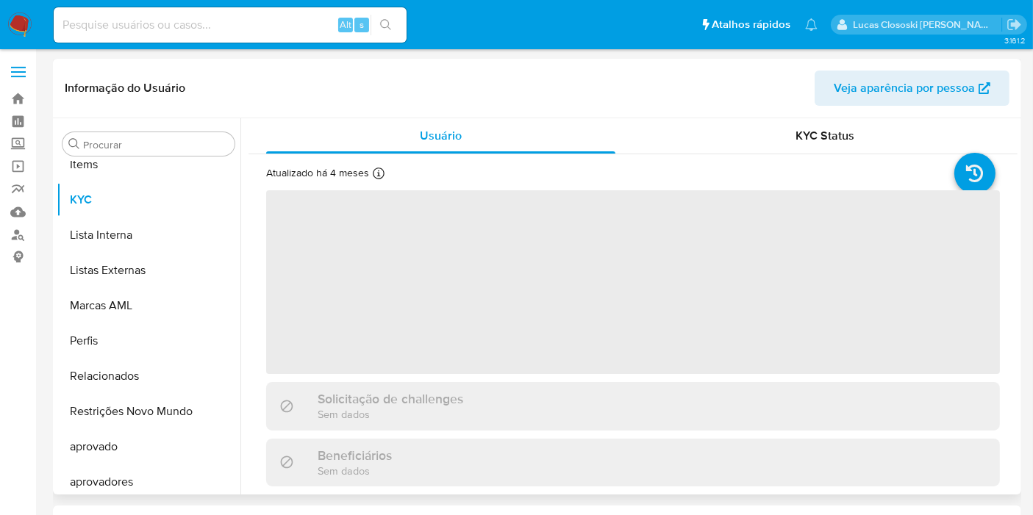
scroll to position [762, 0]
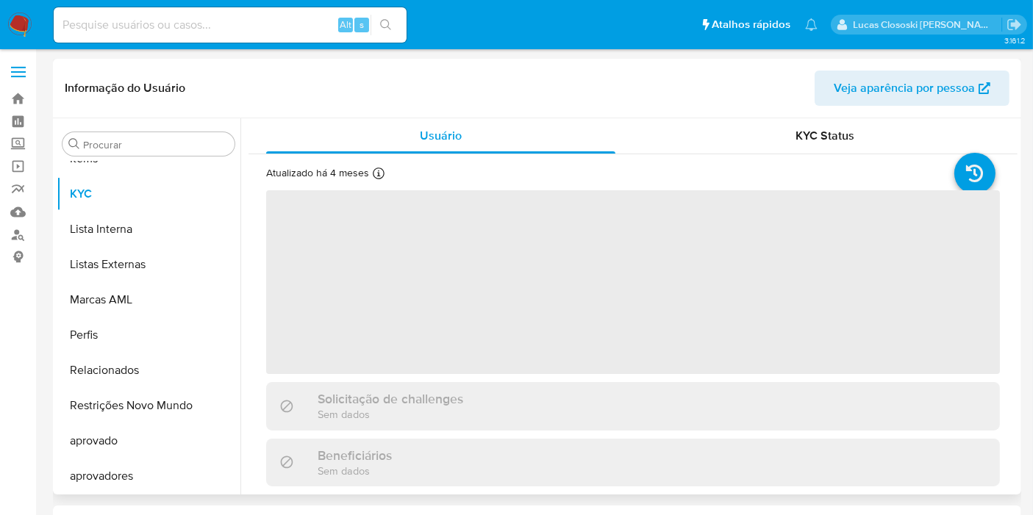
select select "10"
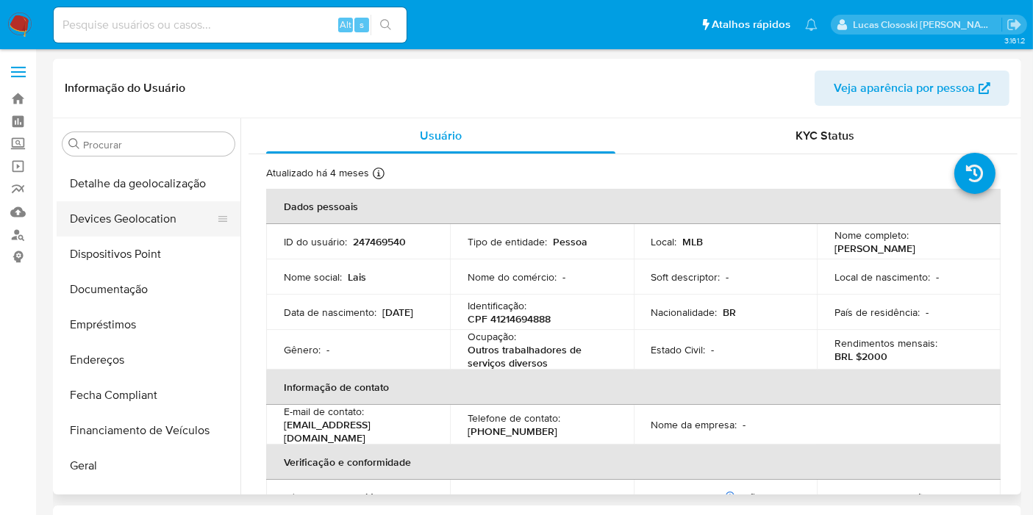
scroll to position [108, 0]
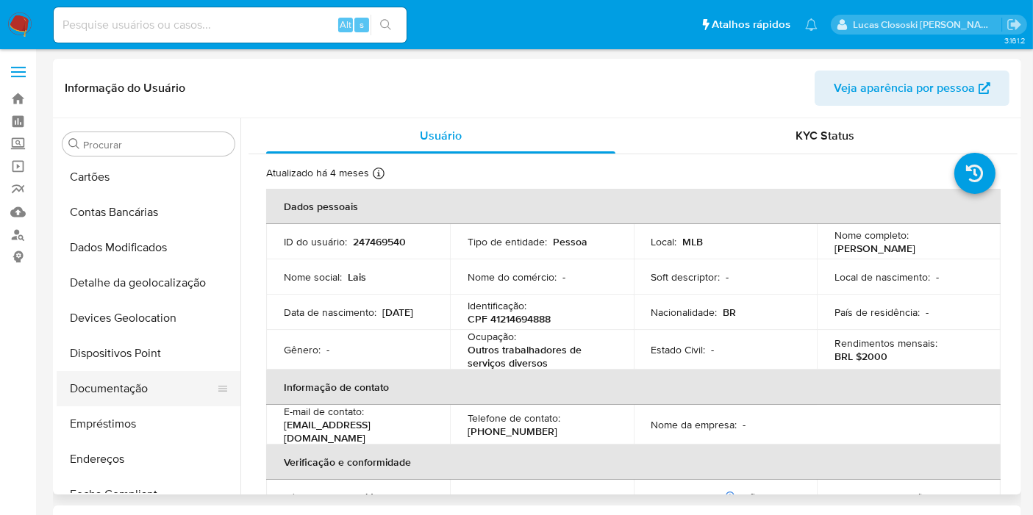
click at [133, 387] on button "Documentação" at bounding box center [143, 388] width 172 height 35
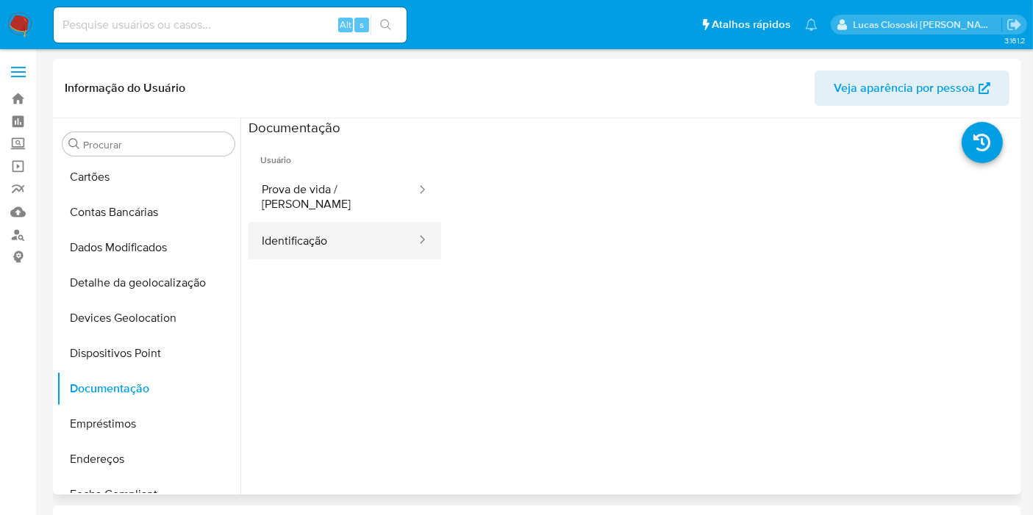
click at [365, 222] on button "Identificação" at bounding box center [333, 240] width 169 height 37
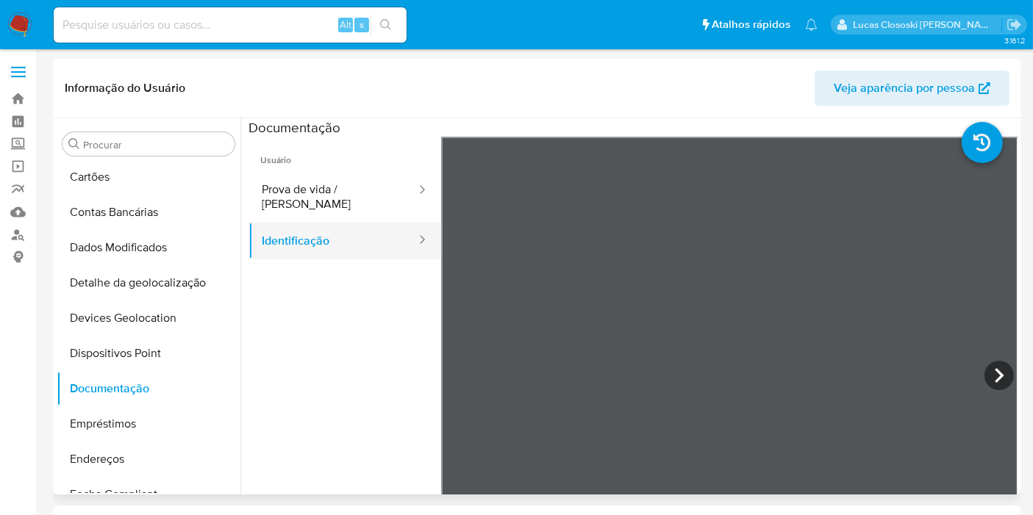
click at [324, 222] on button "Identificação" at bounding box center [333, 240] width 169 height 37
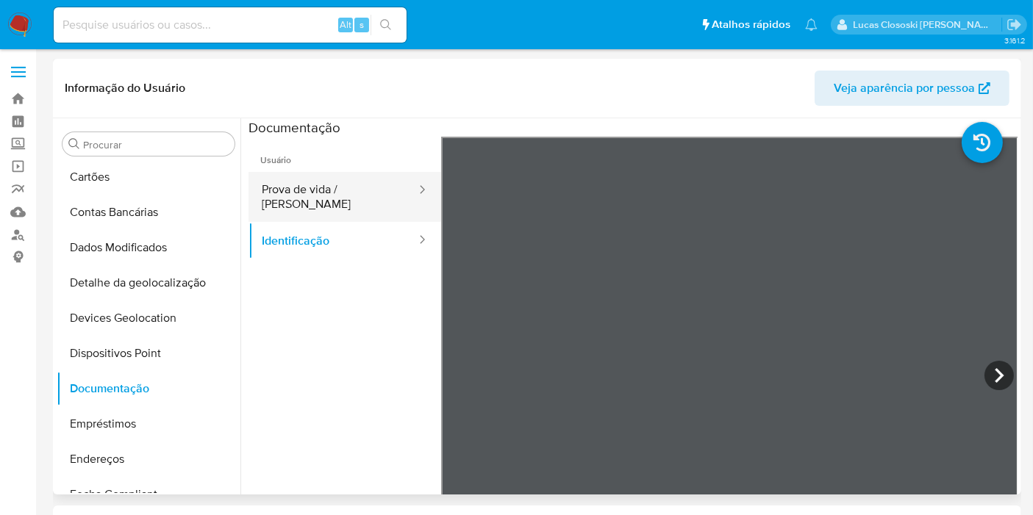
click at [322, 204] on button "Prova de vida / [PERSON_NAME]" at bounding box center [333, 197] width 169 height 50
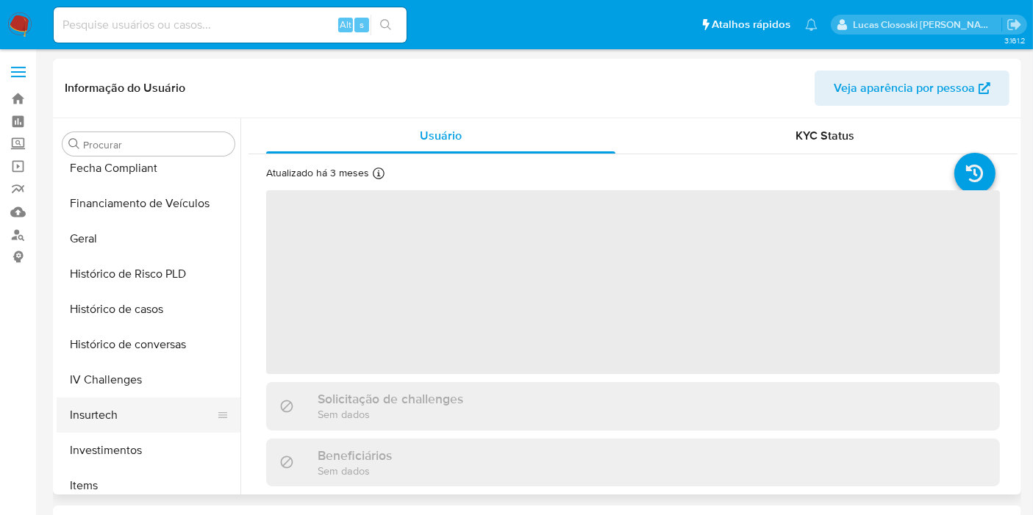
select select "10"
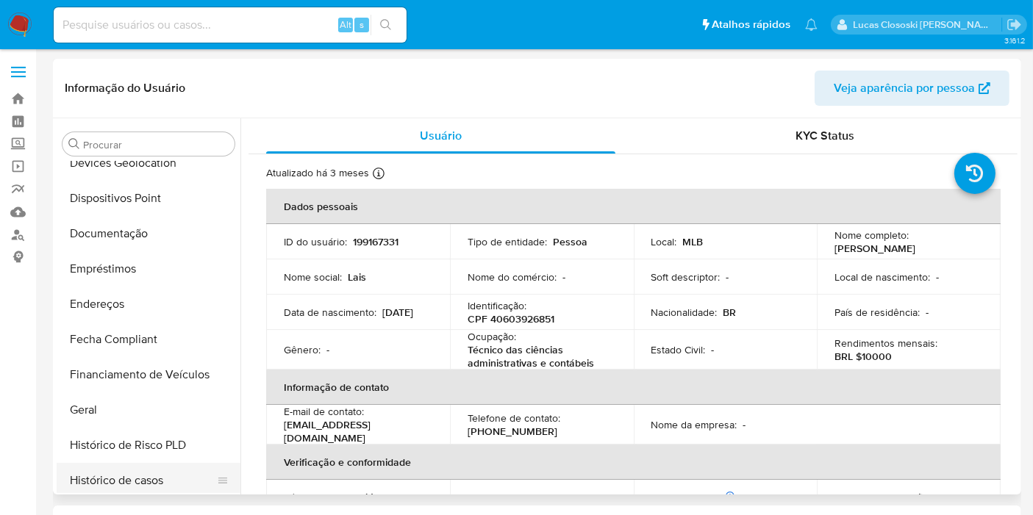
scroll to position [190, 0]
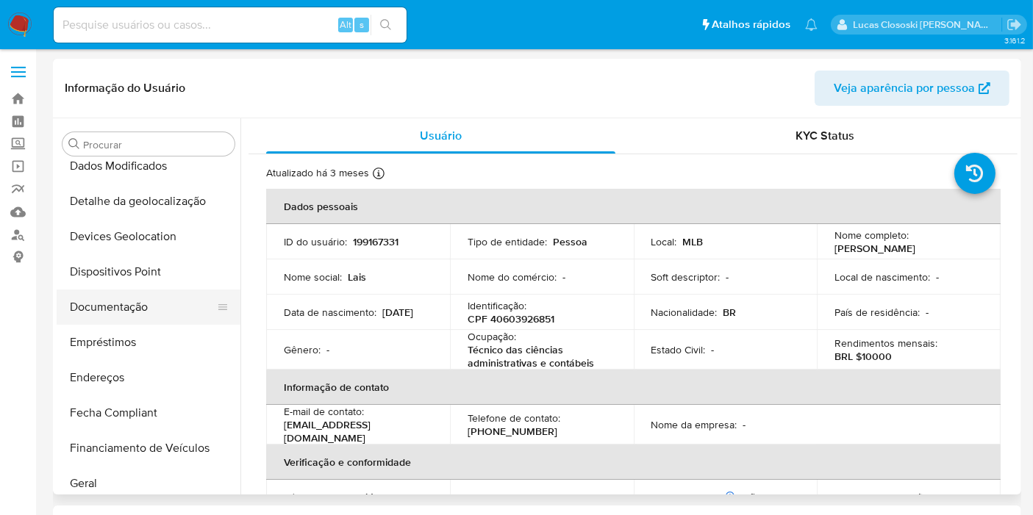
click at [120, 316] on button "Documentação" at bounding box center [143, 307] width 172 height 35
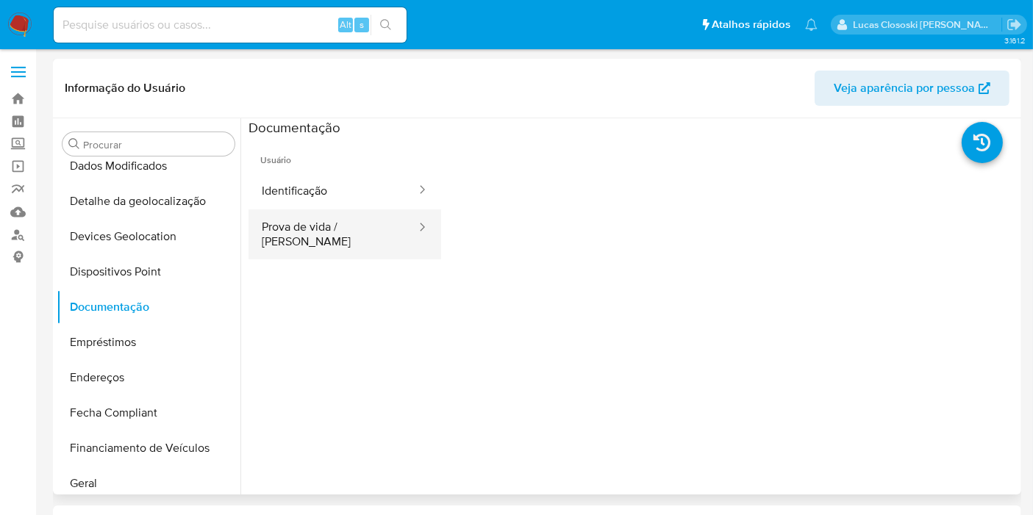
click at [287, 215] on button "Prova de vida / [PERSON_NAME]" at bounding box center [333, 235] width 169 height 50
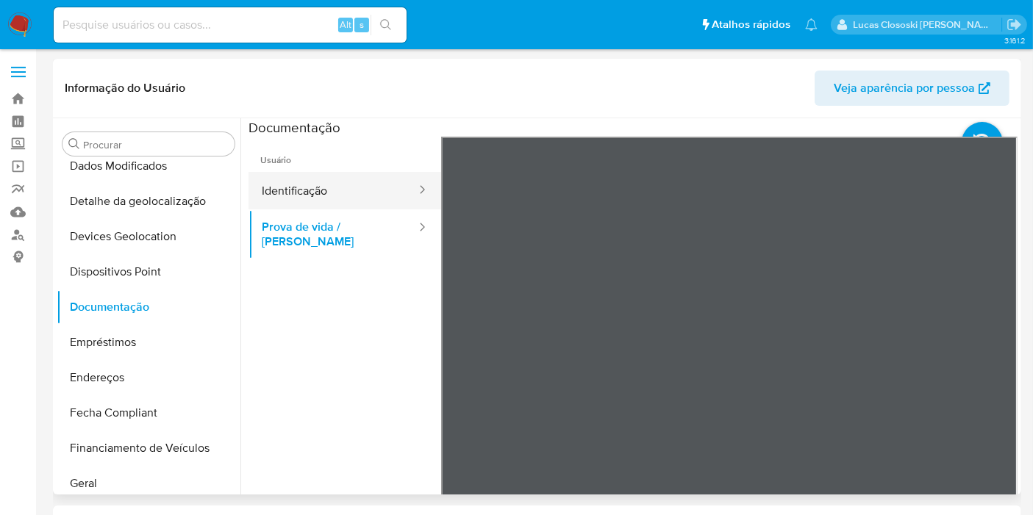
click at [311, 179] on button "Identificação" at bounding box center [333, 190] width 169 height 37
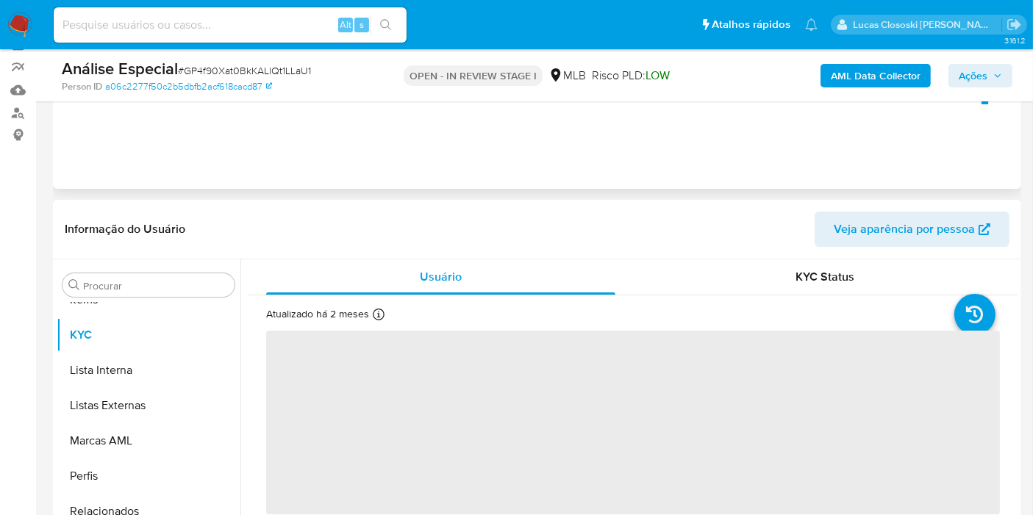
scroll to position [245, 0]
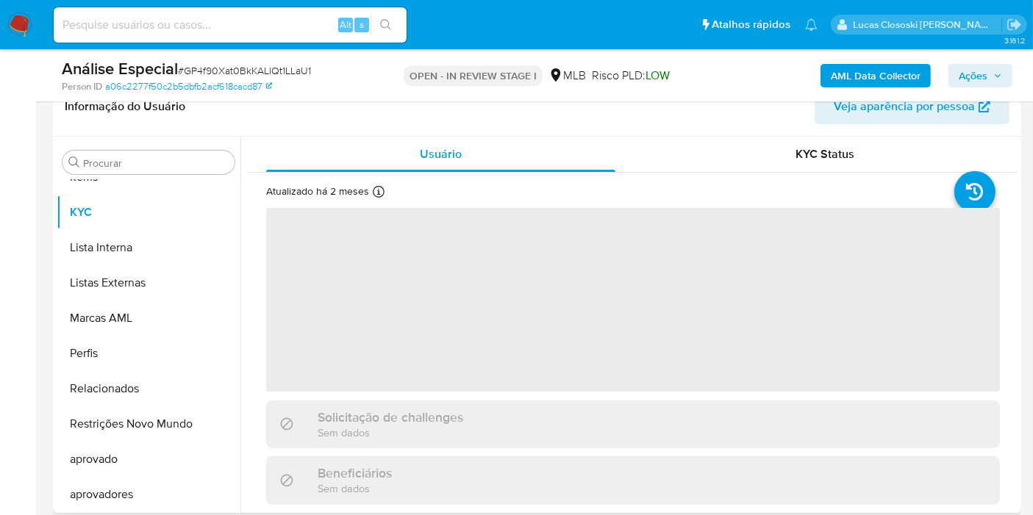
select select "10"
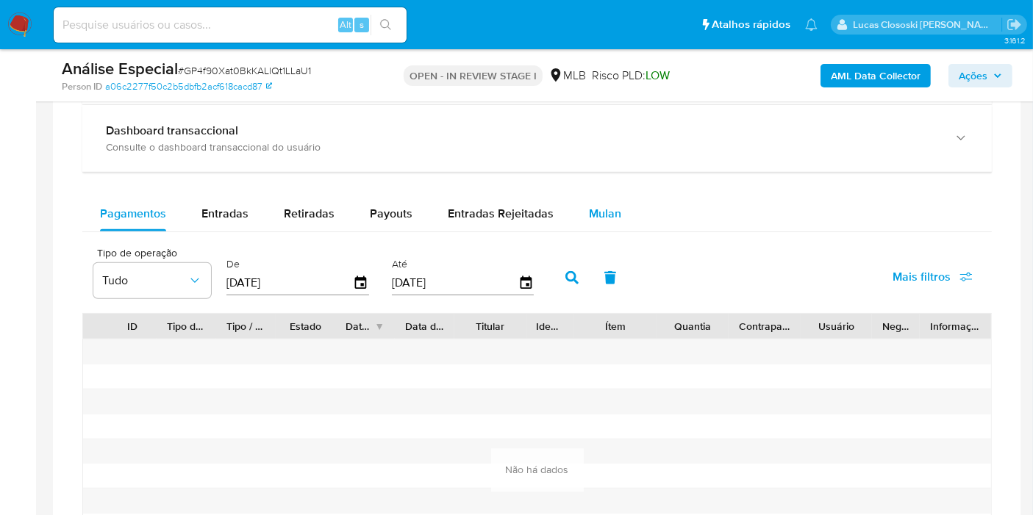
click at [606, 215] on span "Mulan" at bounding box center [605, 213] width 32 height 17
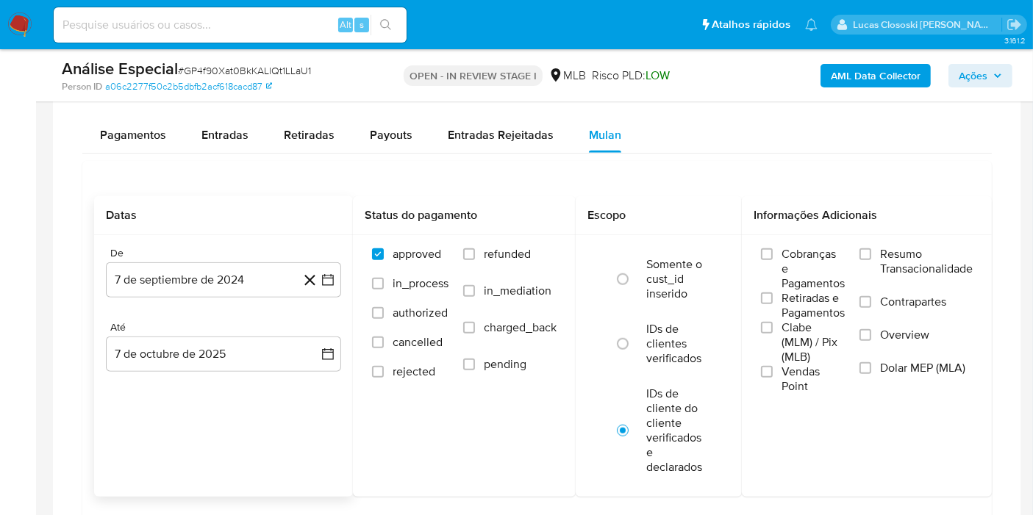
scroll to position [1225, 0]
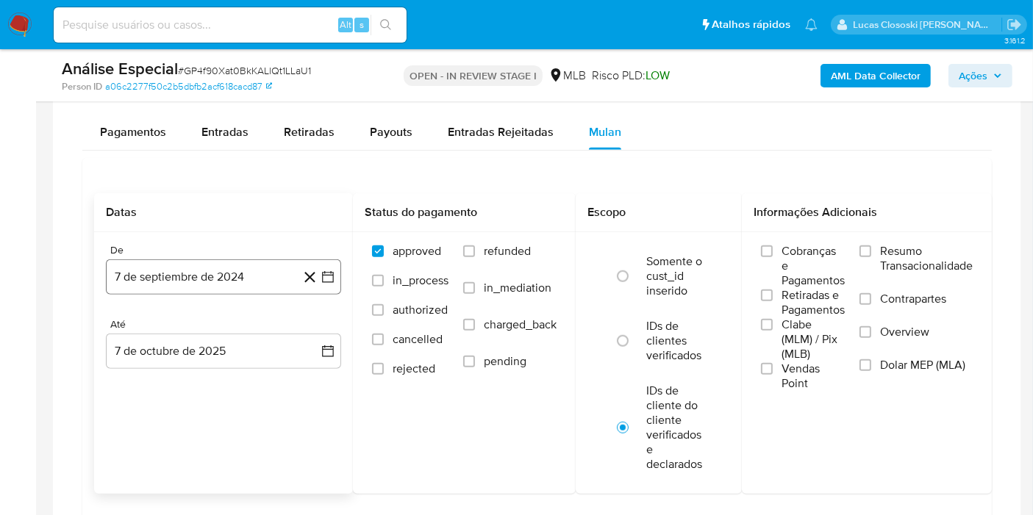
click at [339, 279] on button "7 de septiembre de 2024" at bounding box center [223, 277] width 235 height 35
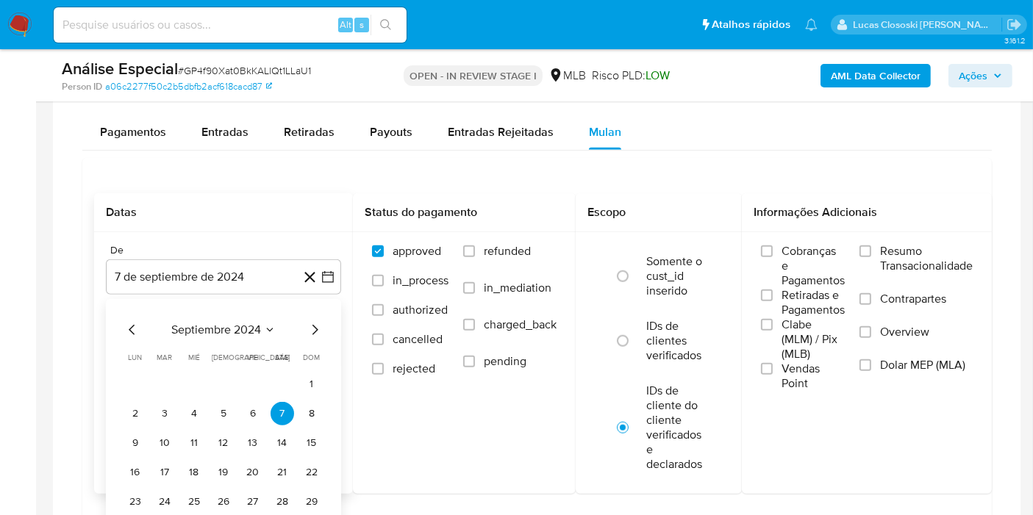
click at [176, 328] on span "septiembre 2024" at bounding box center [216, 330] width 90 height 15
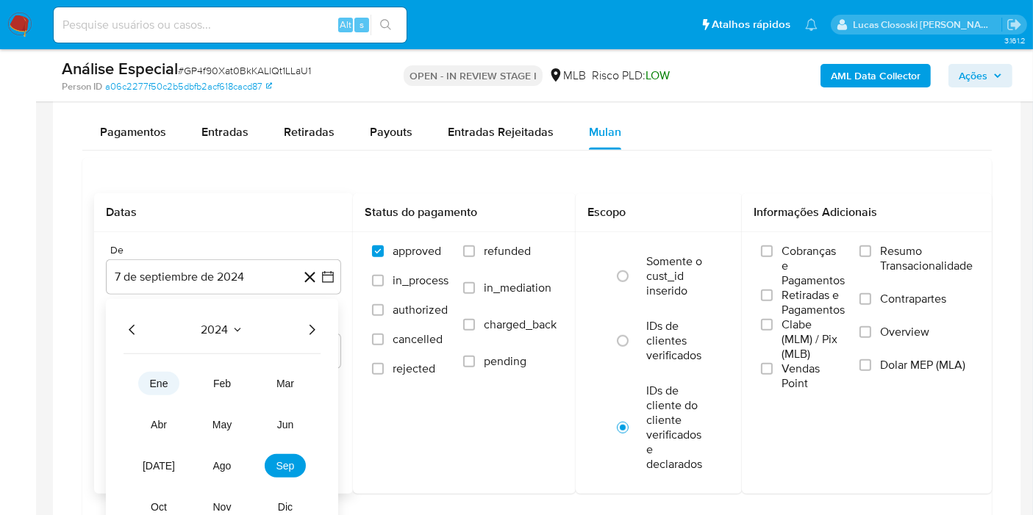
click at [165, 383] on span "ene" at bounding box center [159, 384] width 18 height 12
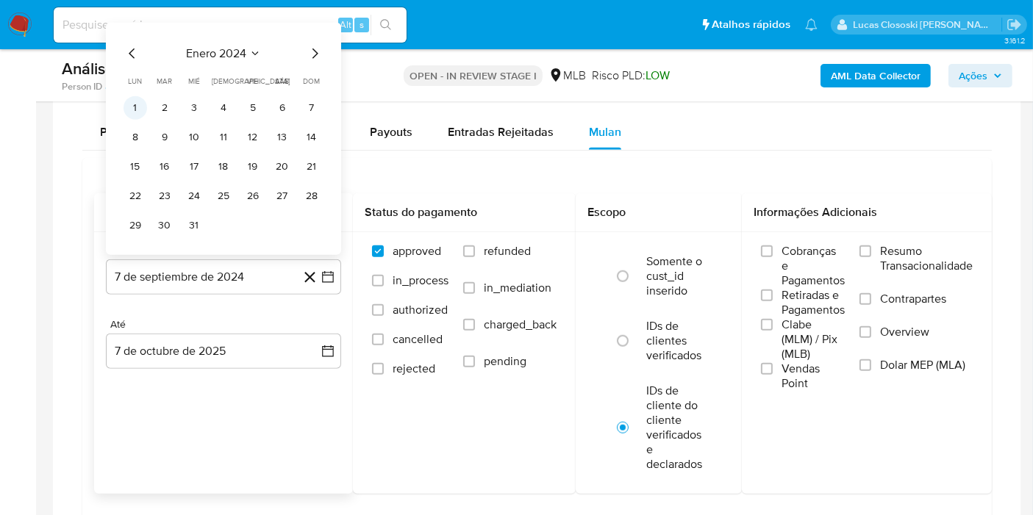
click at [140, 108] on button "1" at bounding box center [136, 108] width 24 height 24
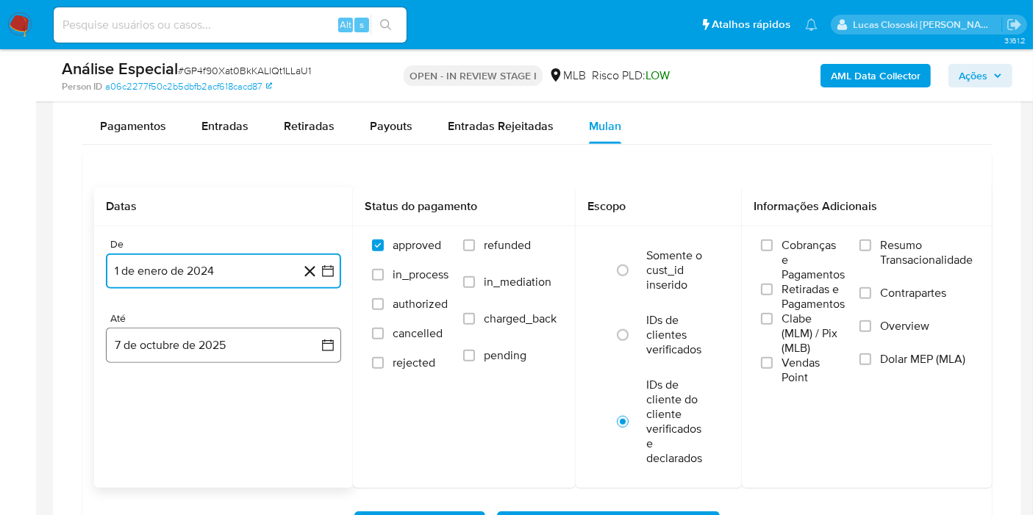
scroll to position [1307, 0]
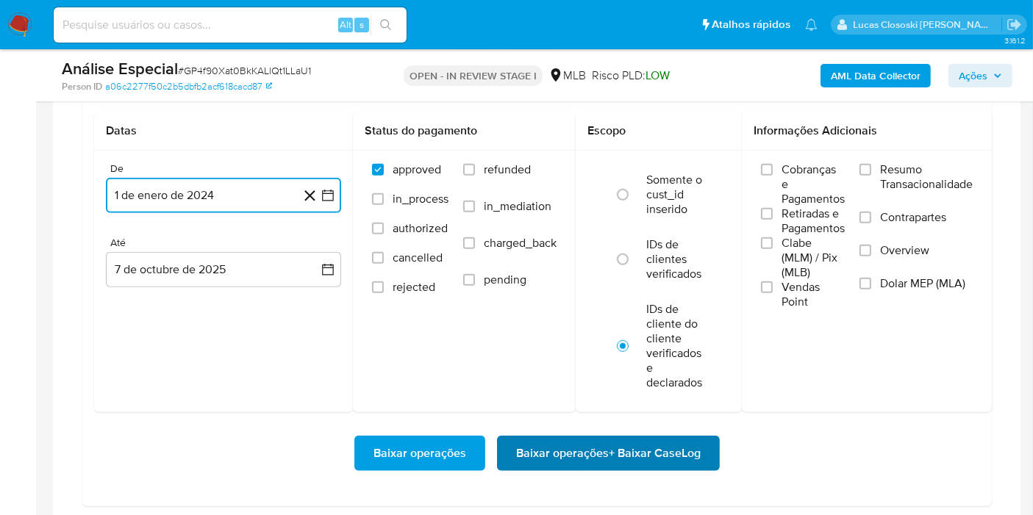
click at [635, 438] on span "Baixar operações + Baixar CaseLog" at bounding box center [608, 453] width 185 height 32
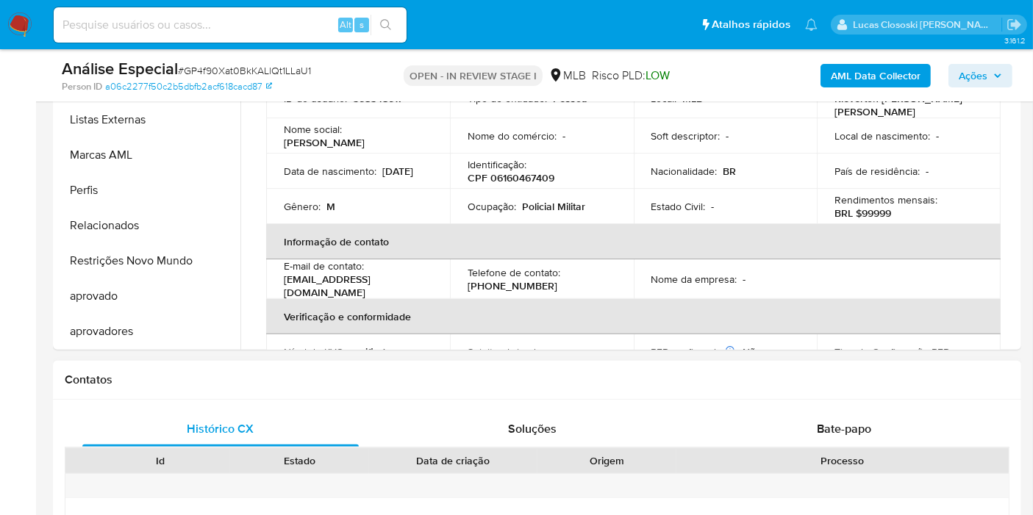
scroll to position [0, 0]
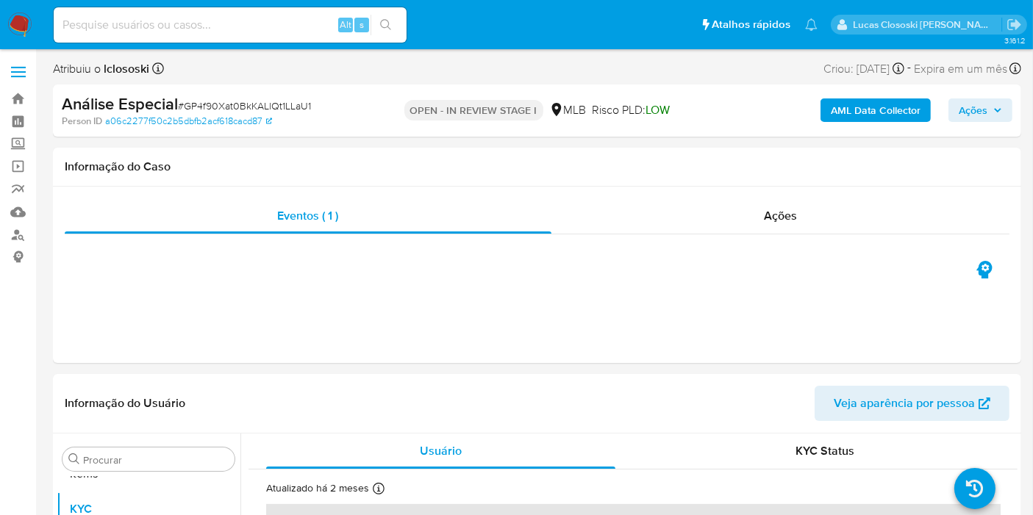
click at [860, 118] on b "AML Data Collector" at bounding box center [876, 111] width 90 height 24
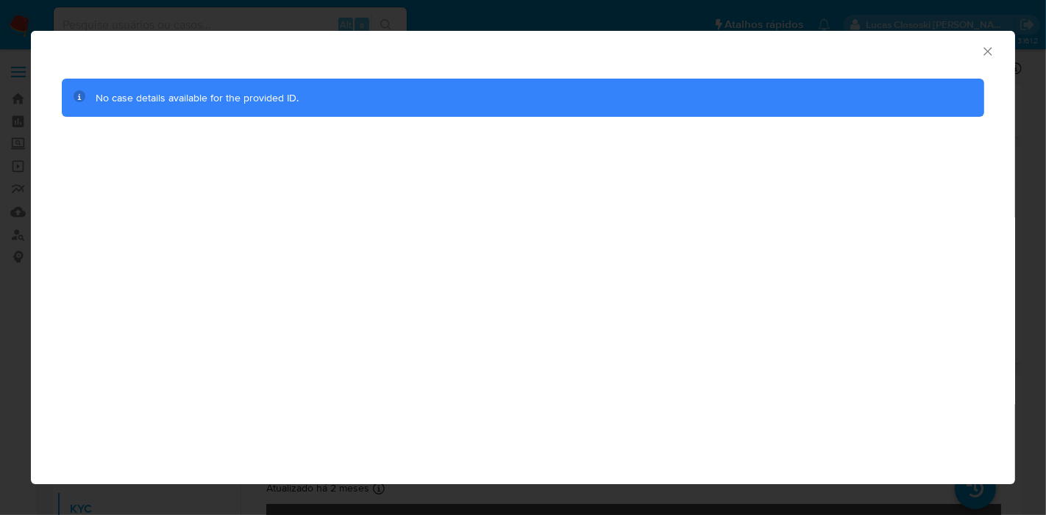
click at [984, 47] on icon "Fechar a janela" at bounding box center [987, 51] width 15 height 15
